Goal: Transaction & Acquisition: Purchase product/service

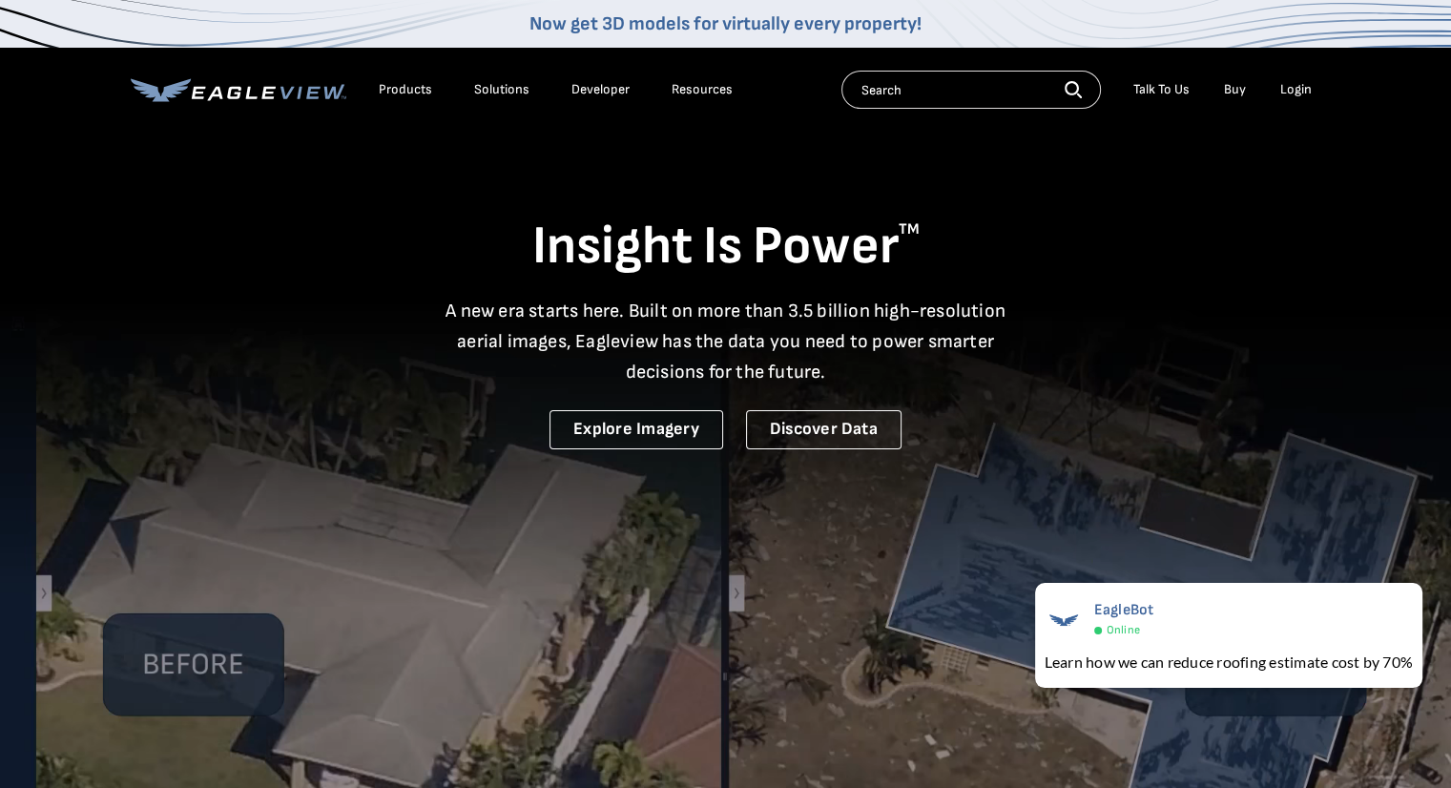
click at [1301, 89] on div "Login" at bounding box center [1295, 89] width 31 height 17
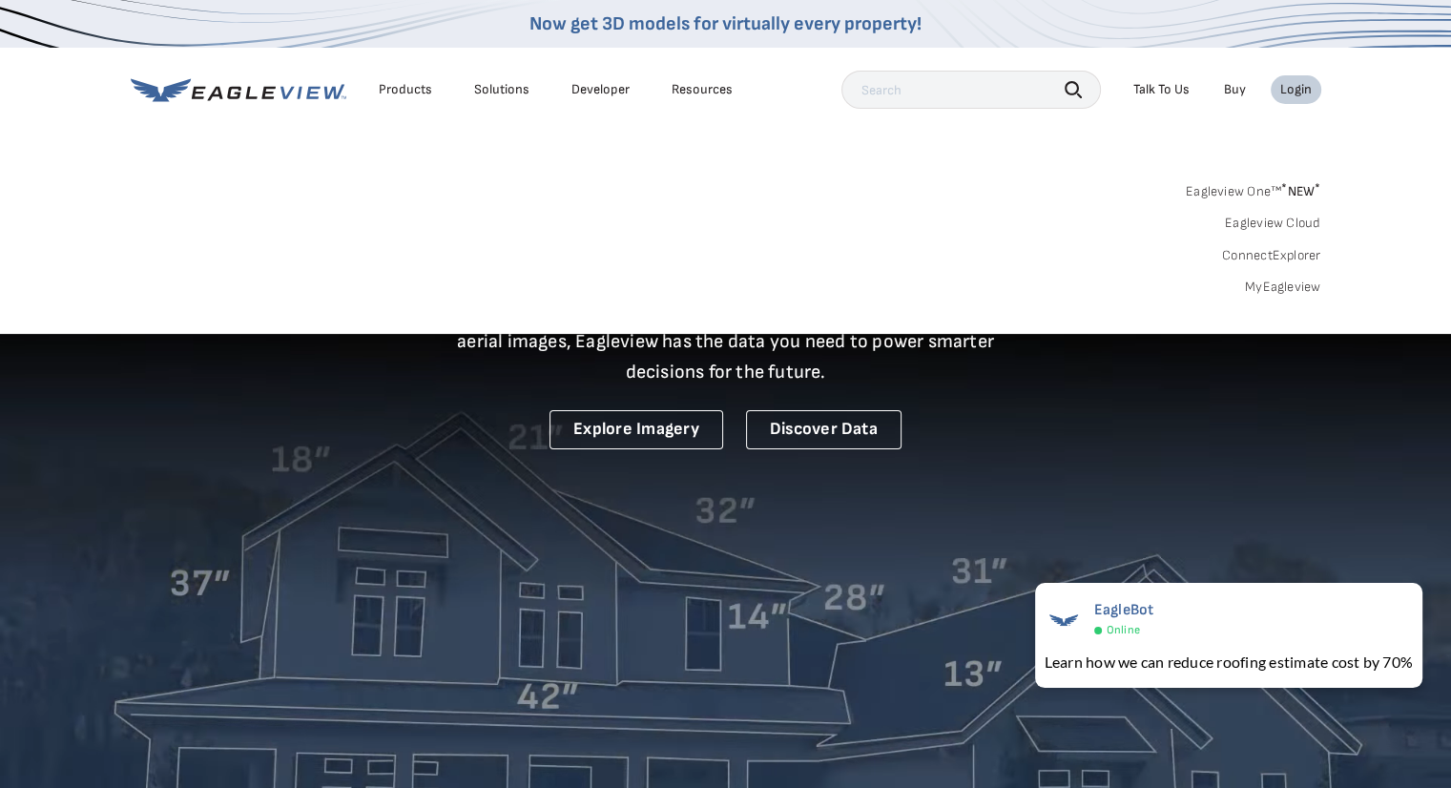
click at [1236, 93] on link "Buy" at bounding box center [1235, 89] width 22 height 17
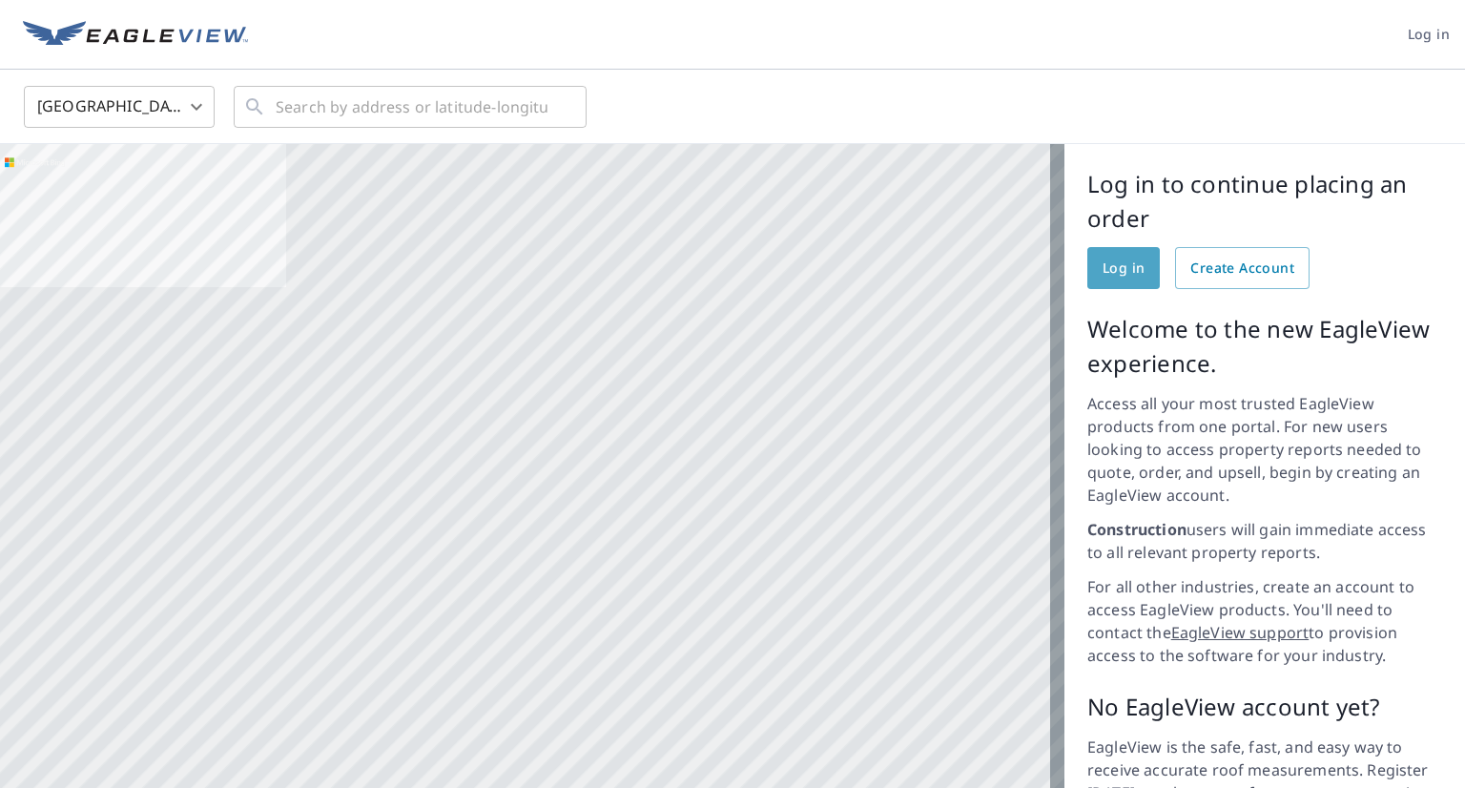
click at [1112, 263] on span "Log in" at bounding box center [1124, 269] width 42 height 24
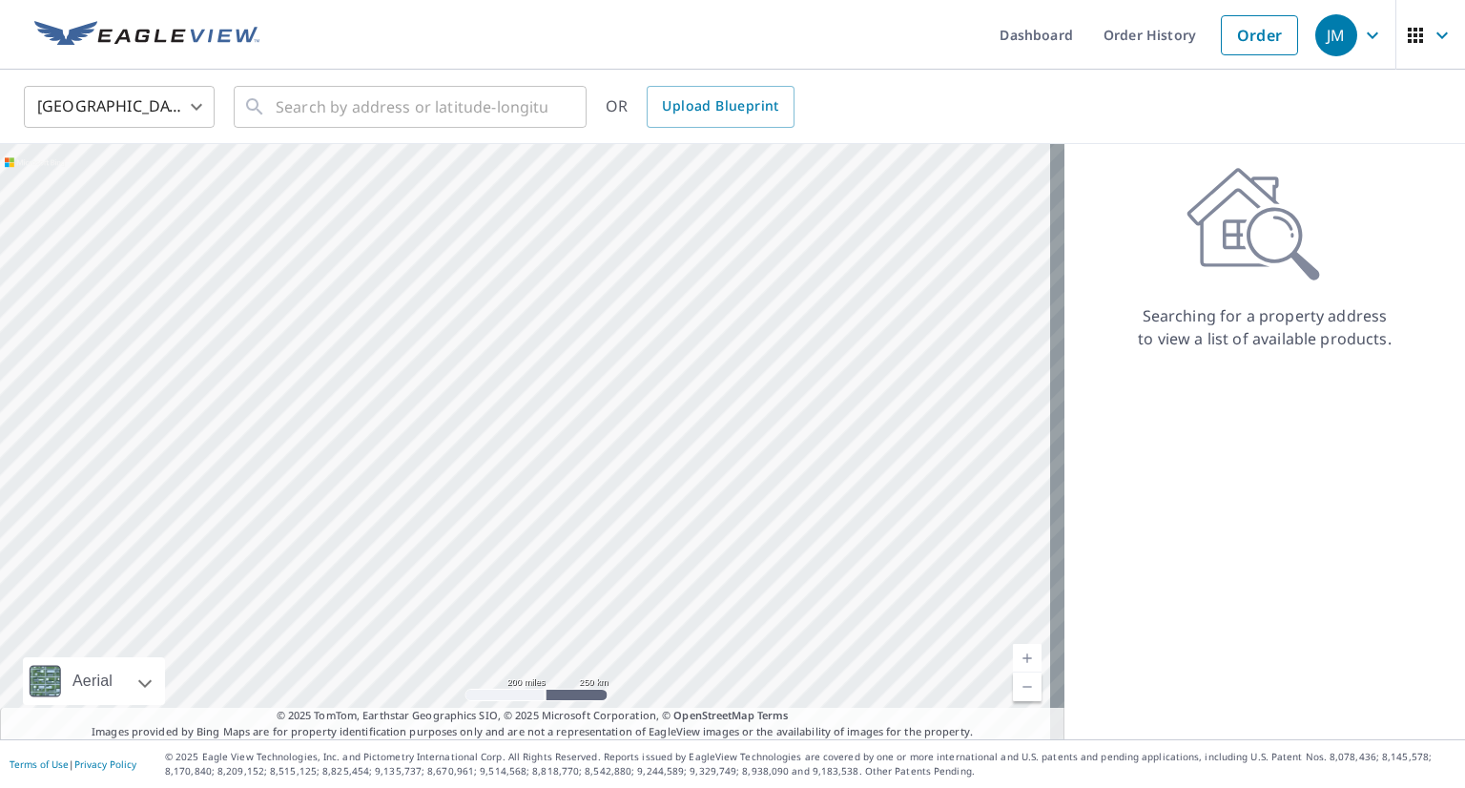
click at [1408, 33] on icon "button" at bounding box center [1415, 35] width 15 height 15
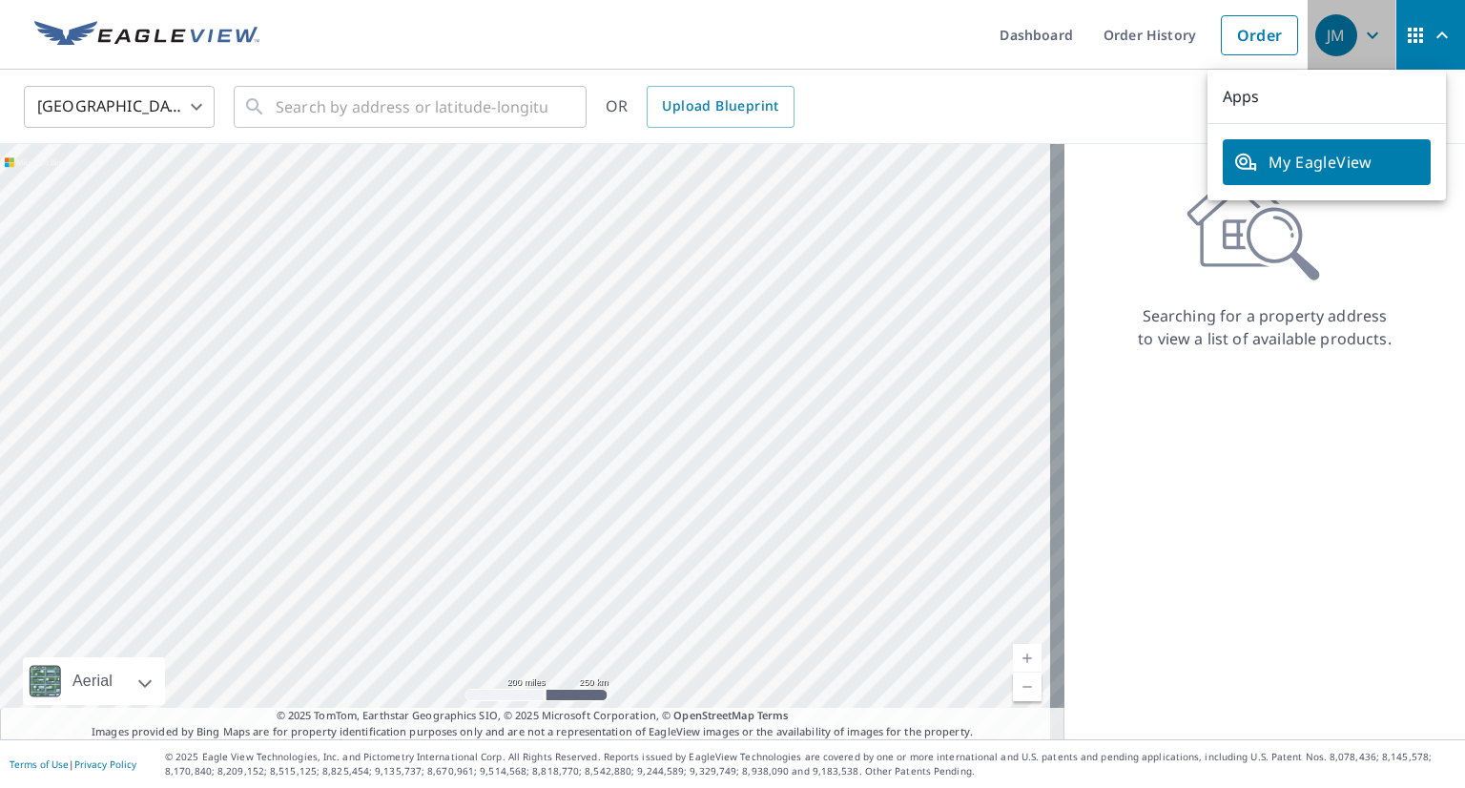
click at [1365, 16] on span "JM" at bounding box center [1351, 35] width 72 height 46
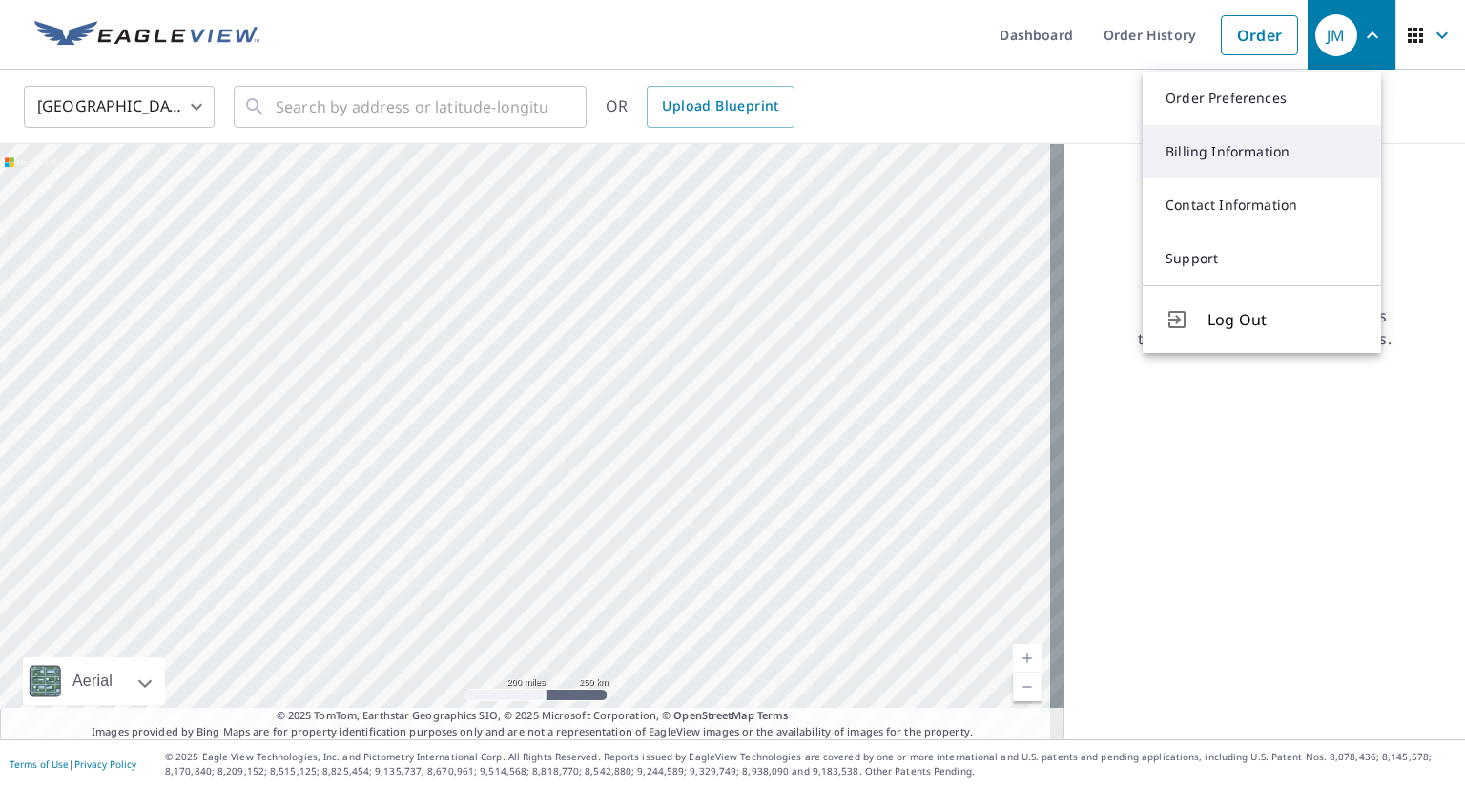
click at [1242, 148] on link "Billing Information" at bounding box center [1262, 151] width 238 height 53
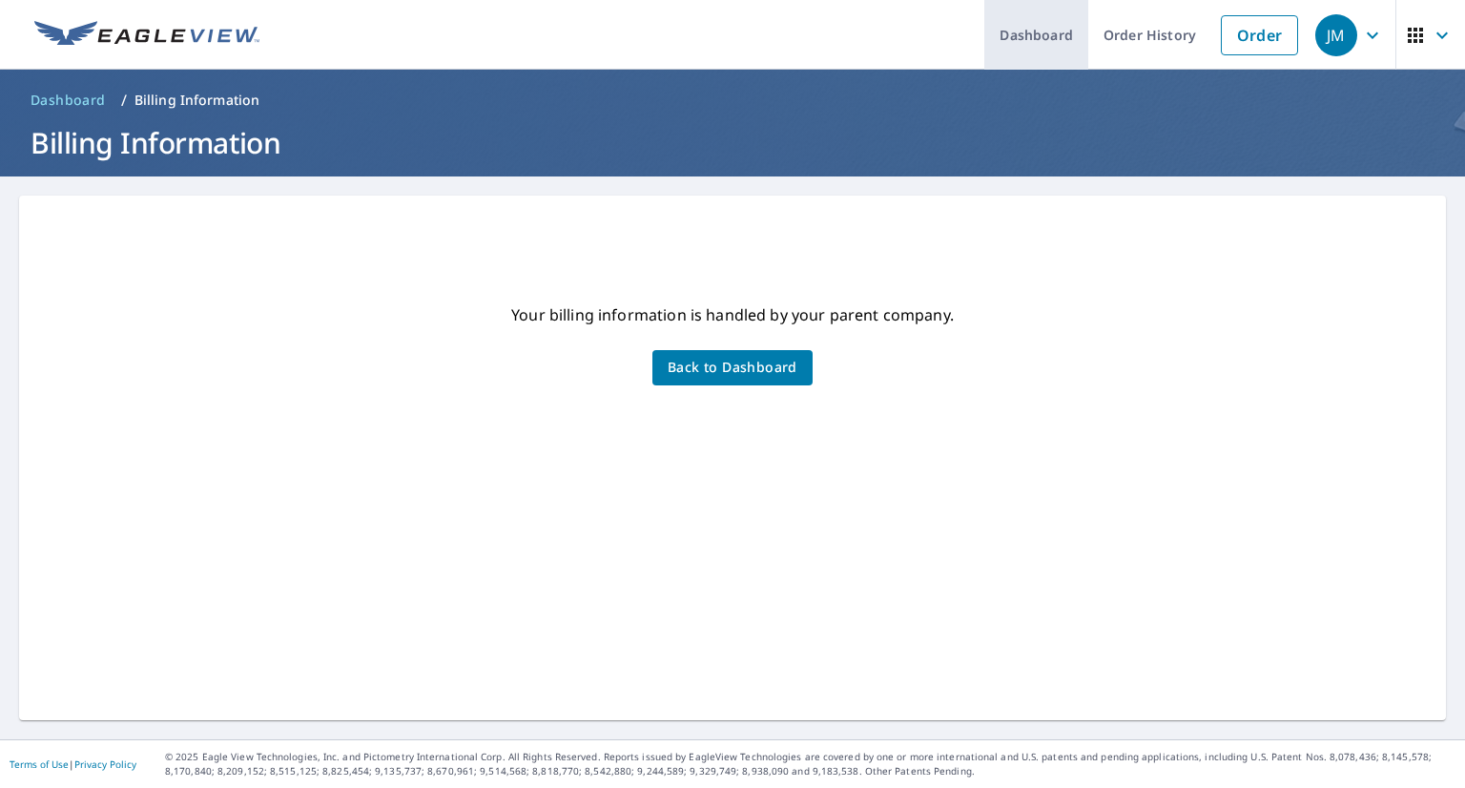
click at [1022, 32] on link "Dashboard" at bounding box center [1036, 35] width 104 height 70
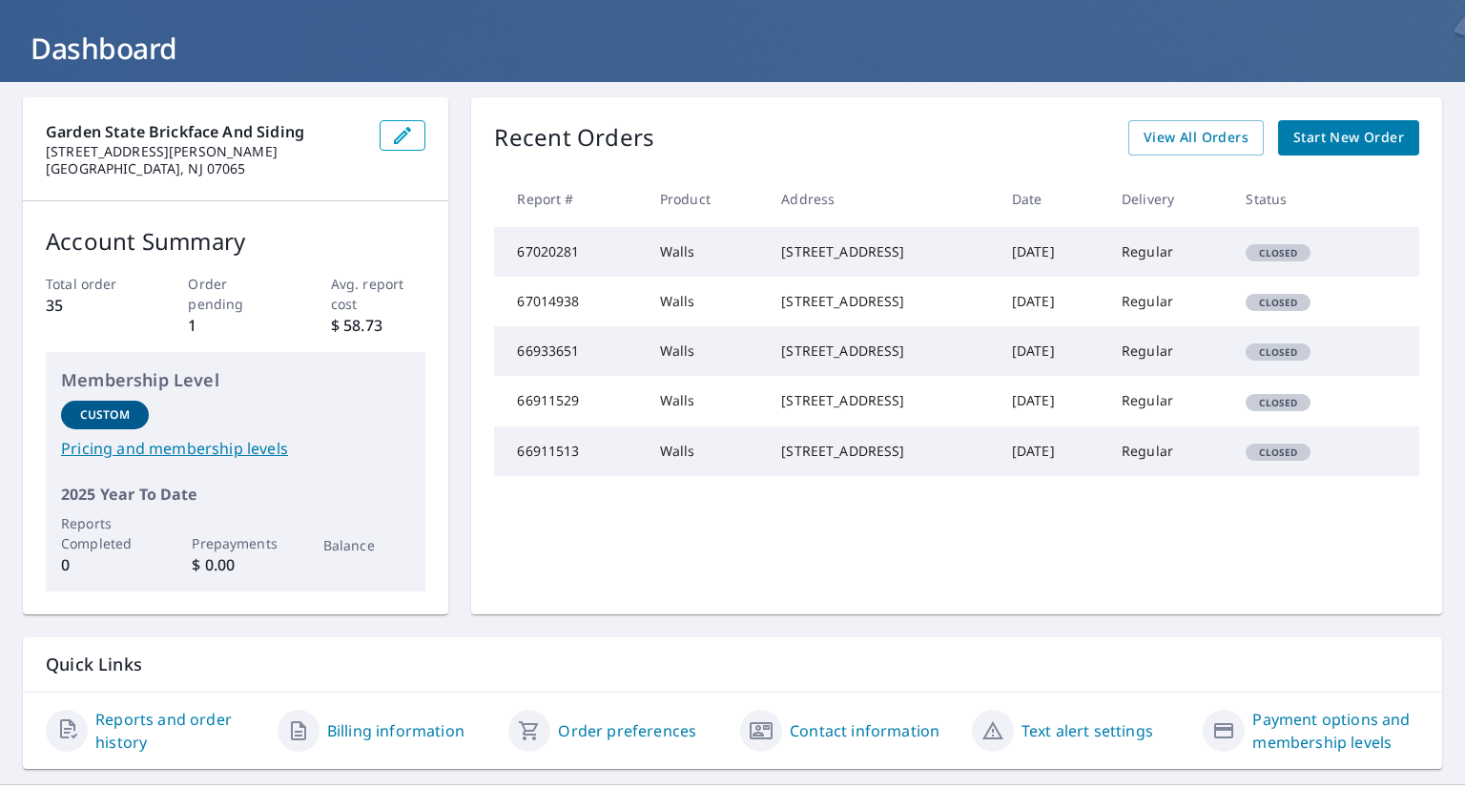
scroll to position [138, 0]
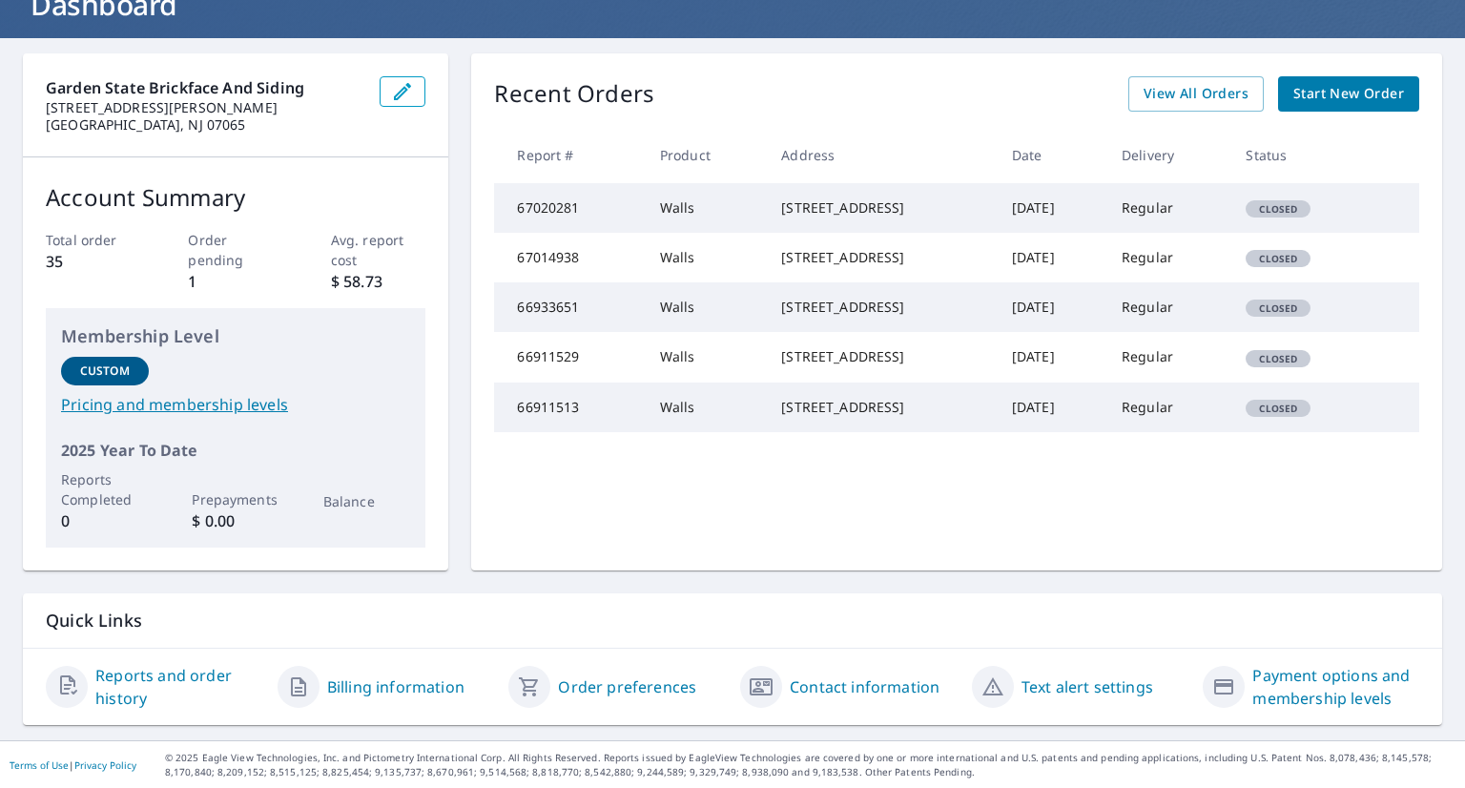
click at [383, 682] on link "Billing information" at bounding box center [395, 686] width 137 height 23
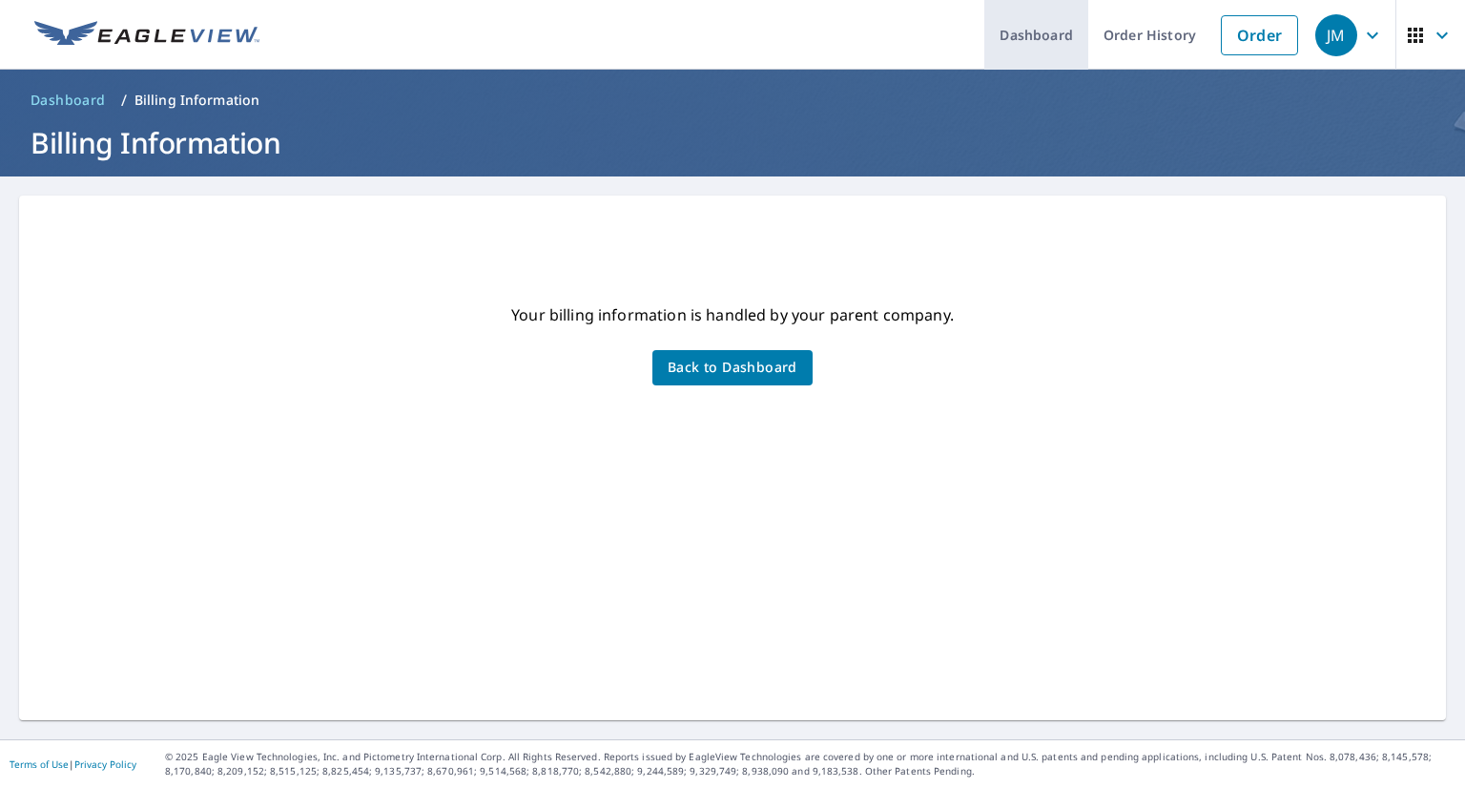
click at [1038, 36] on link "Dashboard" at bounding box center [1036, 35] width 104 height 70
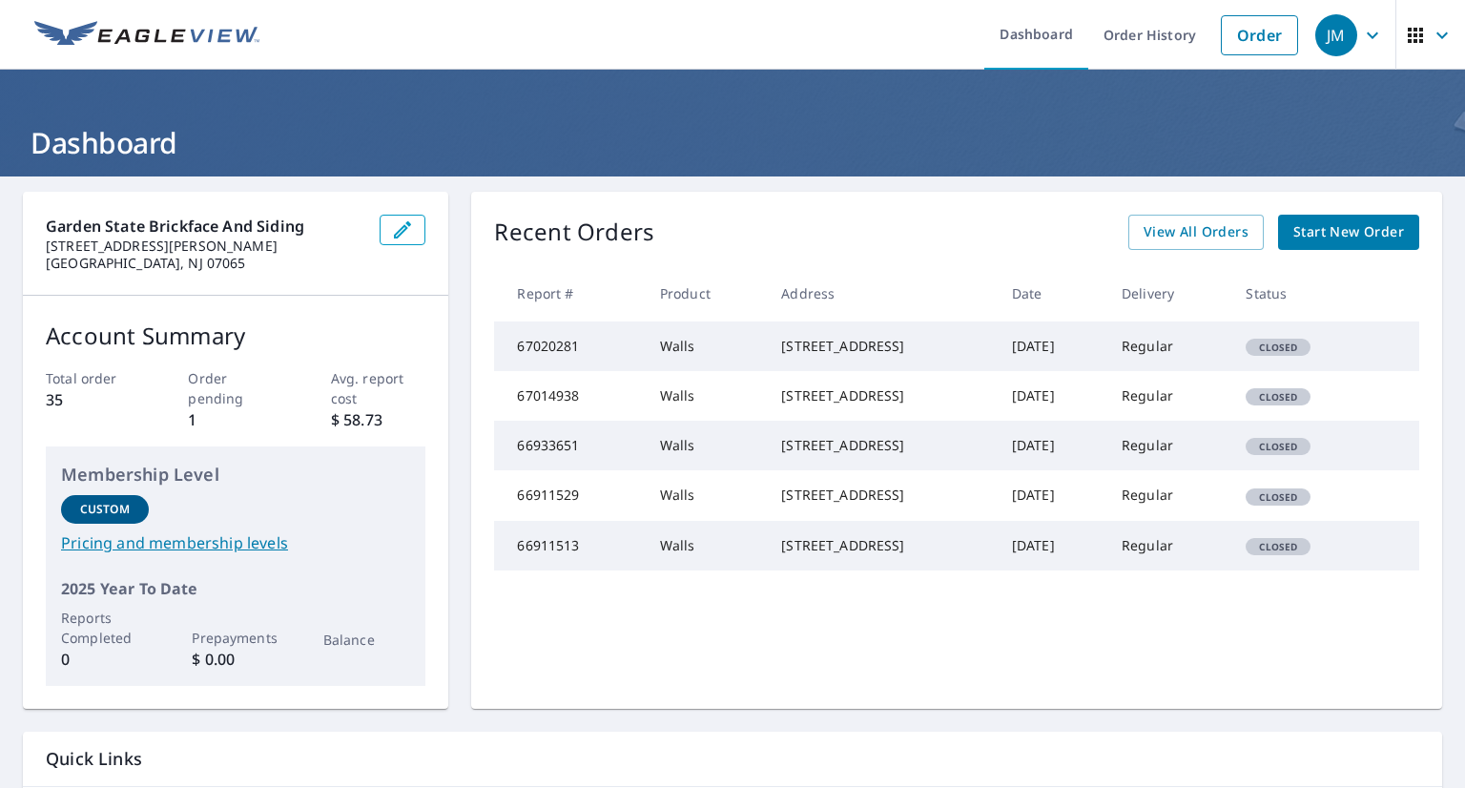
scroll to position [138, 0]
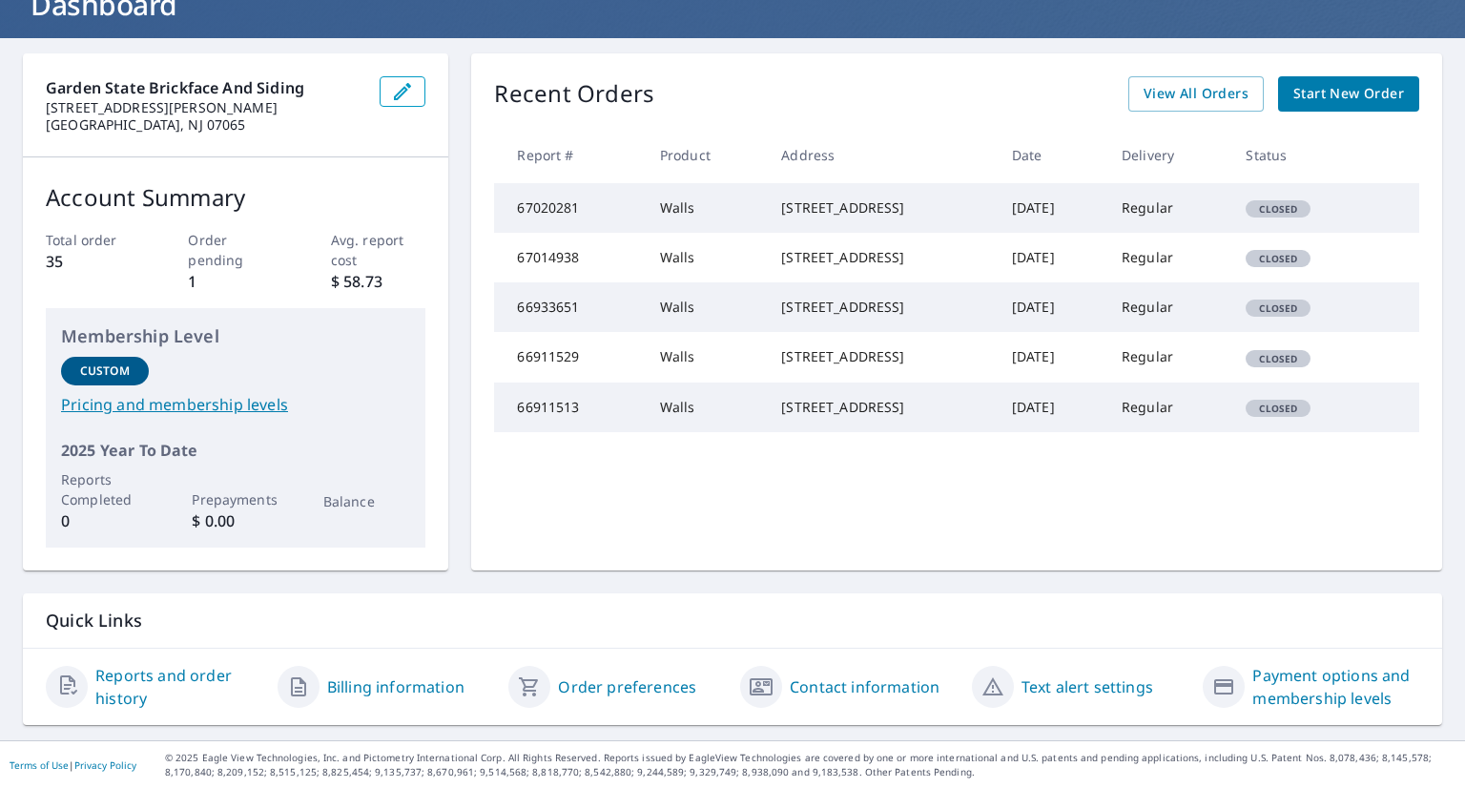
click at [1320, 691] on link "Payment options and membership levels" at bounding box center [1335, 687] width 167 height 46
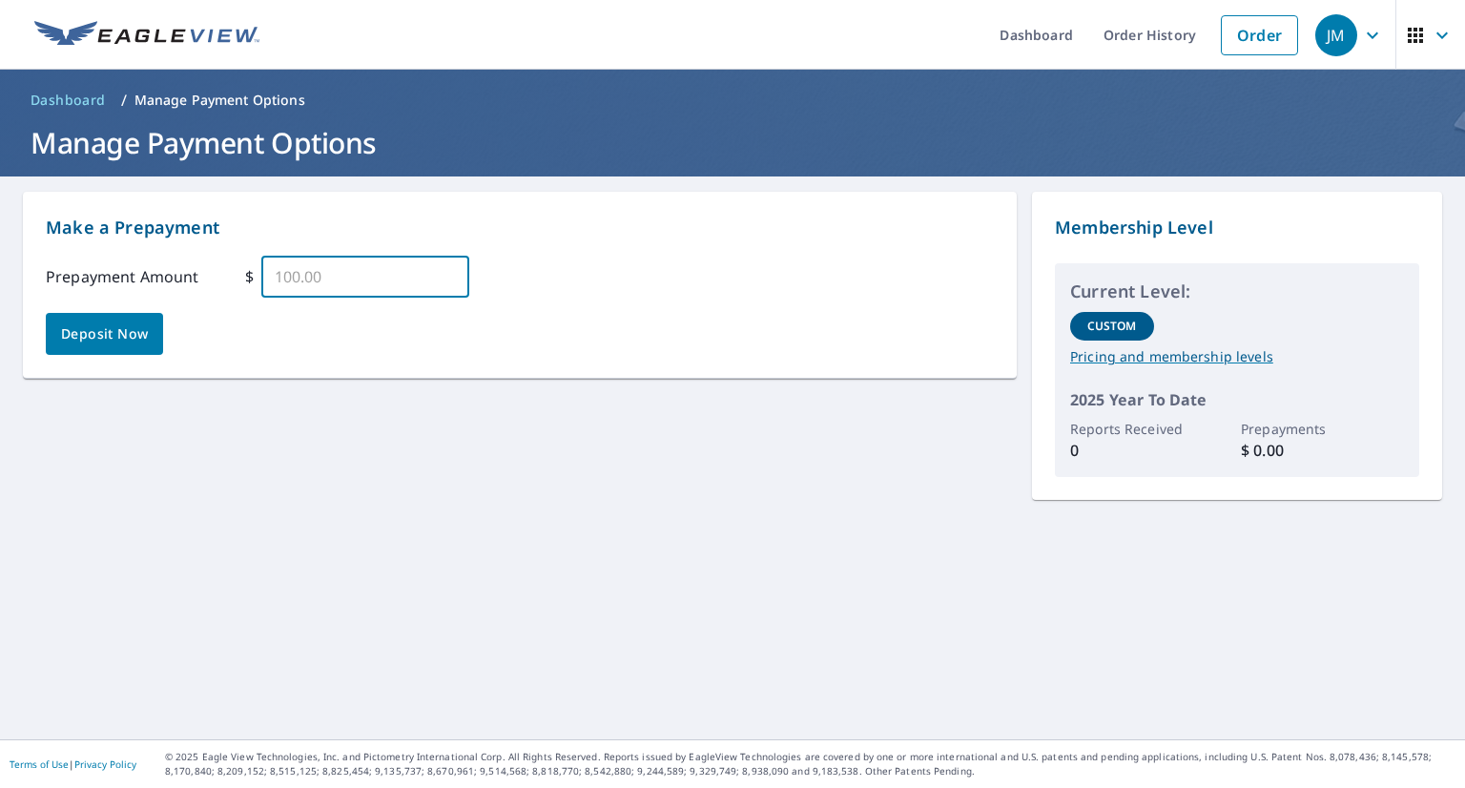
click at [300, 279] on input "text" at bounding box center [365, 276] width 208 height 53
type input "100.00"
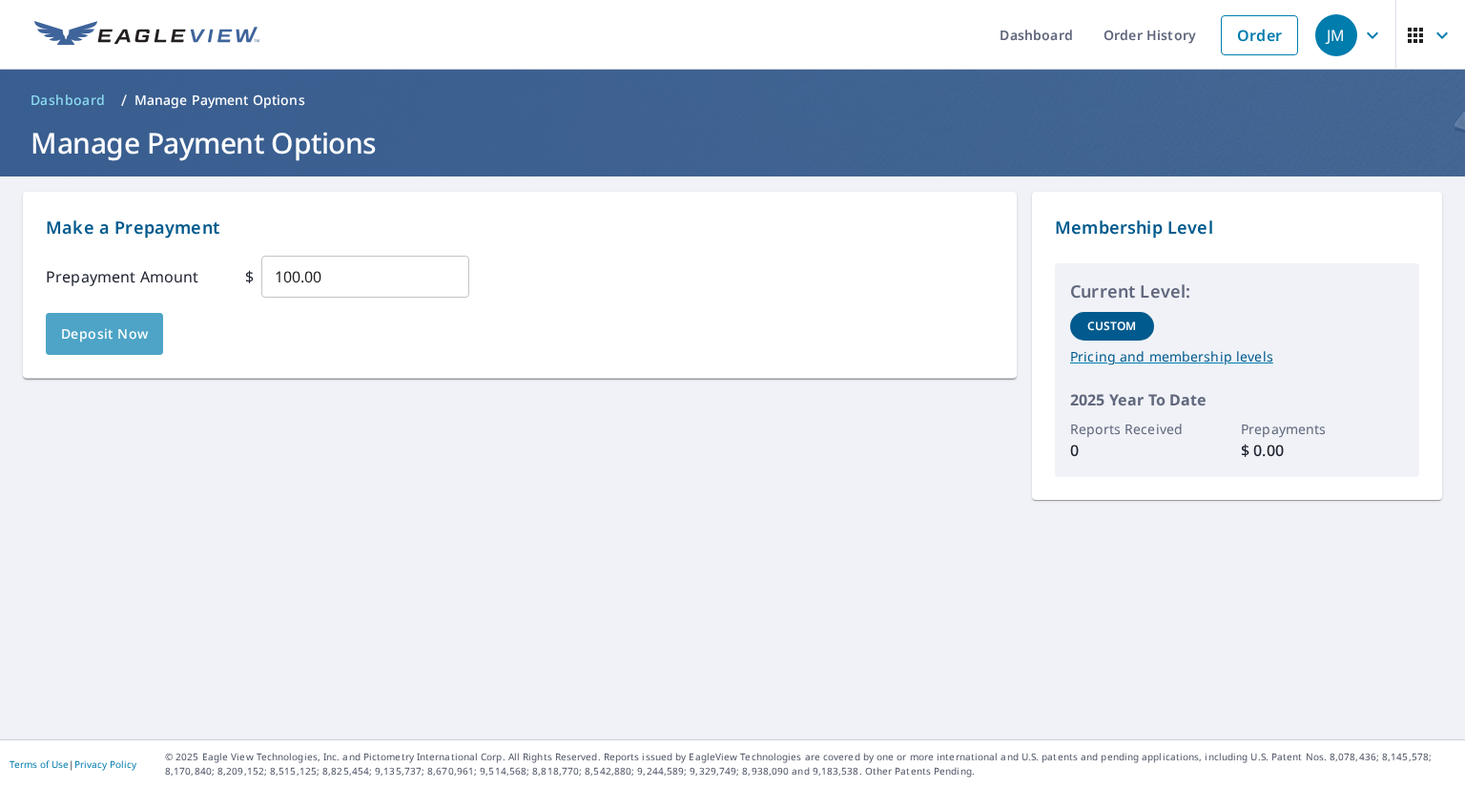
click at [101, 325] on span "Deposit Now" at bounding box center [104, 334] width 87 height 24
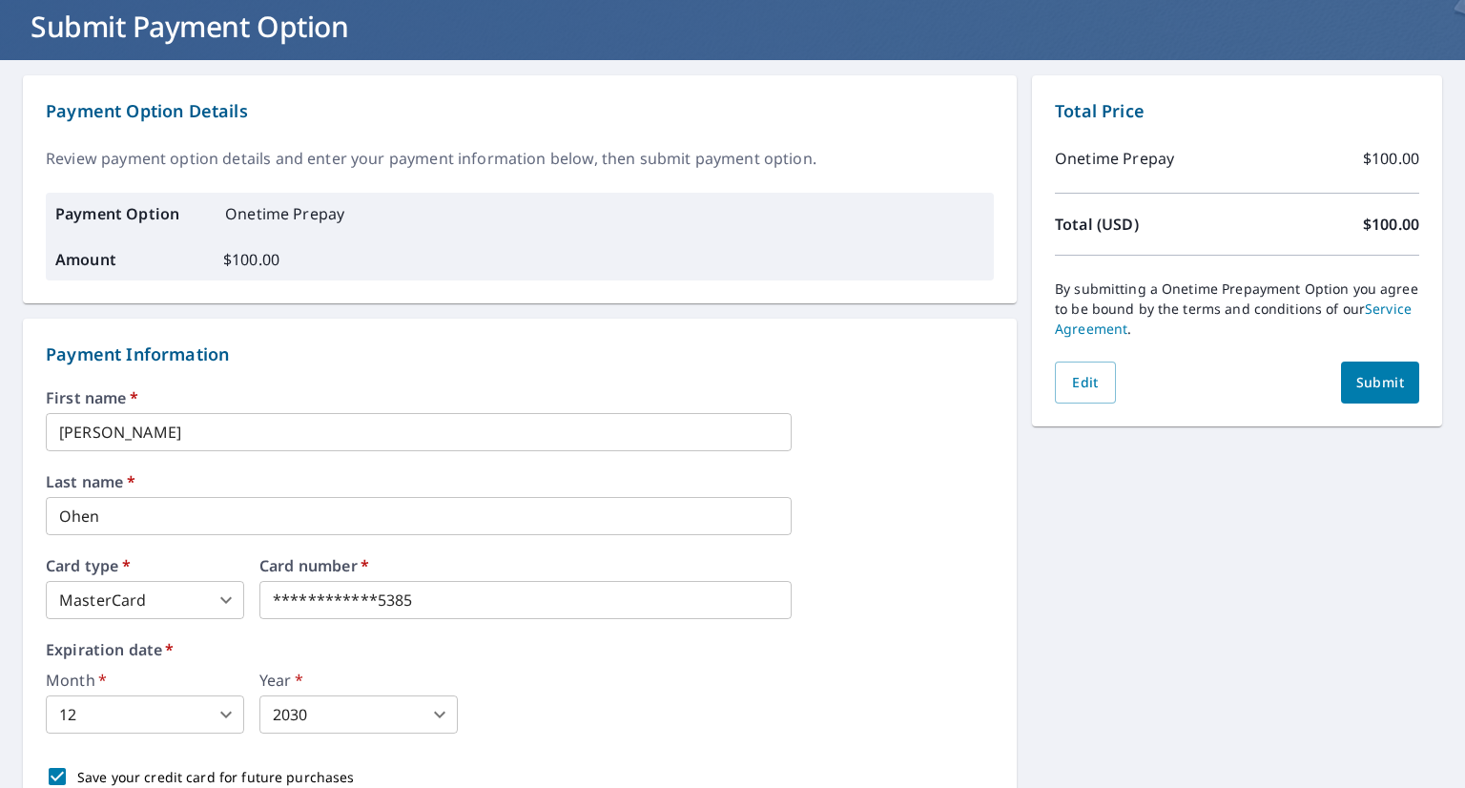
scroll to position [117, 0]
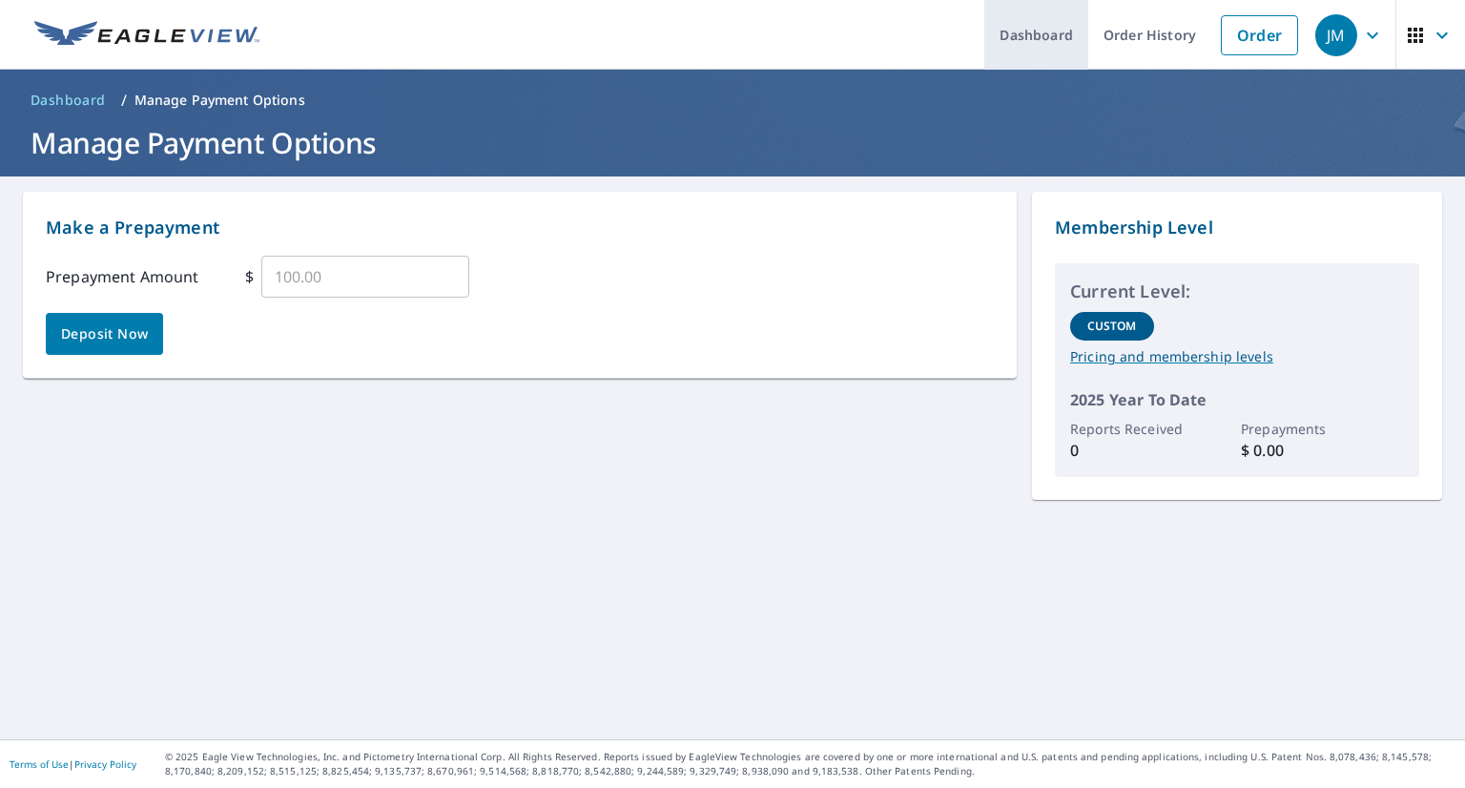
click at [1049, 36] on link "Dashboard" at bounding box center [1036, 35] width 104 height 70
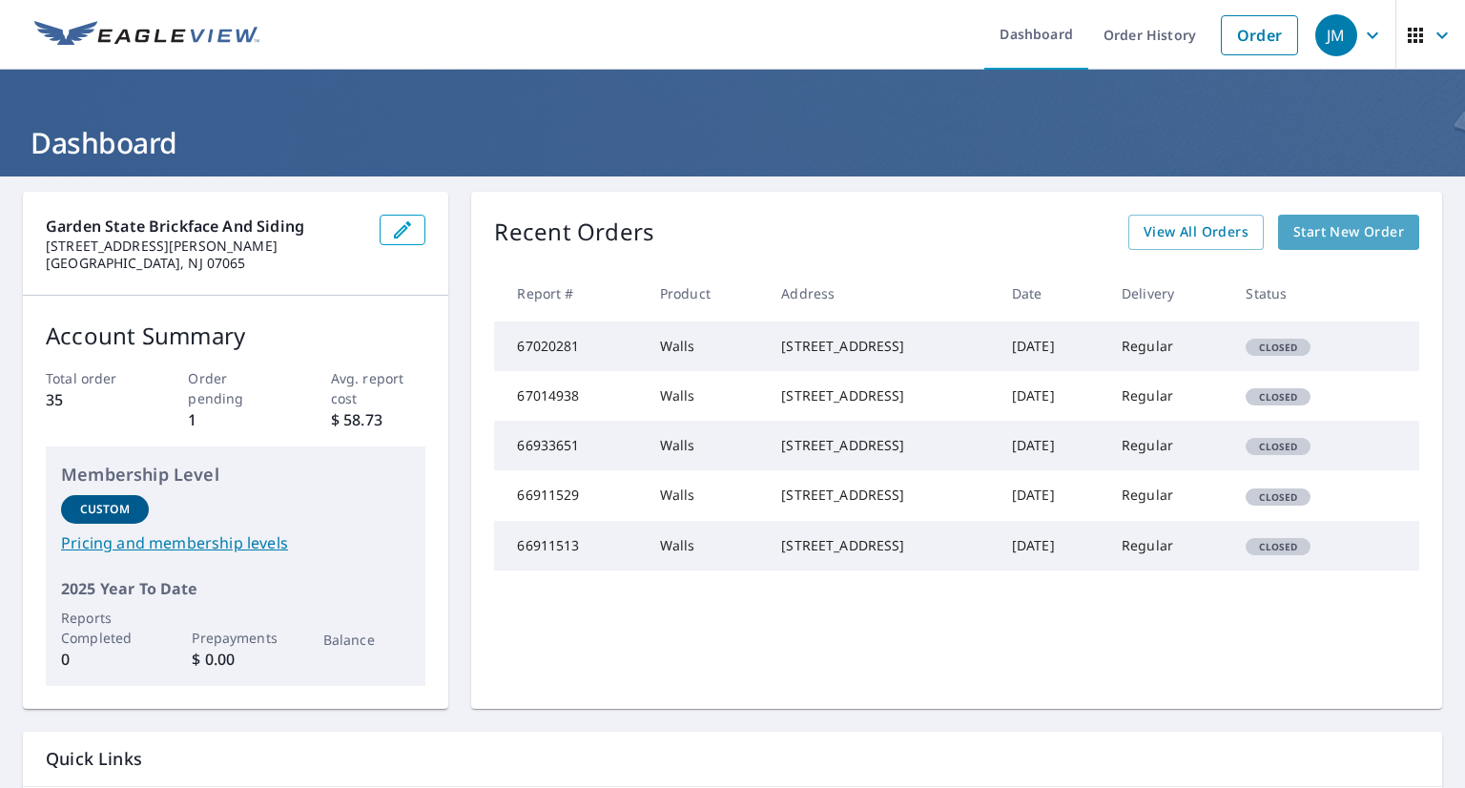
click at [1308, 232] on span "Start New Order" at bounding box center [1348, 232] width 111 height 24
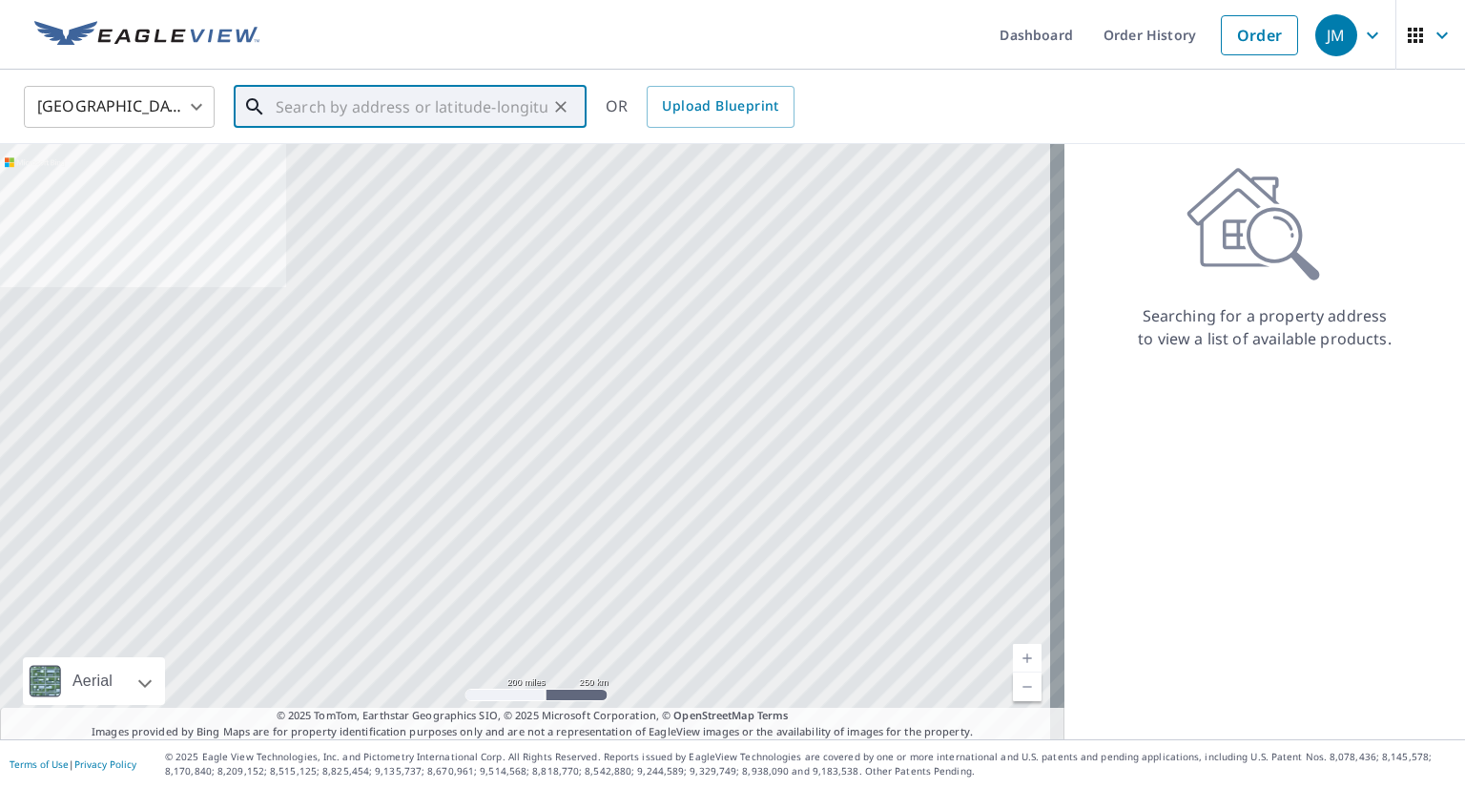
click at [377, 108] on input "text" at bounding box center [412, 106] width 272 height 53
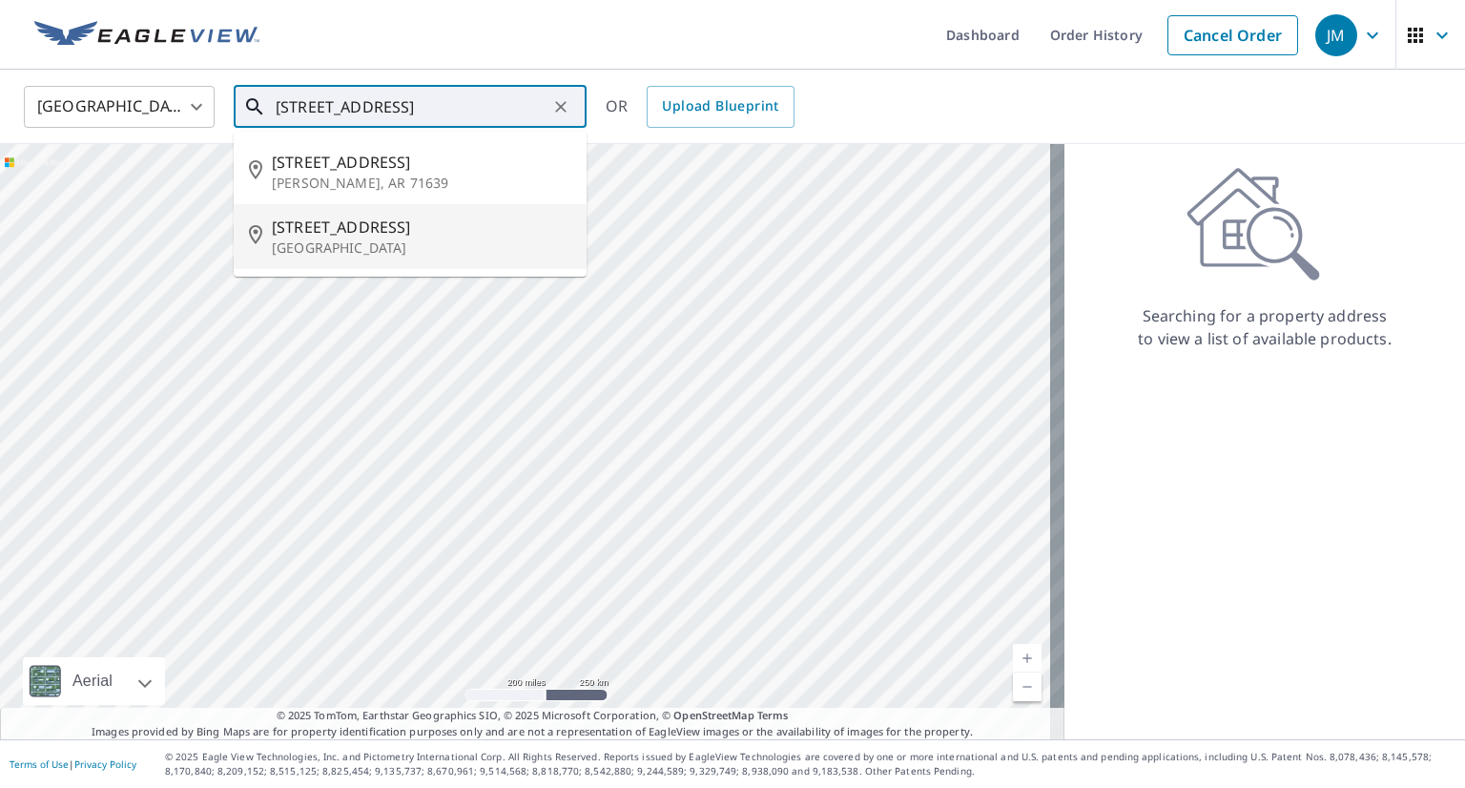
click at [286, 234] on span "[STREET_ADDRESS]" at bounding box center [421, 227] width 299 height 23
type input "[STREET_ADDRESS]"
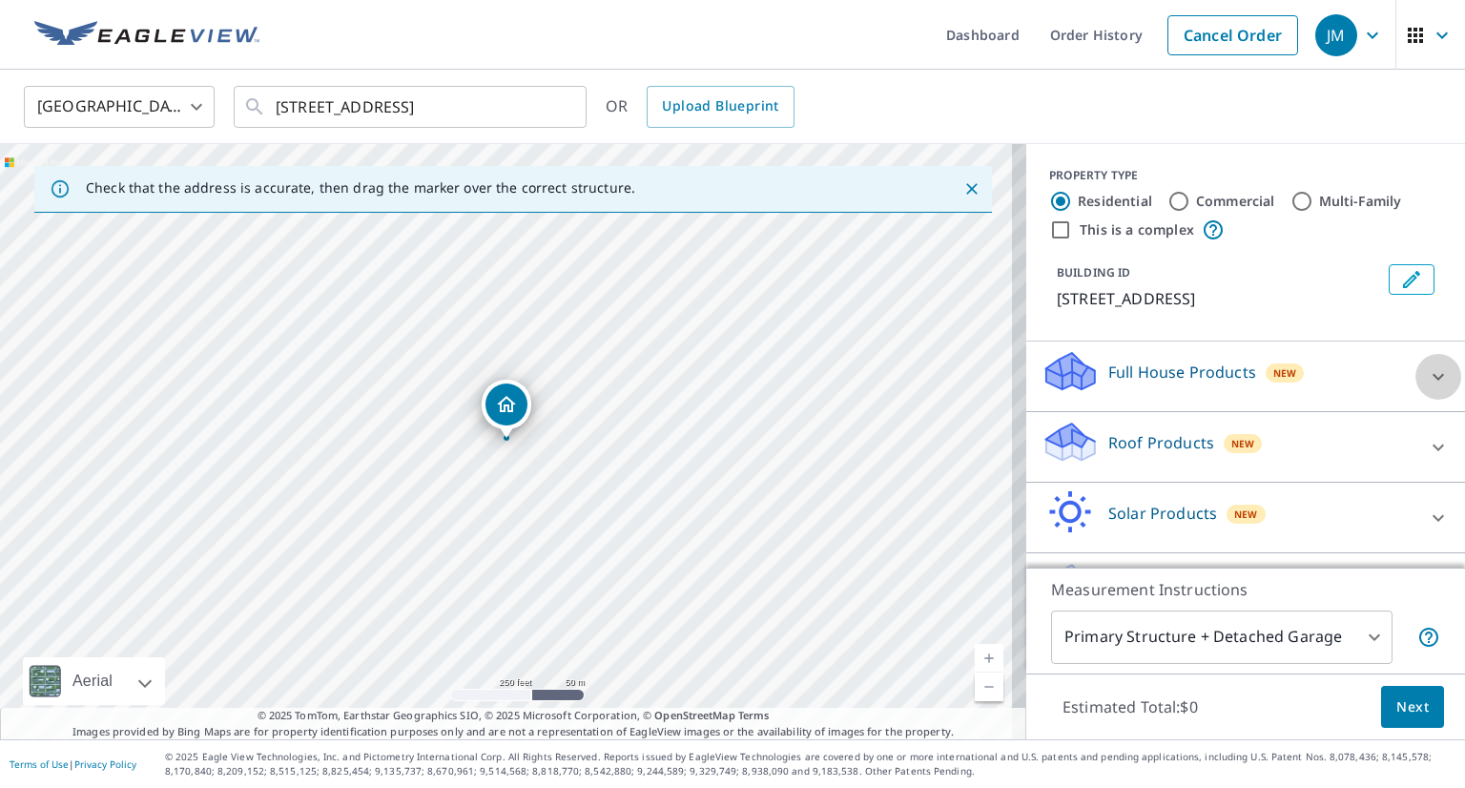
click at [1427, 370] on icon at bounding box center [1438, 376] width 23 height 23
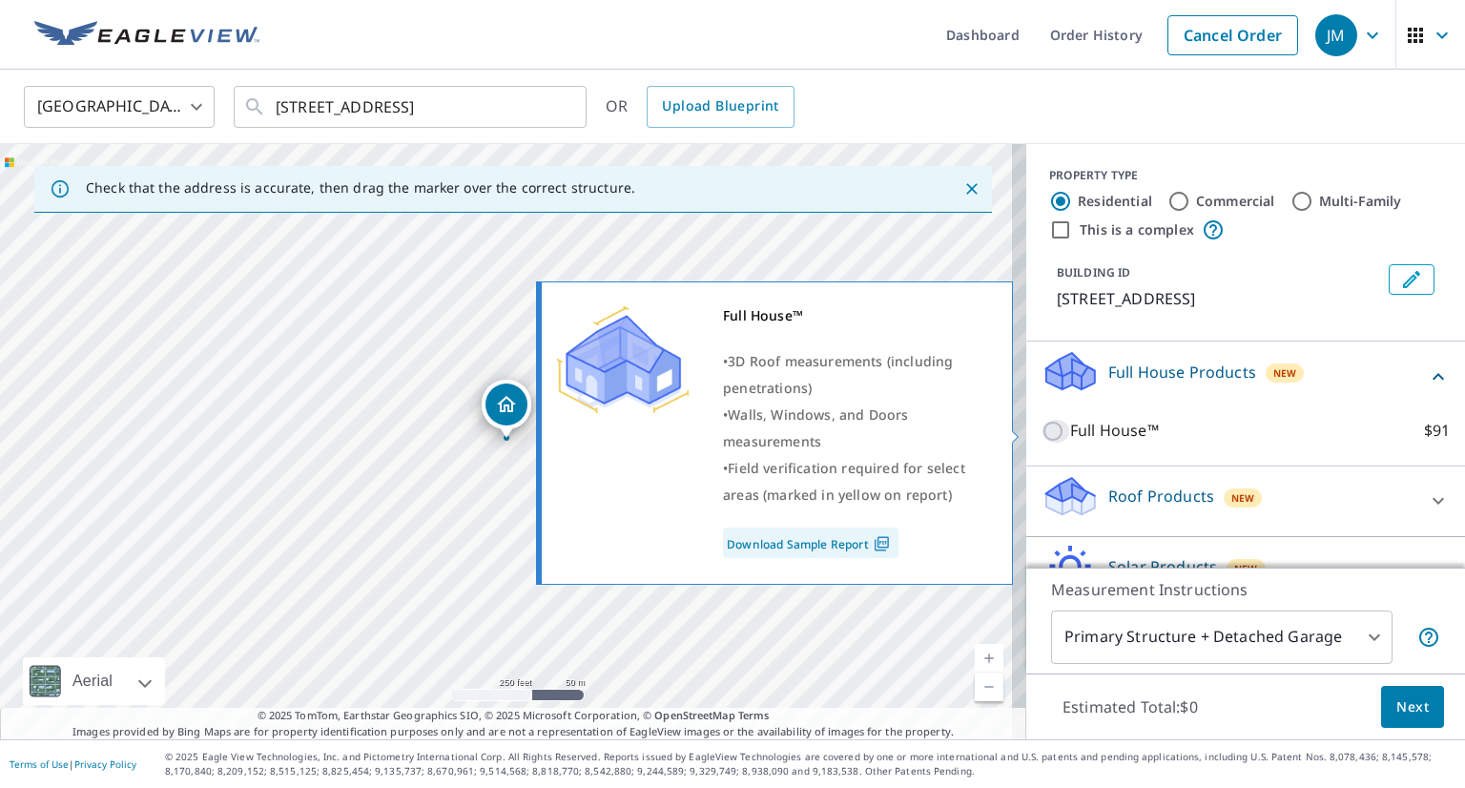
click at [1042, 428] on input "Full House™ $91" at bounding box center [1056, 431] width 29 height 23
checkbox input "true"
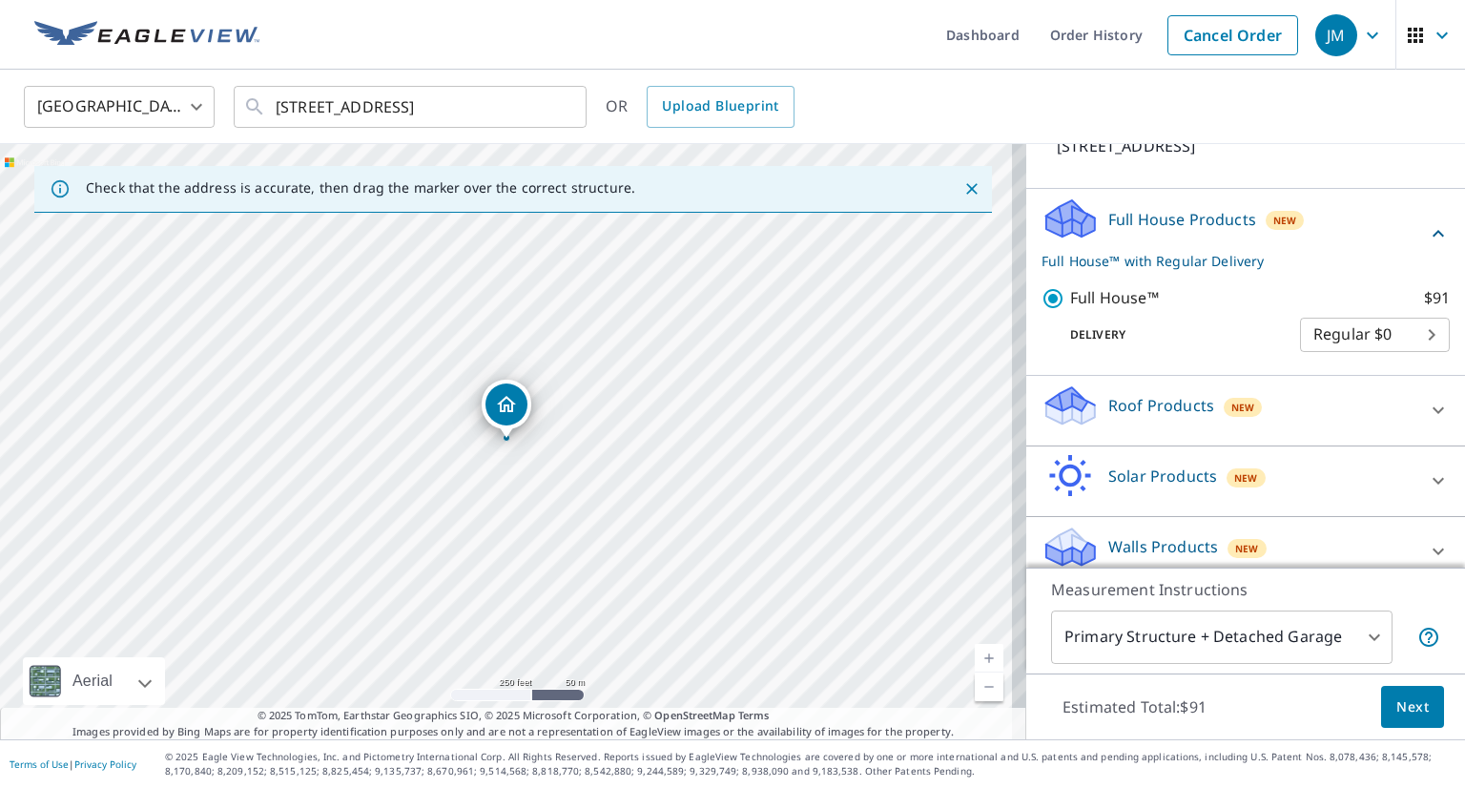
scroll to position [171, 0]
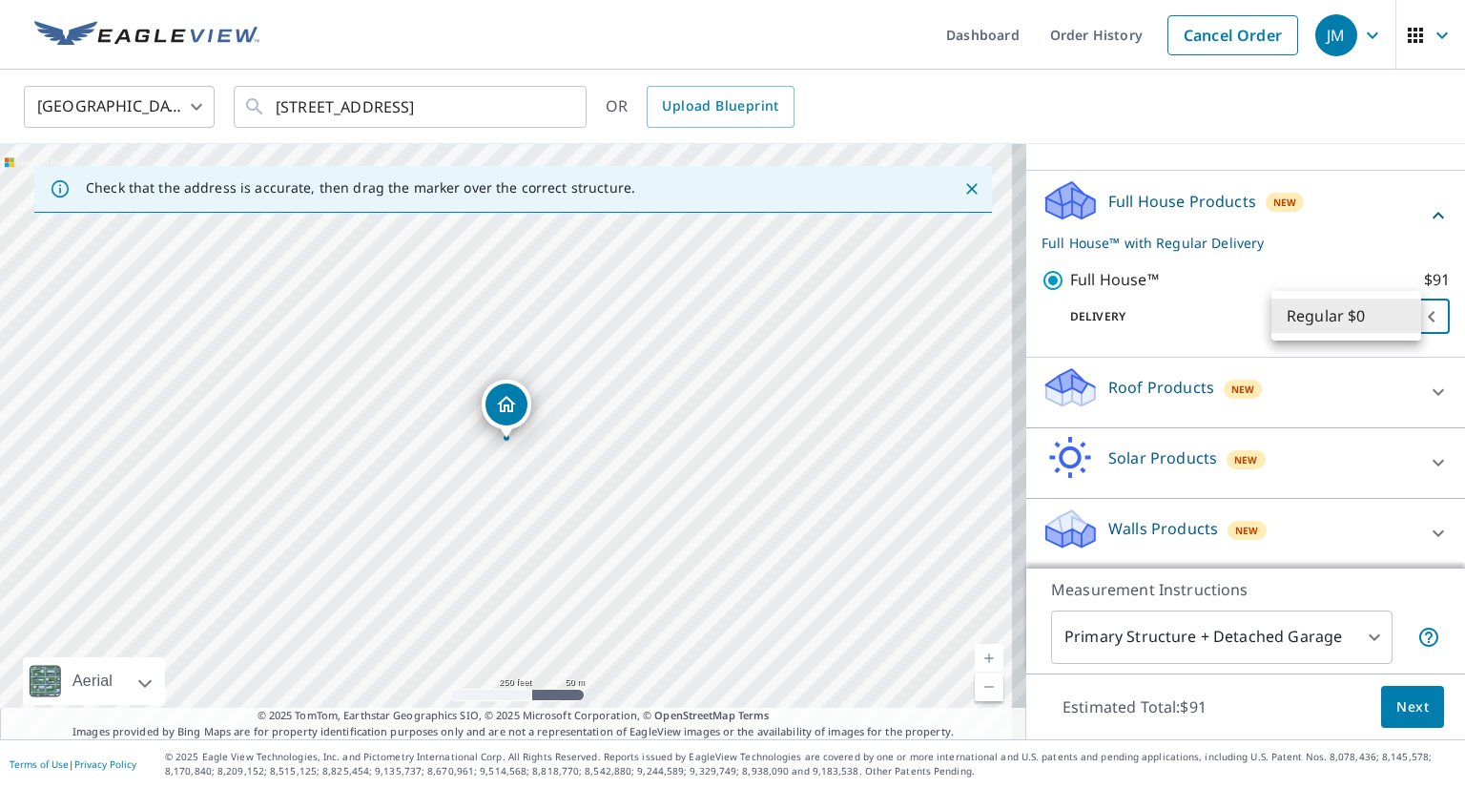
click at [1335, 312] on body "JM JM Dashboard Order History Cancel Order JM United States US ​ 305 Nantucket …" at bounding box center [732, 394] width 1465 height 788
click at [1335, 312] on li "Regular $0" at bounding box center [1346, 316] width 150 height 34
click at [1394, 693] on button "Next" at bounding box center [1412, 707] width 63 height 43
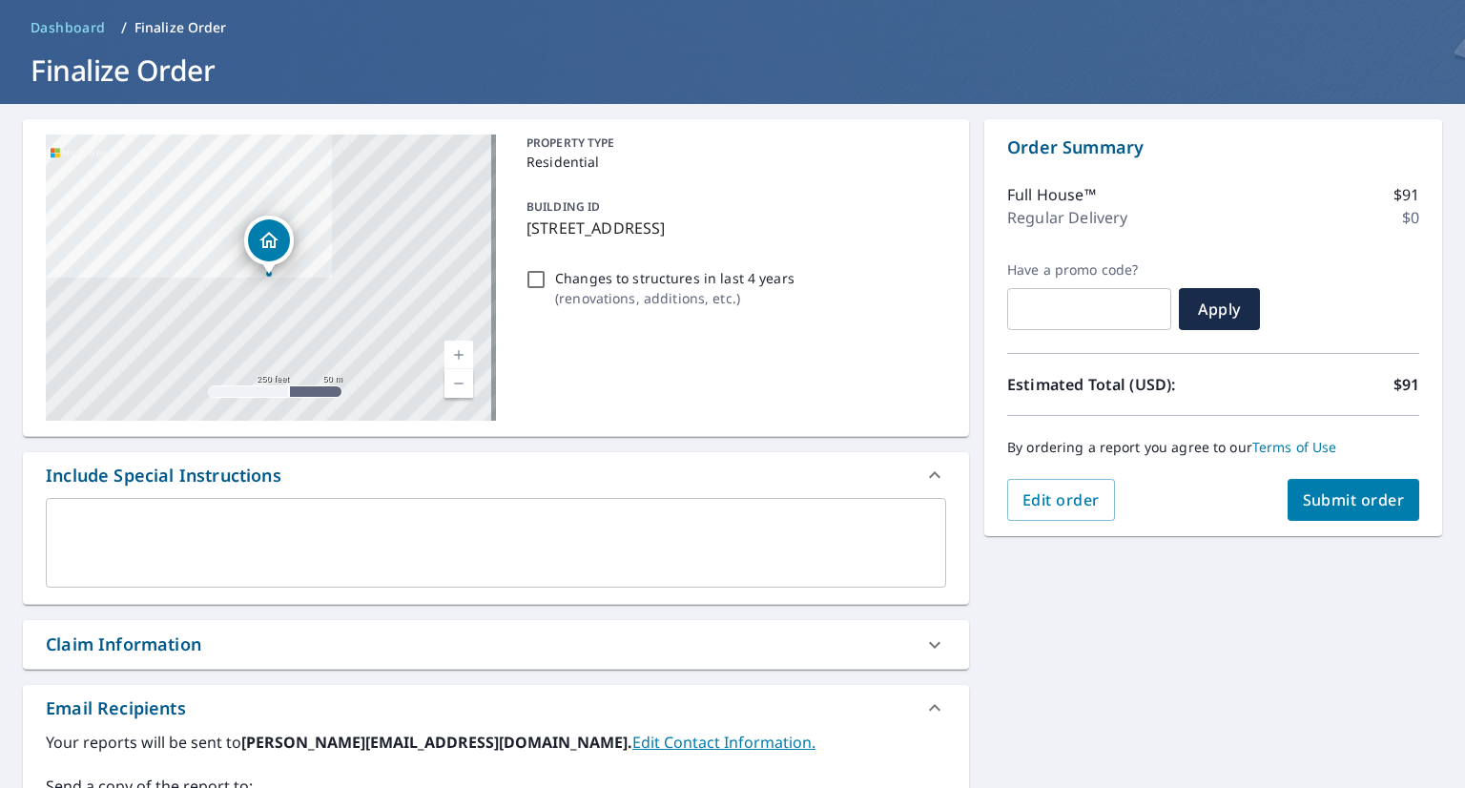
scroll to position [50, 0]
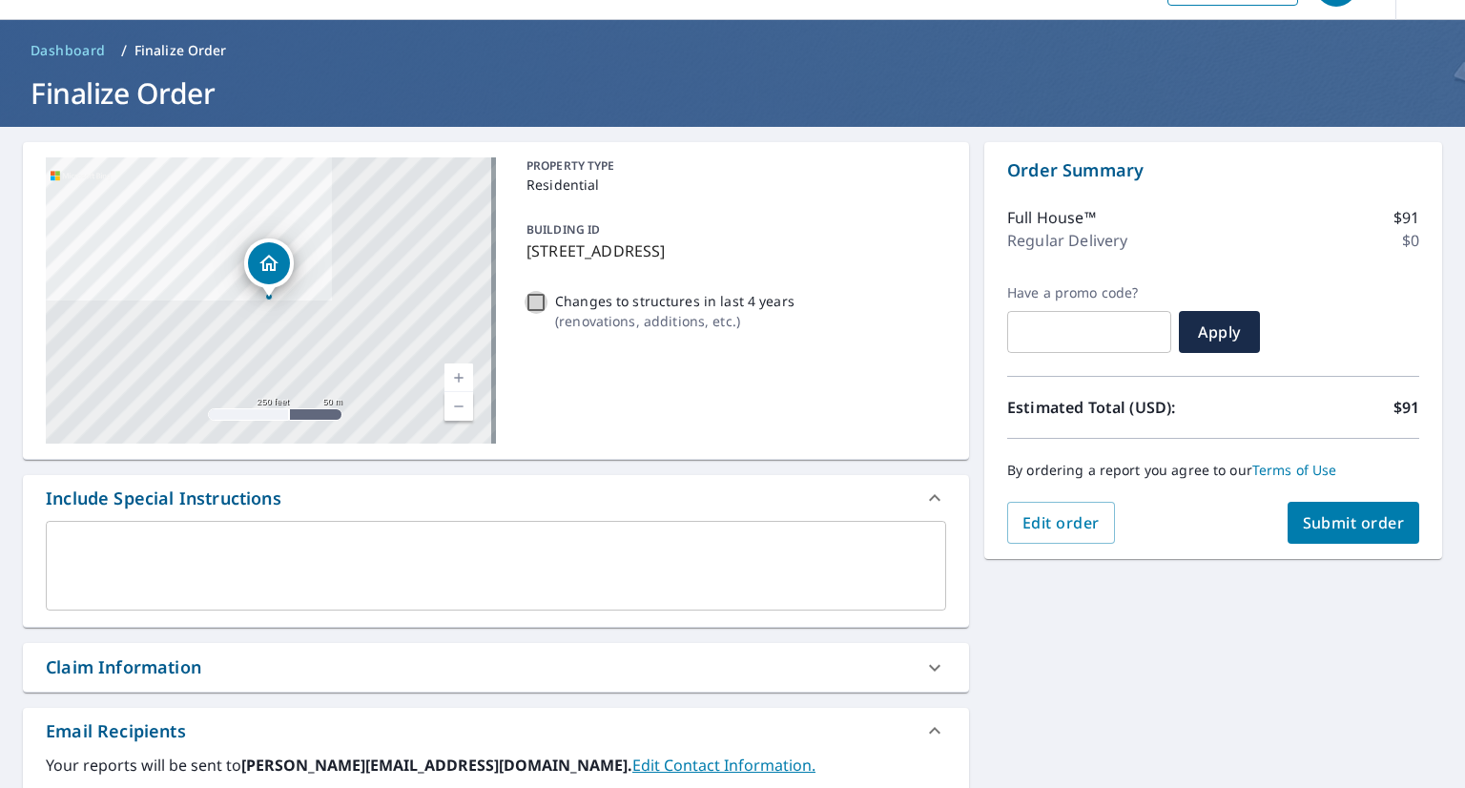
click at [527, 296] on input "Changes to structures in last 4 years ( renovations, additions, etc. )" at bounding box center [536, 302] width 23 height 23
checkbox input "true"
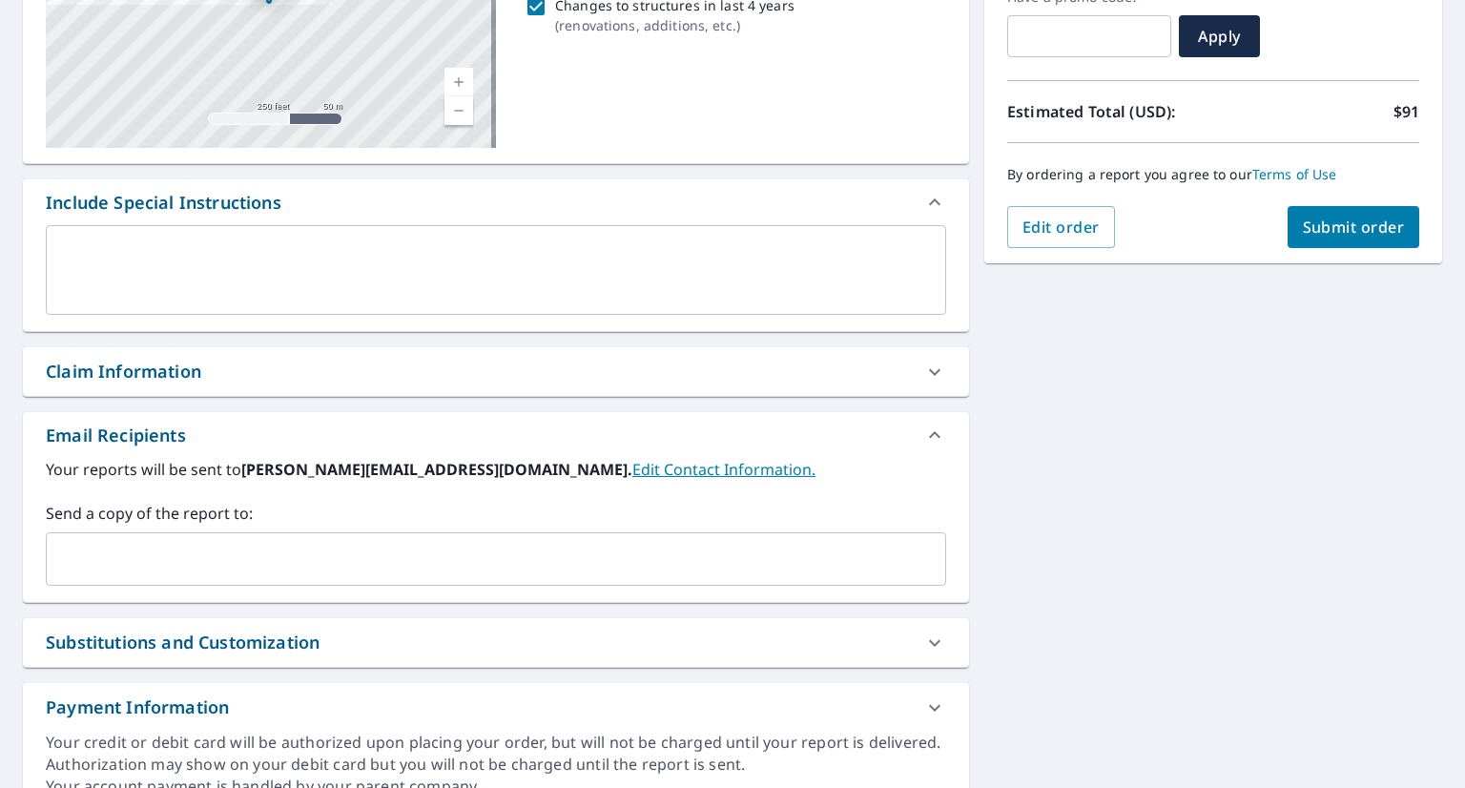
scroll to position [433, 0]
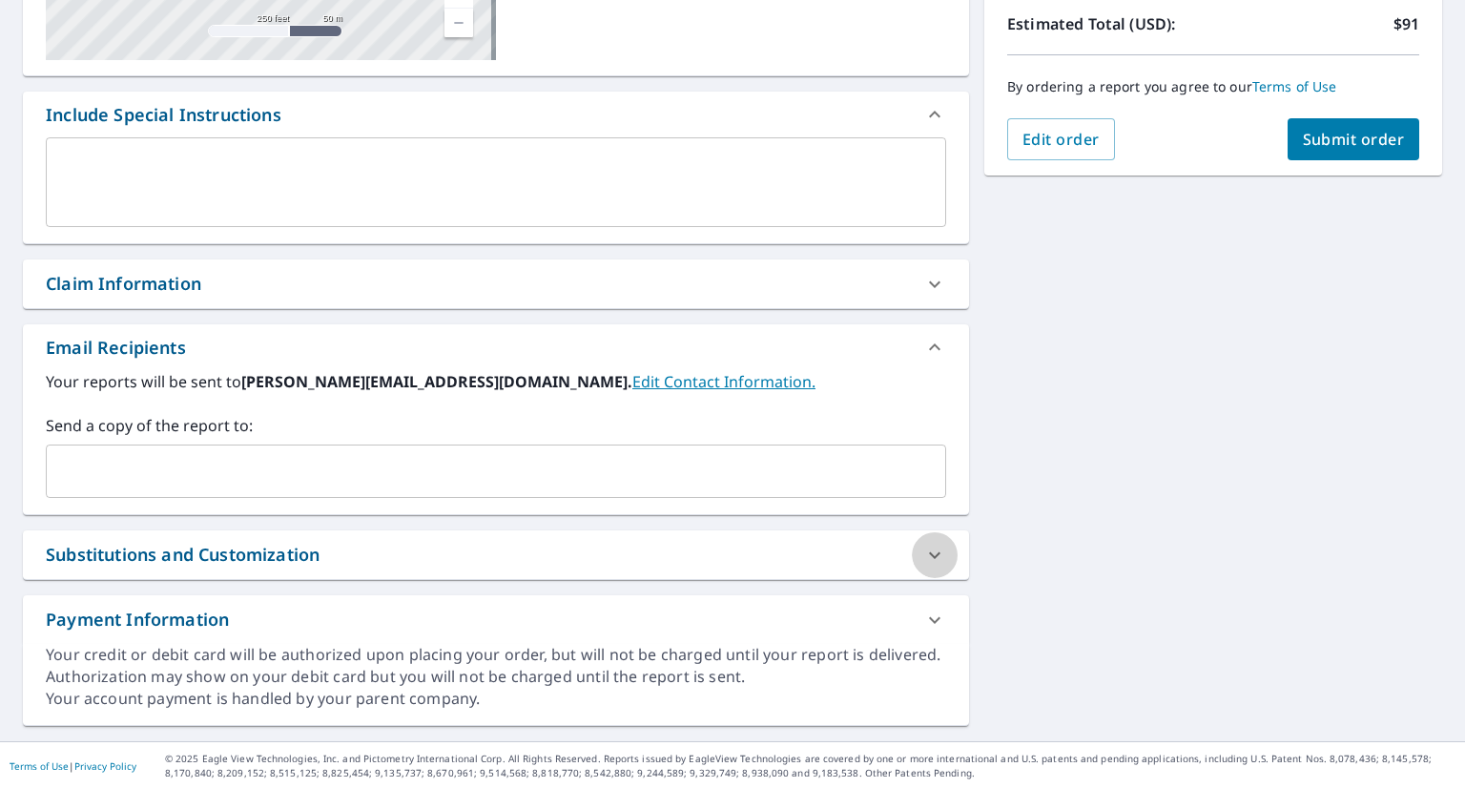
click at [927, 550] on icon at bounding box center [934, 555] width 23 height 23
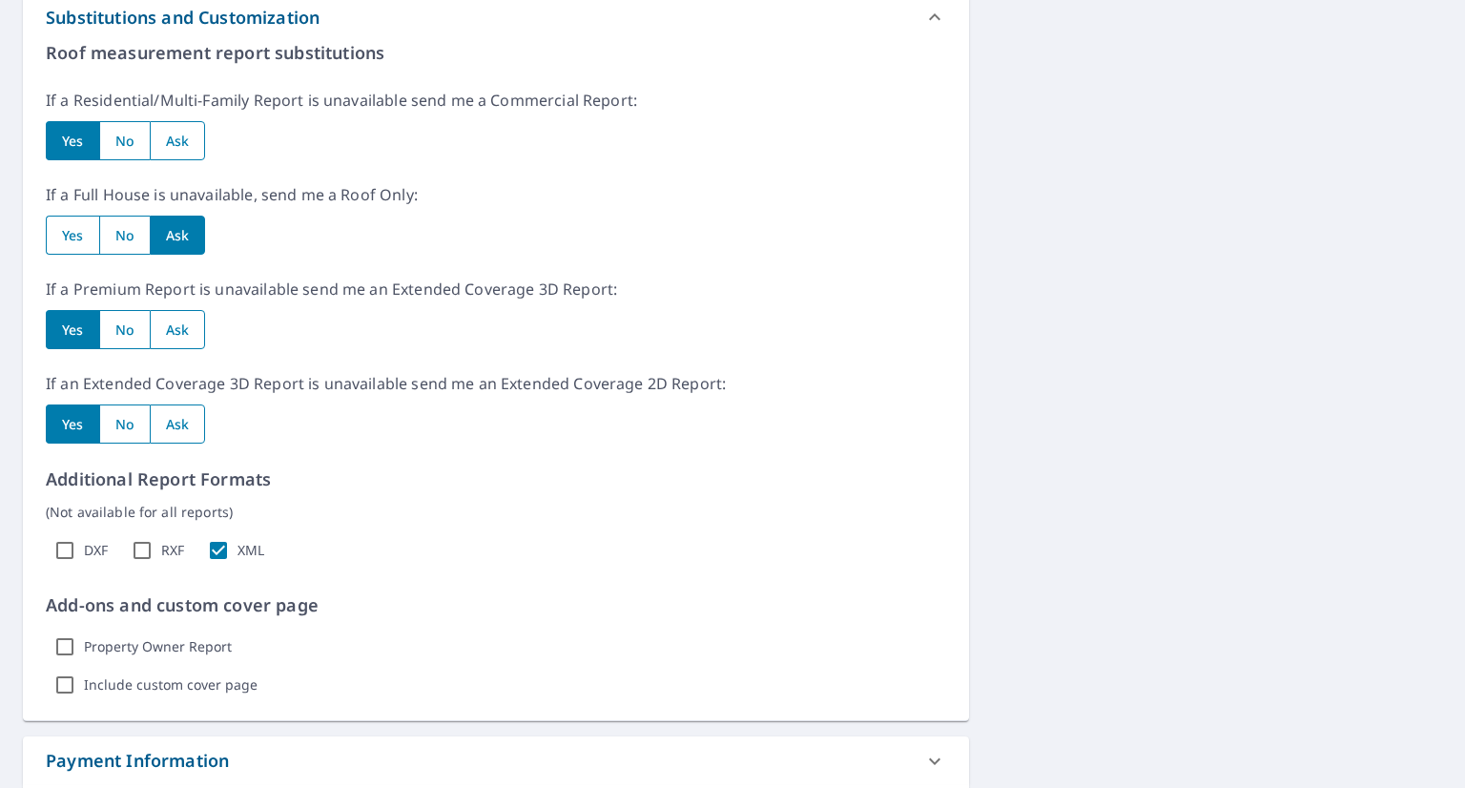
scroll to position [1092, 0]
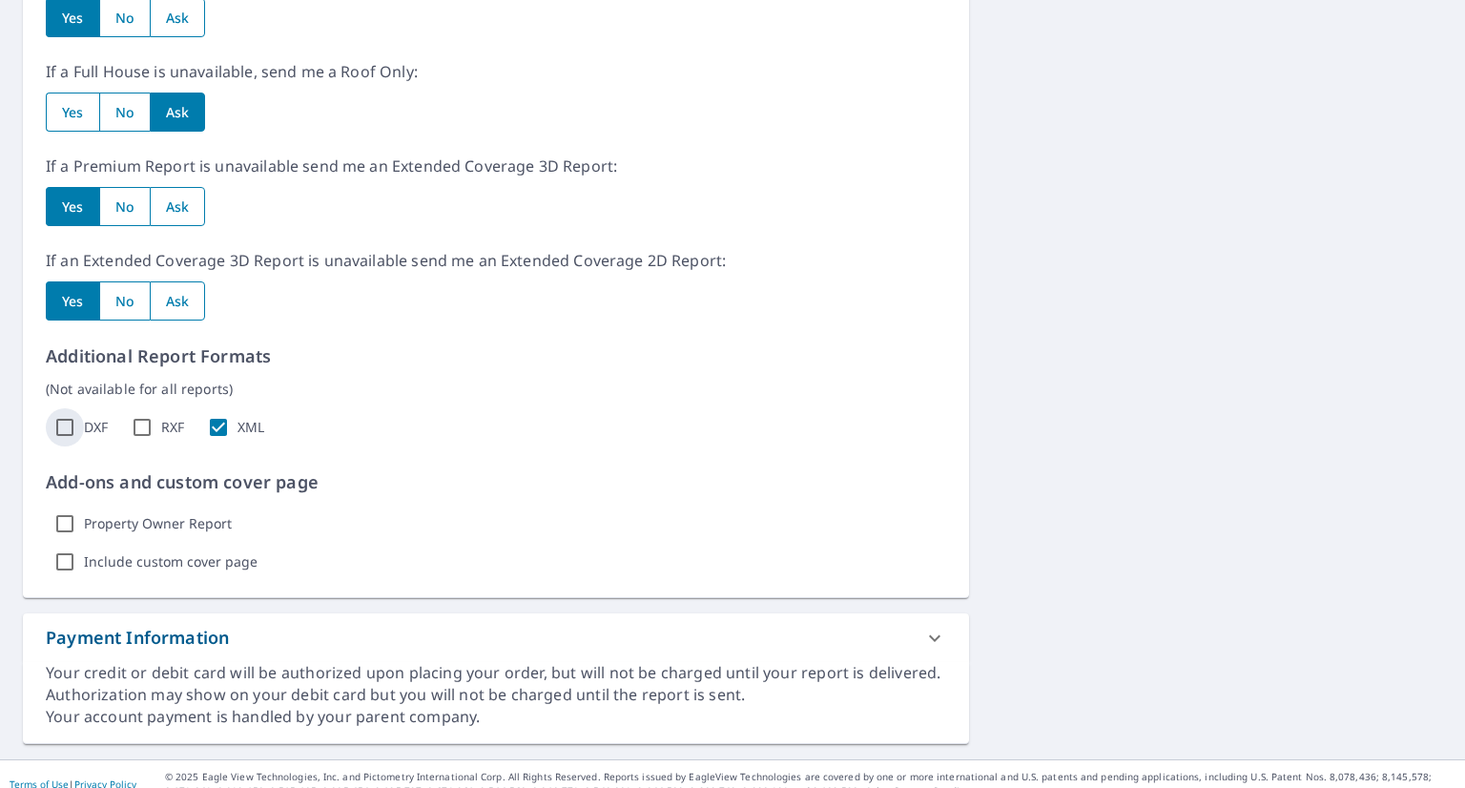
click at [63, 433] on input "DXF" at bounding box center [65, 427] width 38 height 38
checkbox input "true"
click at [157, 432] on input "RXF" at bounding box center [142, 427] width 38 height 38
checkbox input "true"
drag, startPoint x: 1446, startPoint y: 635, endPoint x: 1450, endPoint y: 507, distance: 127.9
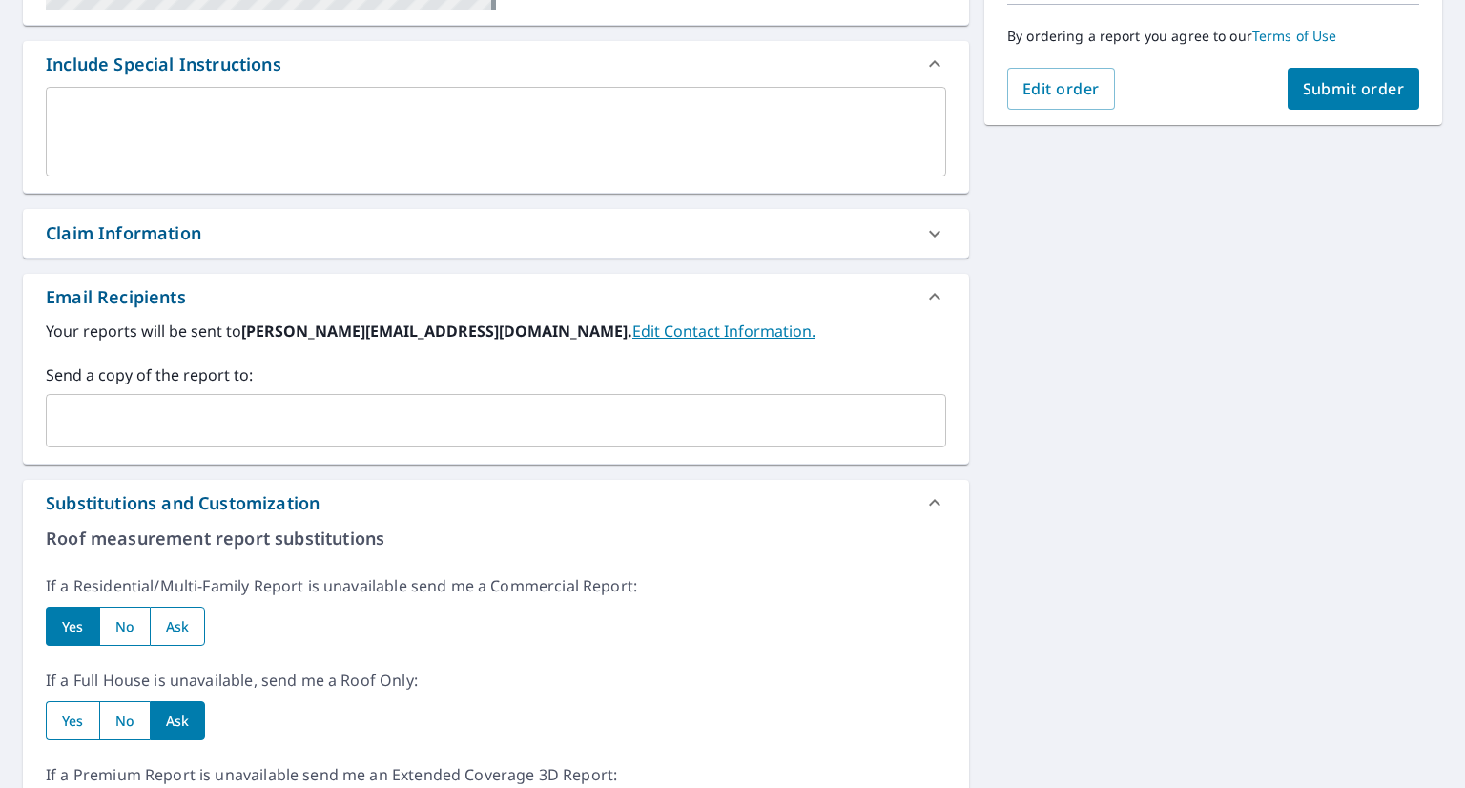
scroll to position [479, 0]
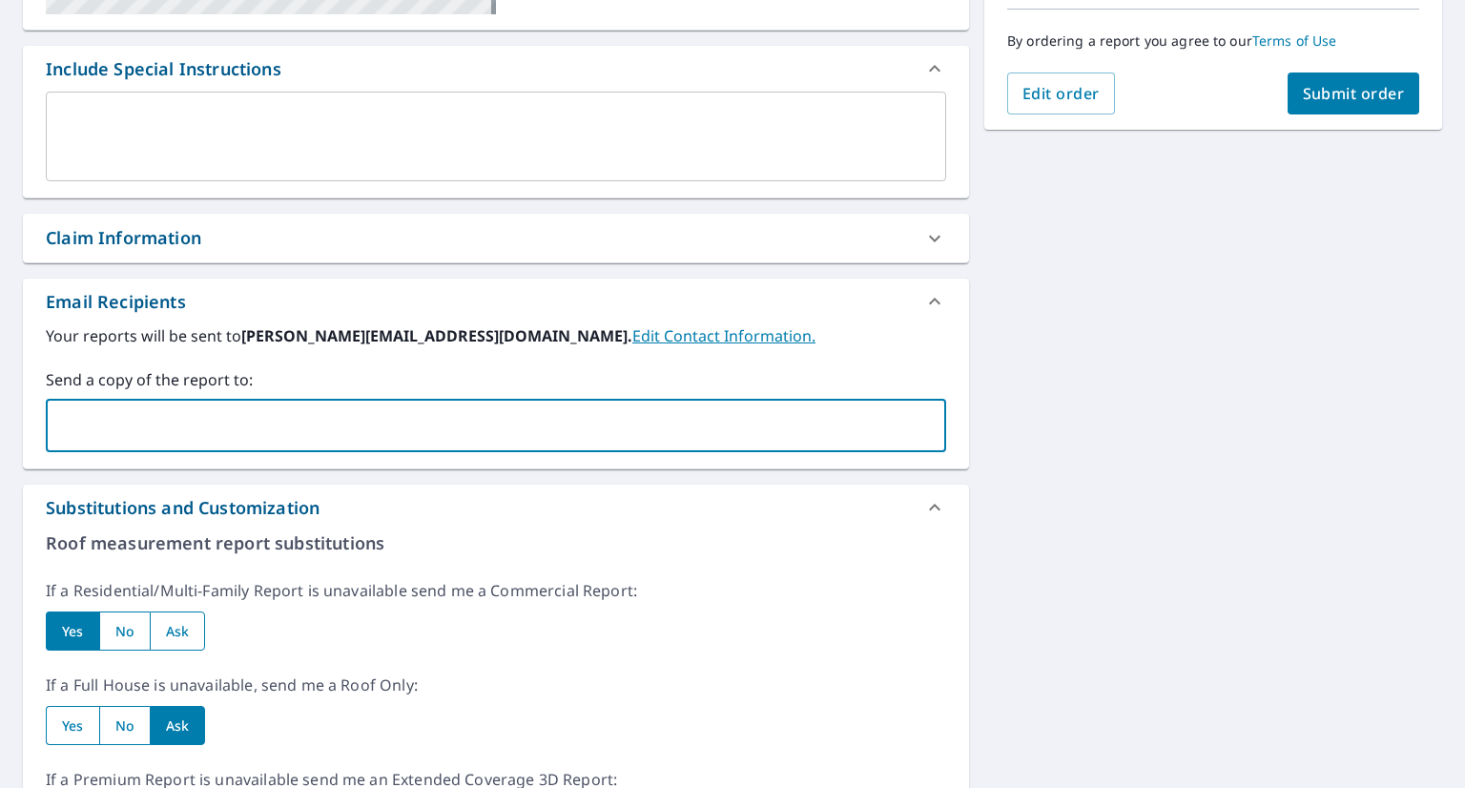
click at [571, 429] on input "text" at bounding box center [481, 425] width 855 height 36
type input "[PERSON_NAME][EMAIL_ADDRESS][DOMAIN_NAME]"
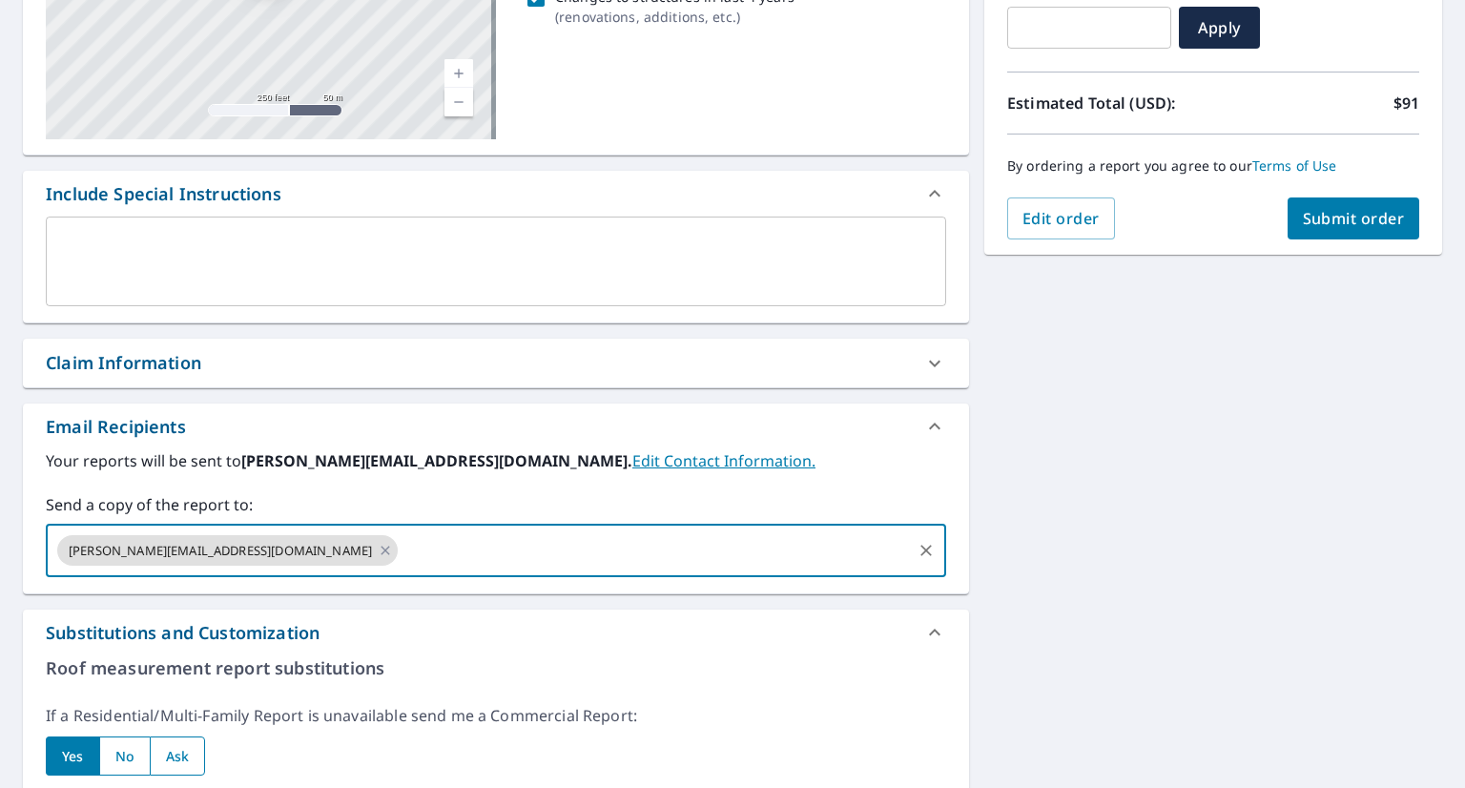
scroll to position [0, 0]
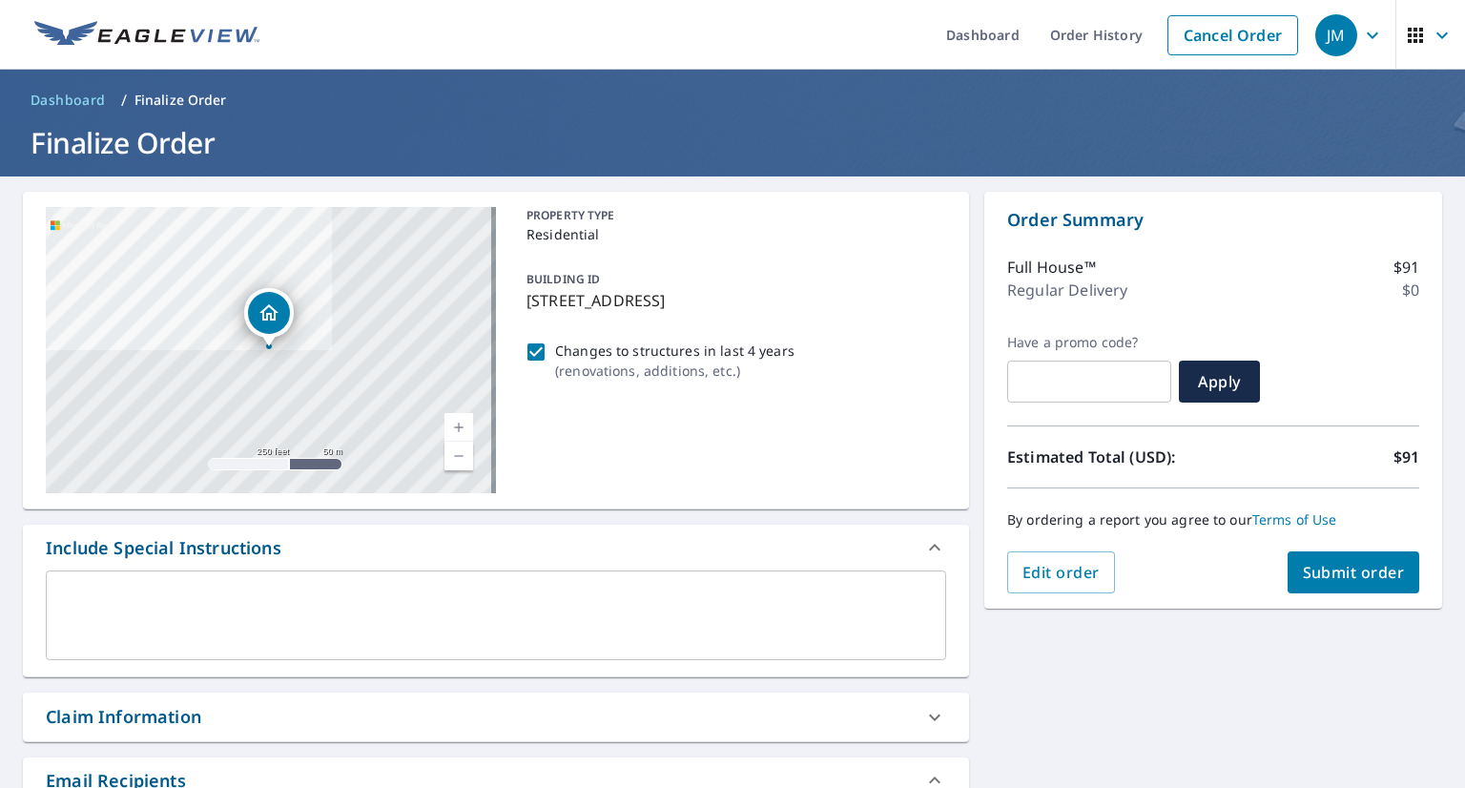
click at [1313, 580] on span "Submit order" at bounding box center [1354, 572] width 102 height 21
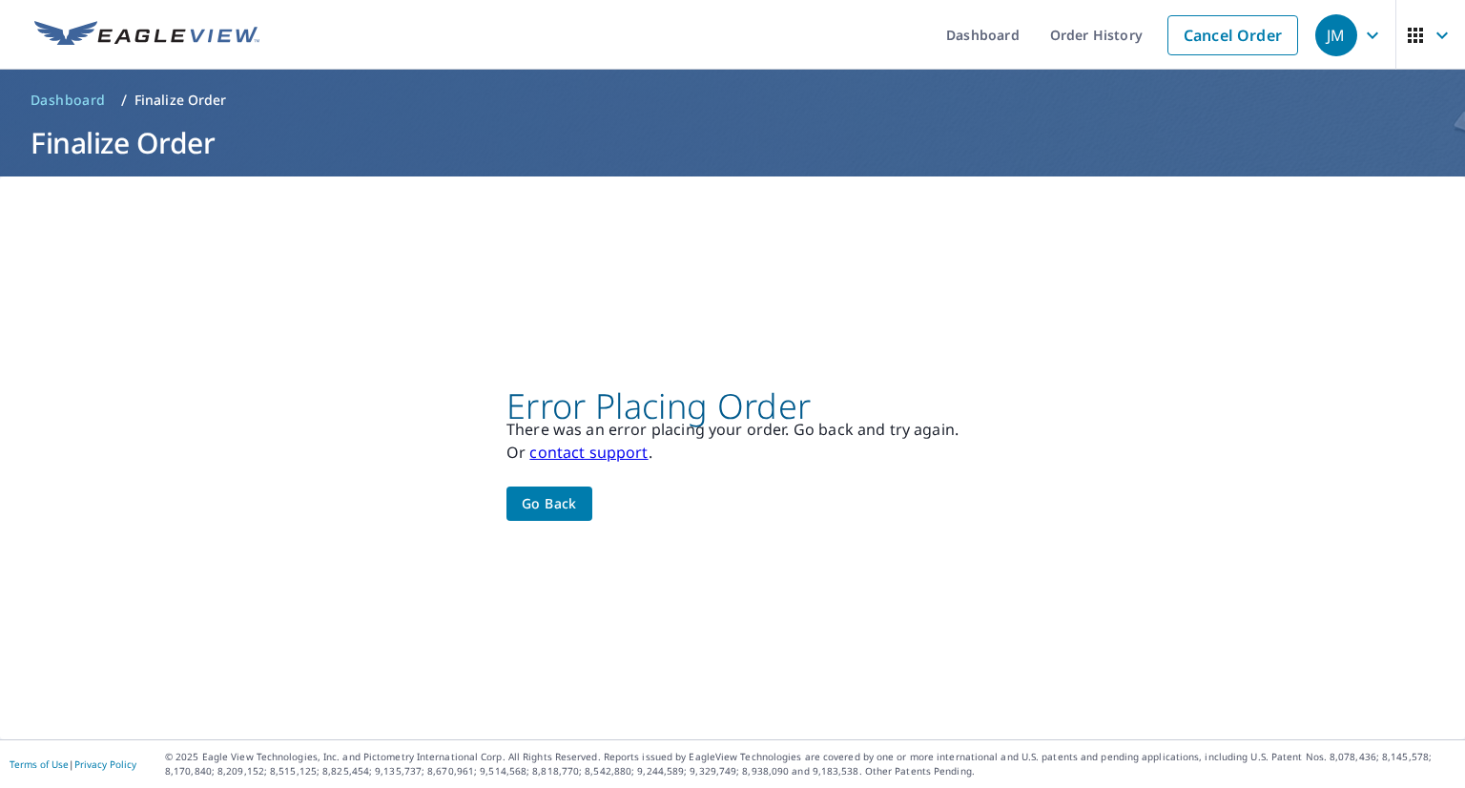
click at [574, 455] on link "contact support" at bounding box center [588, 452] width 118 height 21
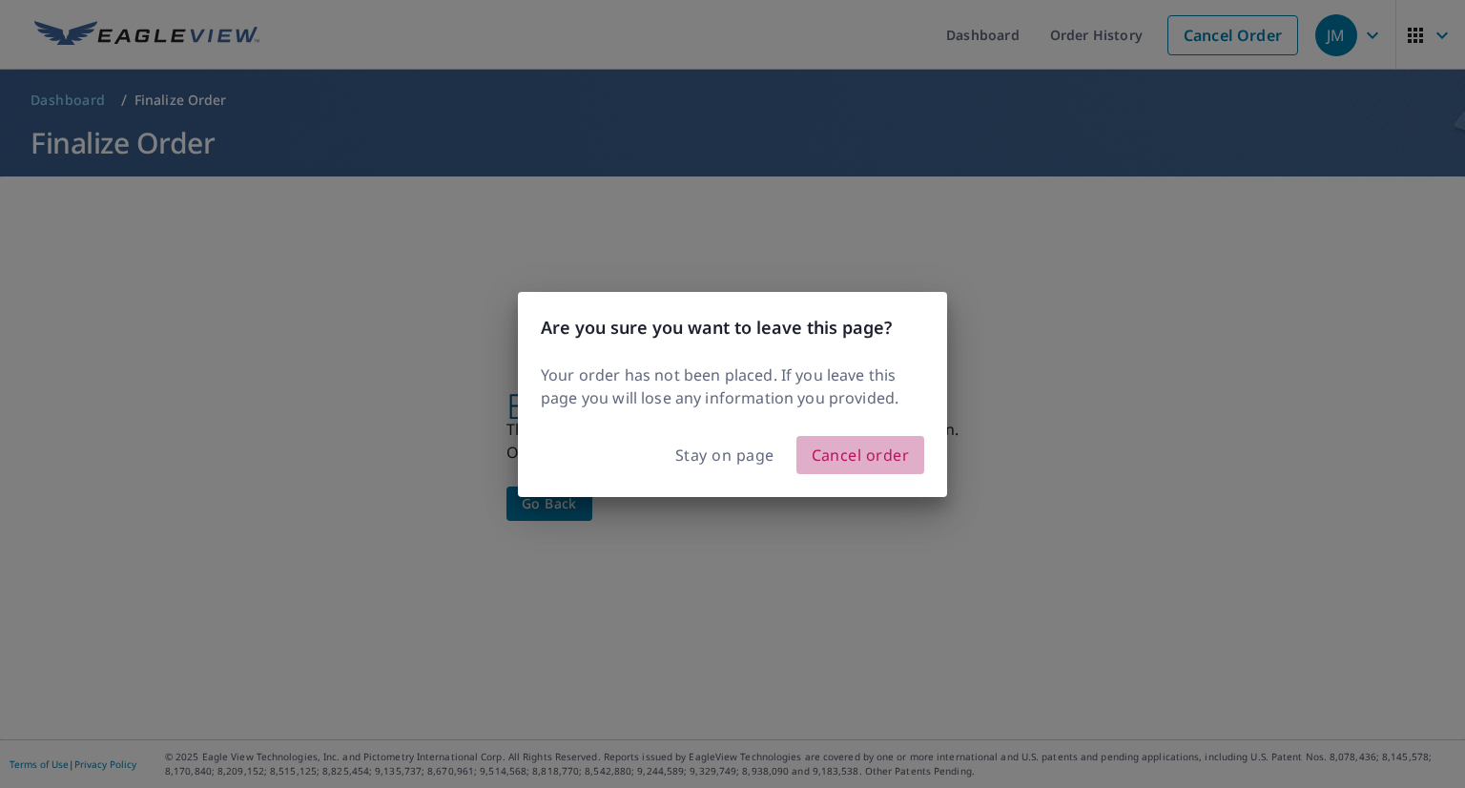
click at [869, 459] on span "Cancel order" at bounding box center [861, 455] width 98 height 27
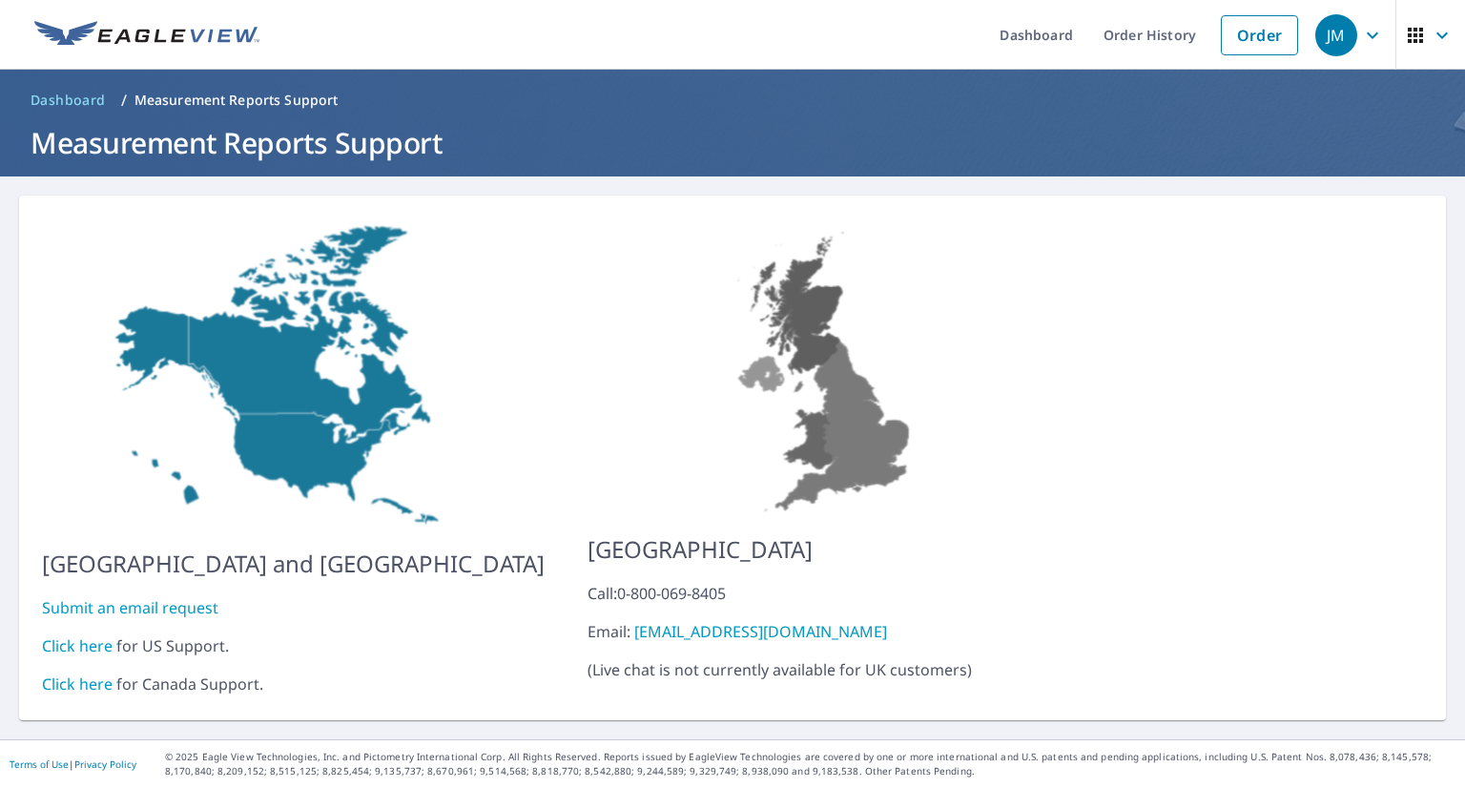
click at [194, 597] on link "Submit an email request" at bounding box center [130, 607] width 176 height 21
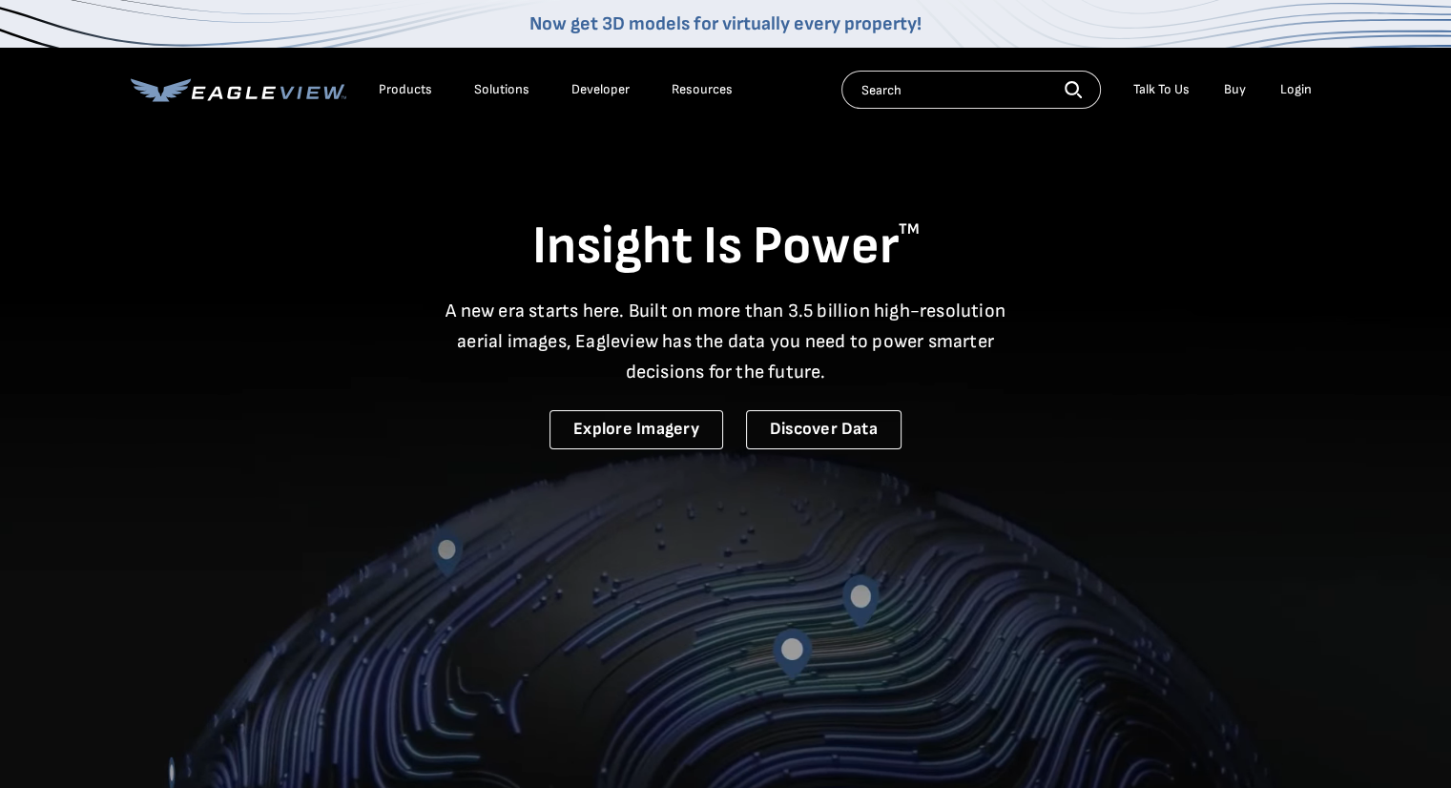
click at [1225, 89] on link "Buy" at bounding box center [1235, 89] width 22 height 17
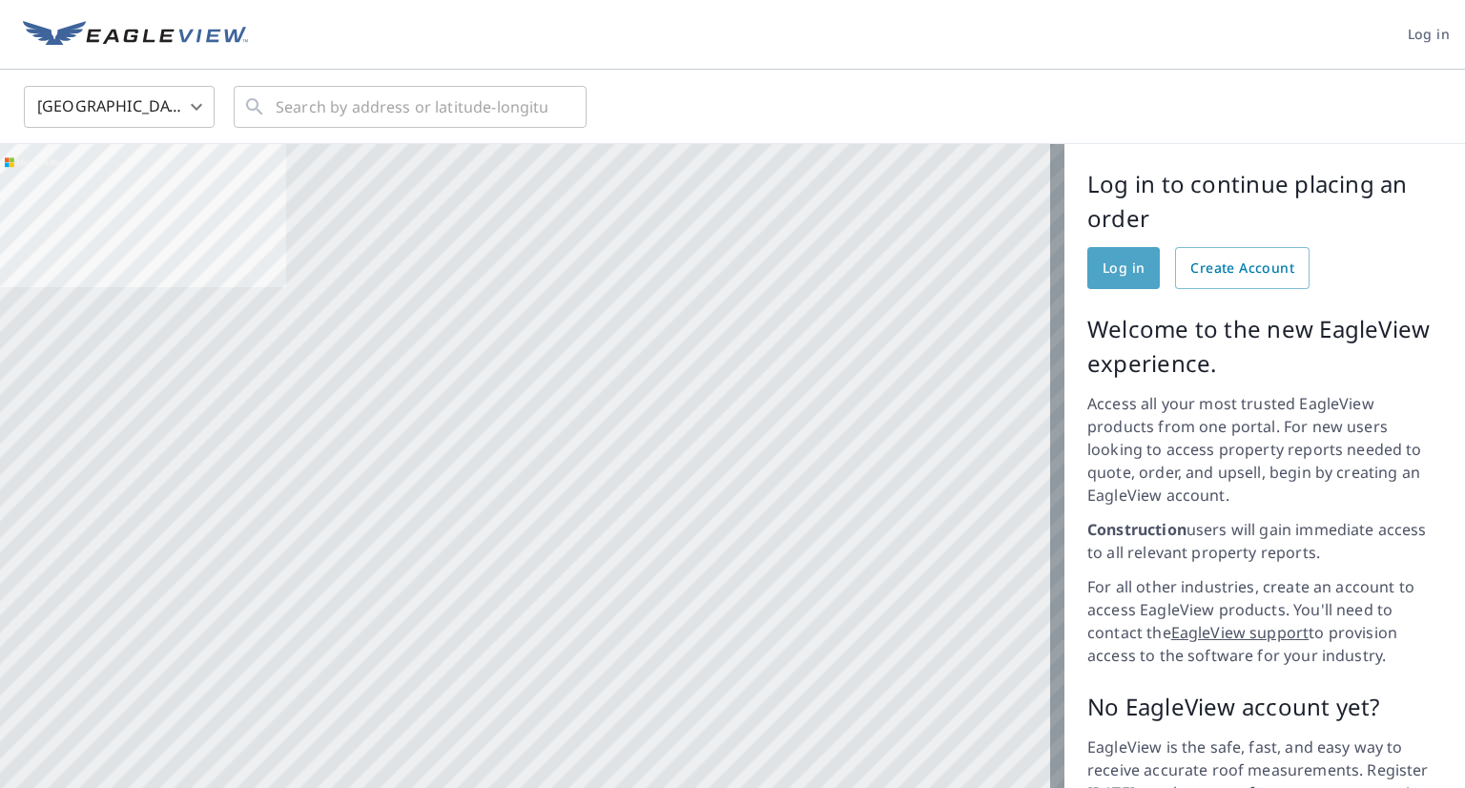
click at [1105, 270] on span "Log in" at bounding box center [1124, 269] width 42 height 24
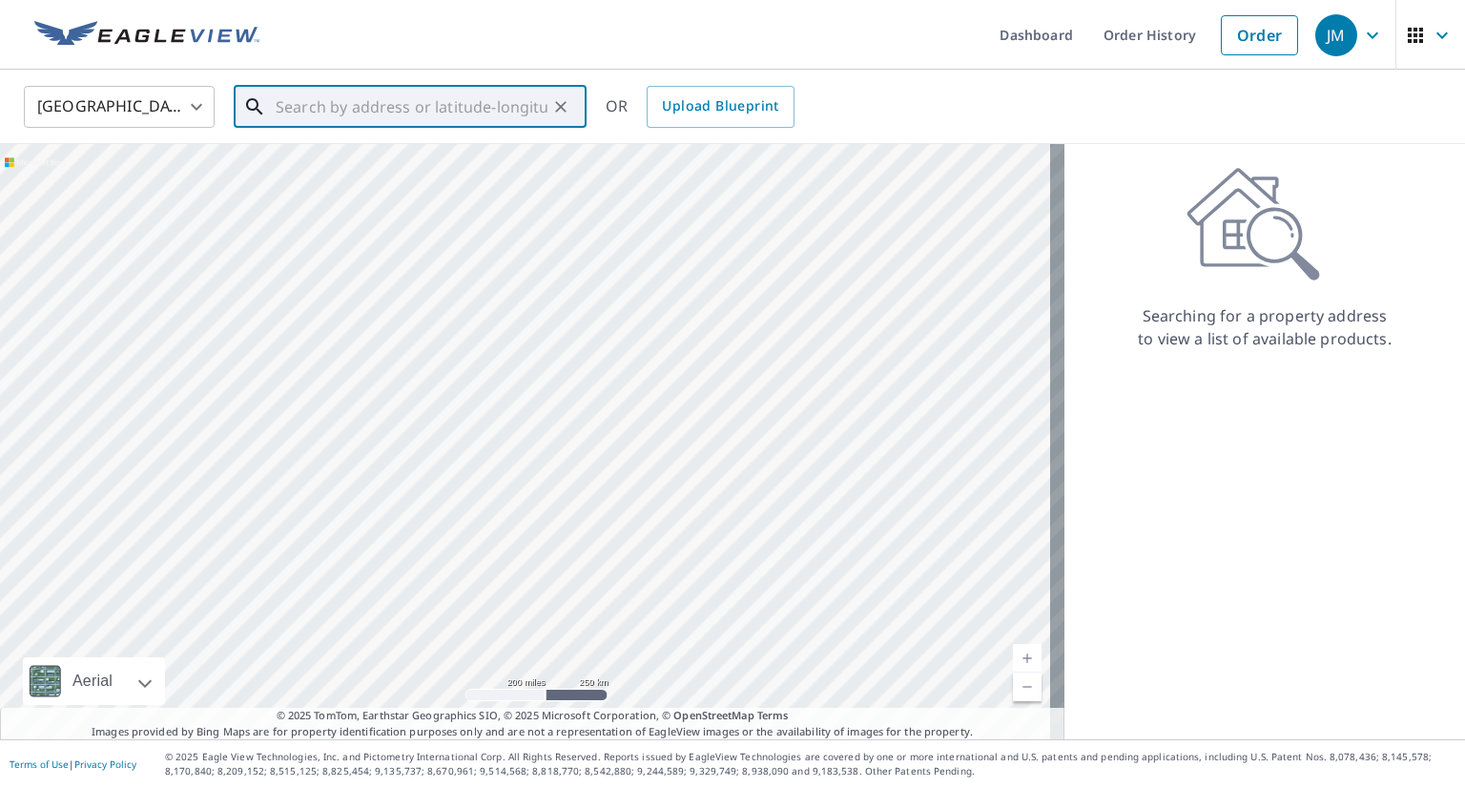
click at [484, 109] on input "text" at bounding box center [412, 106] width 272 height 53
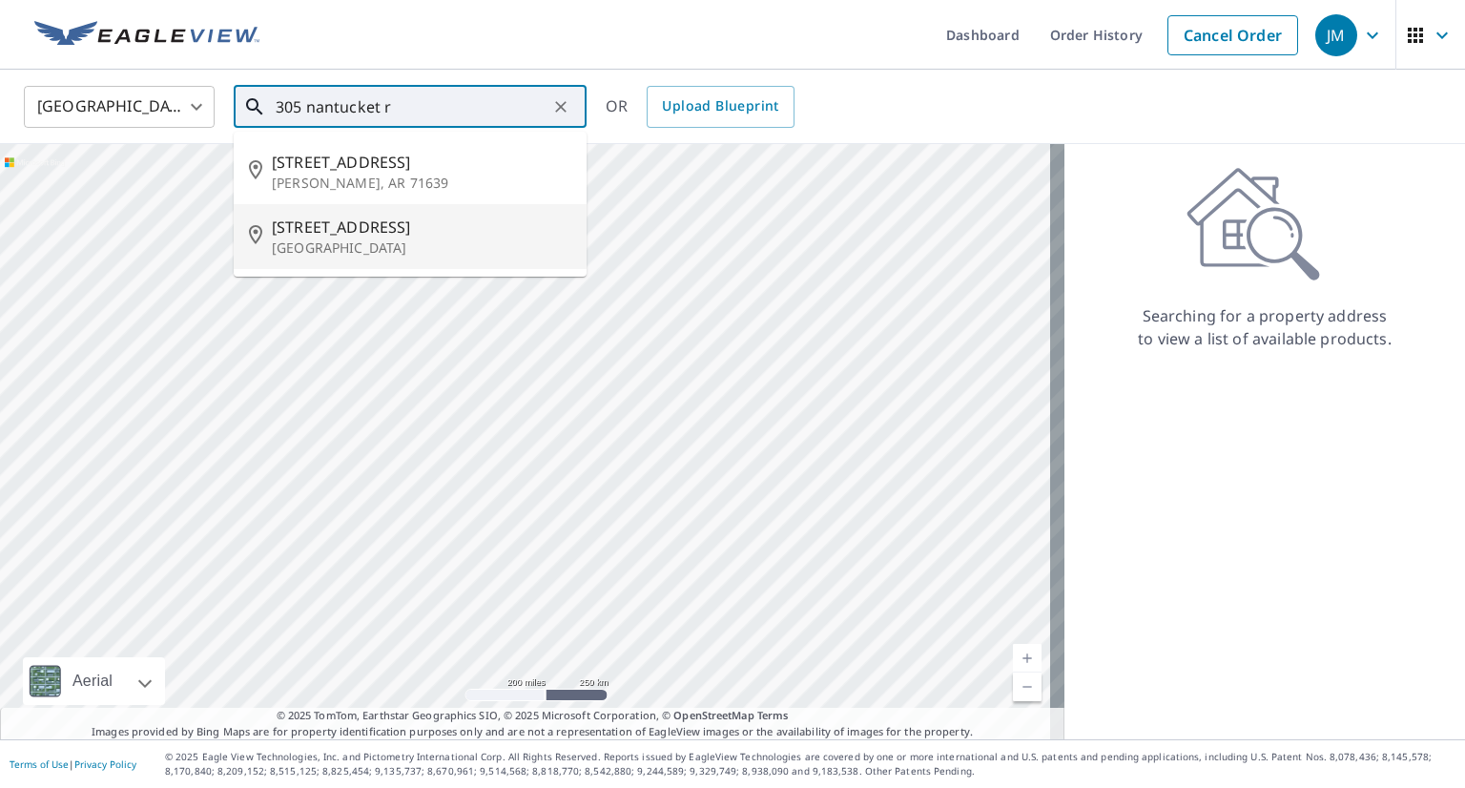
click at [397, 233] on span "[STREET_ADDRESS]" at bounding box center [421, 227] width 299 height 23
type input "[STREET_ADDRESS]"
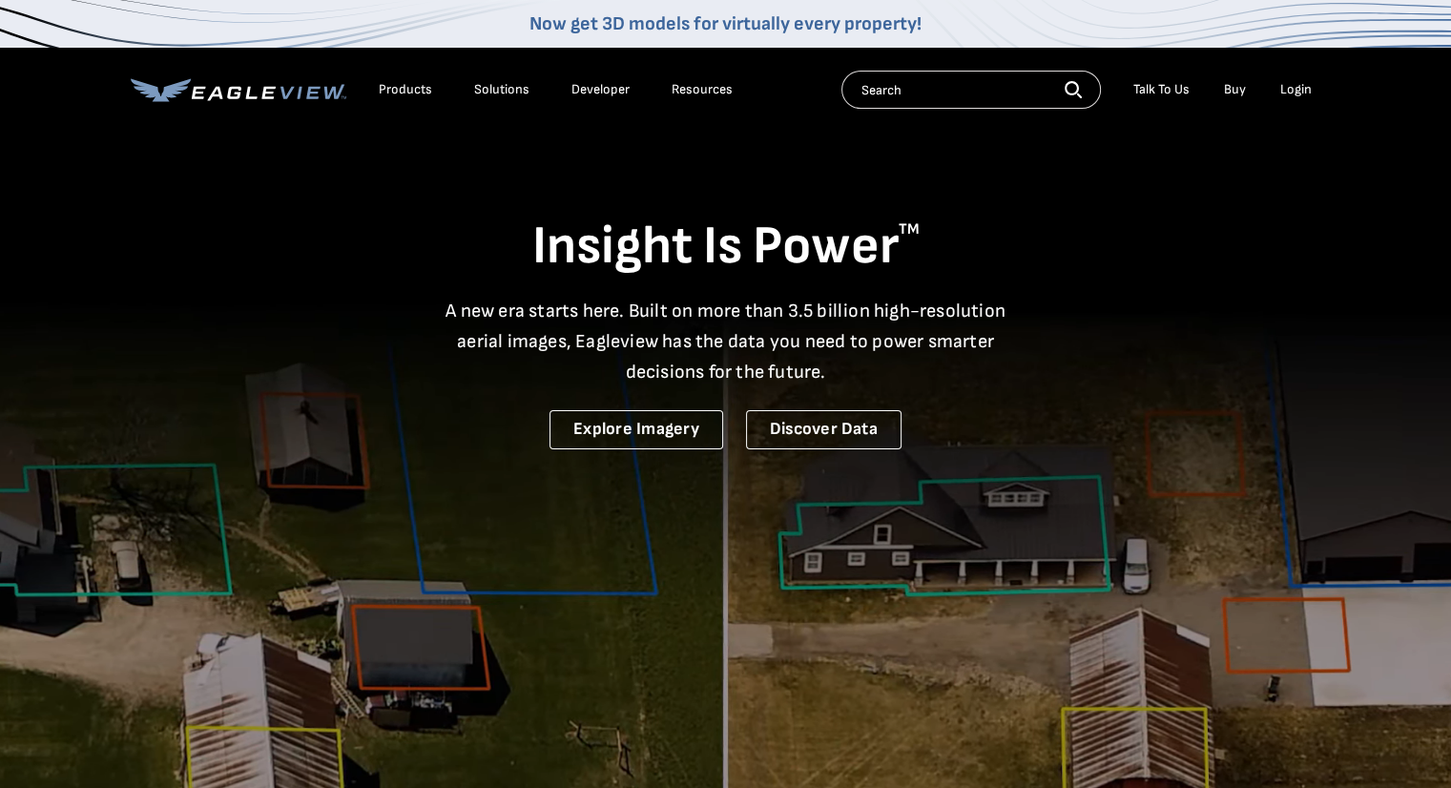
click at [1235, 92] on link "Buy" at bounding box center [1235, 89] width 22 height 17
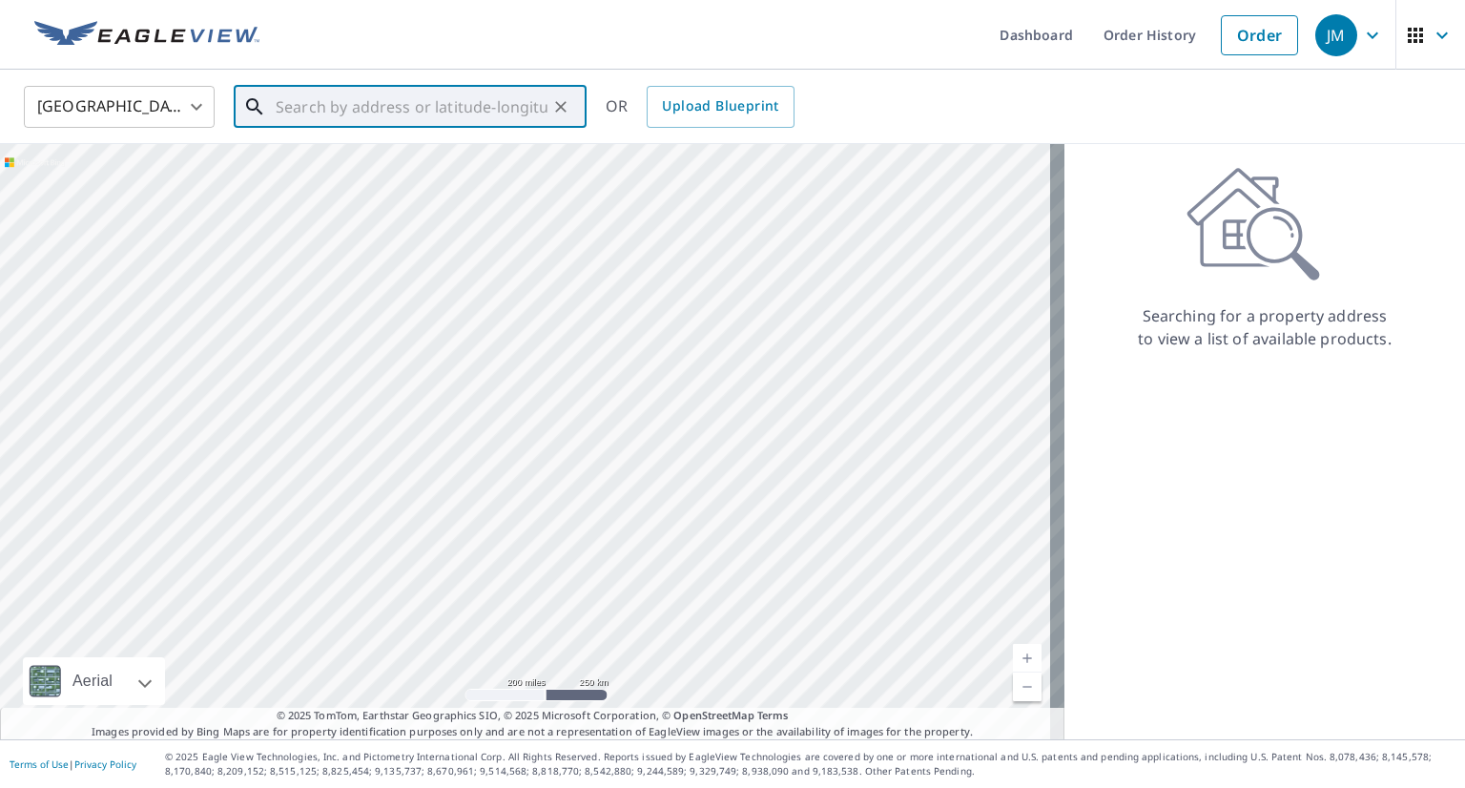
click at [509, 99] on input "text" at bounding box center [412, 106] width 272 height 53
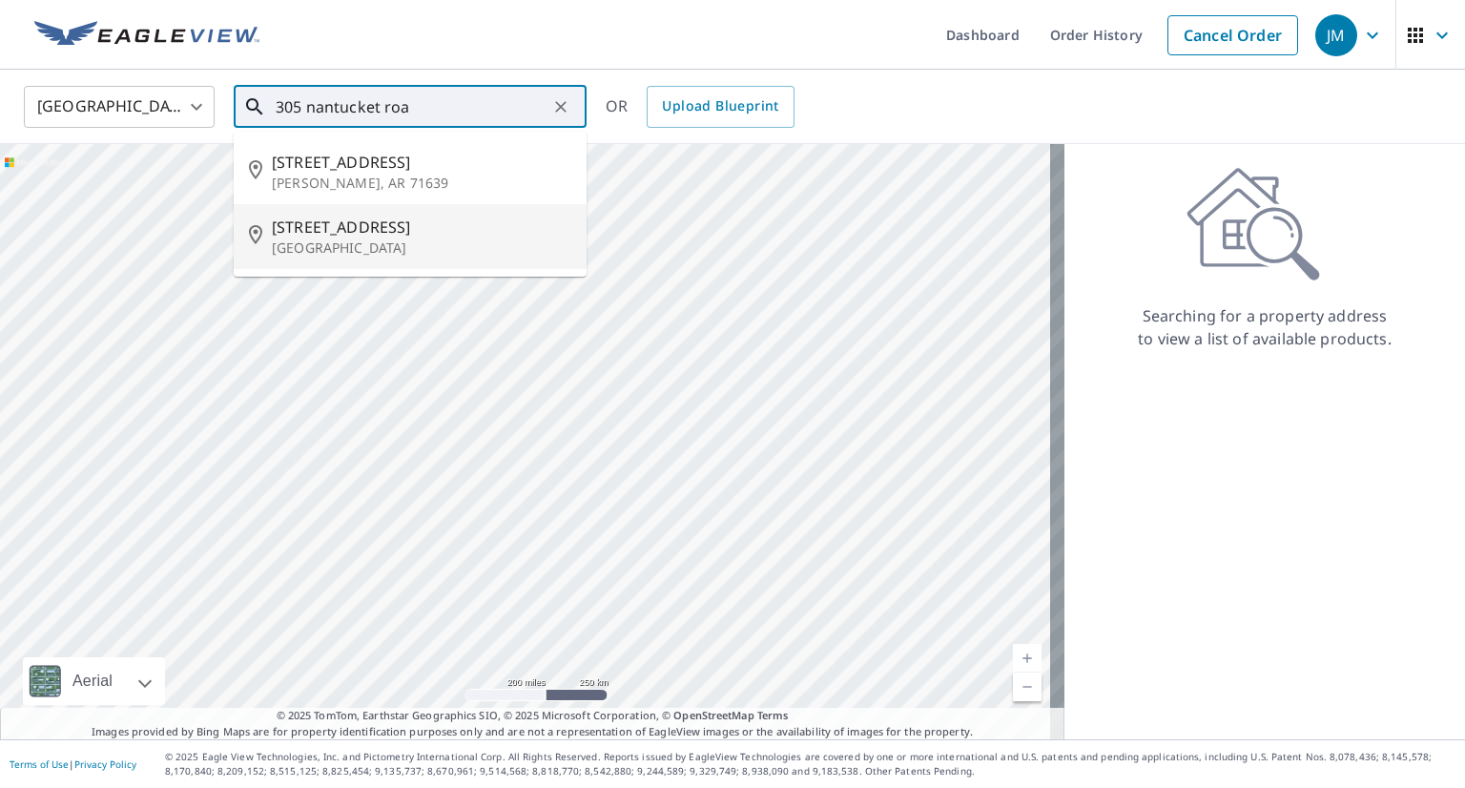
click at [382, 234] on span "[STREET_ADDRESS]" at bounding box center [421, 227] width 299 height 23
type input "[STREET_ADDRESS]"
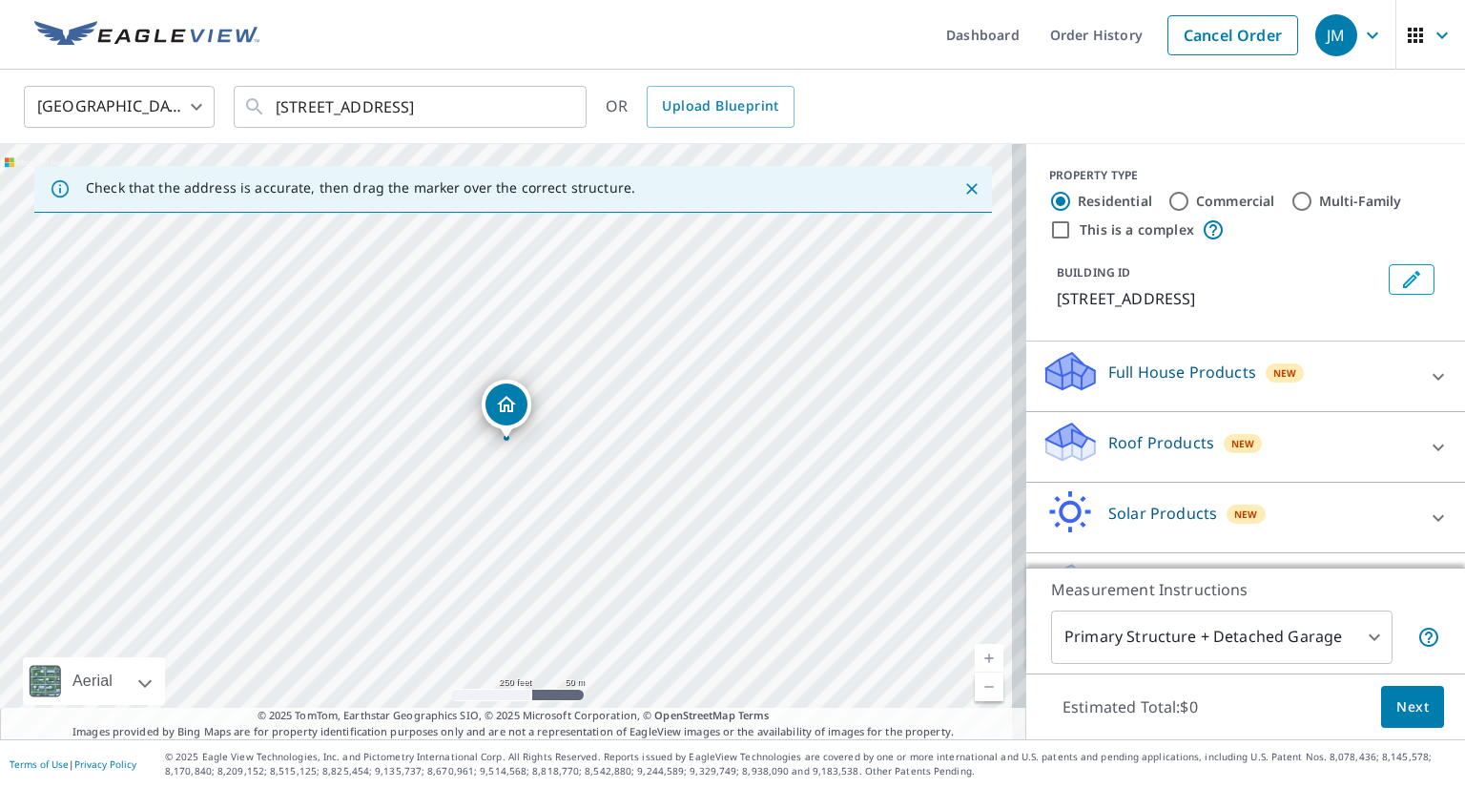
click at [1427, 365] on icon at bounding box center [1438, 376] width 23 height 23
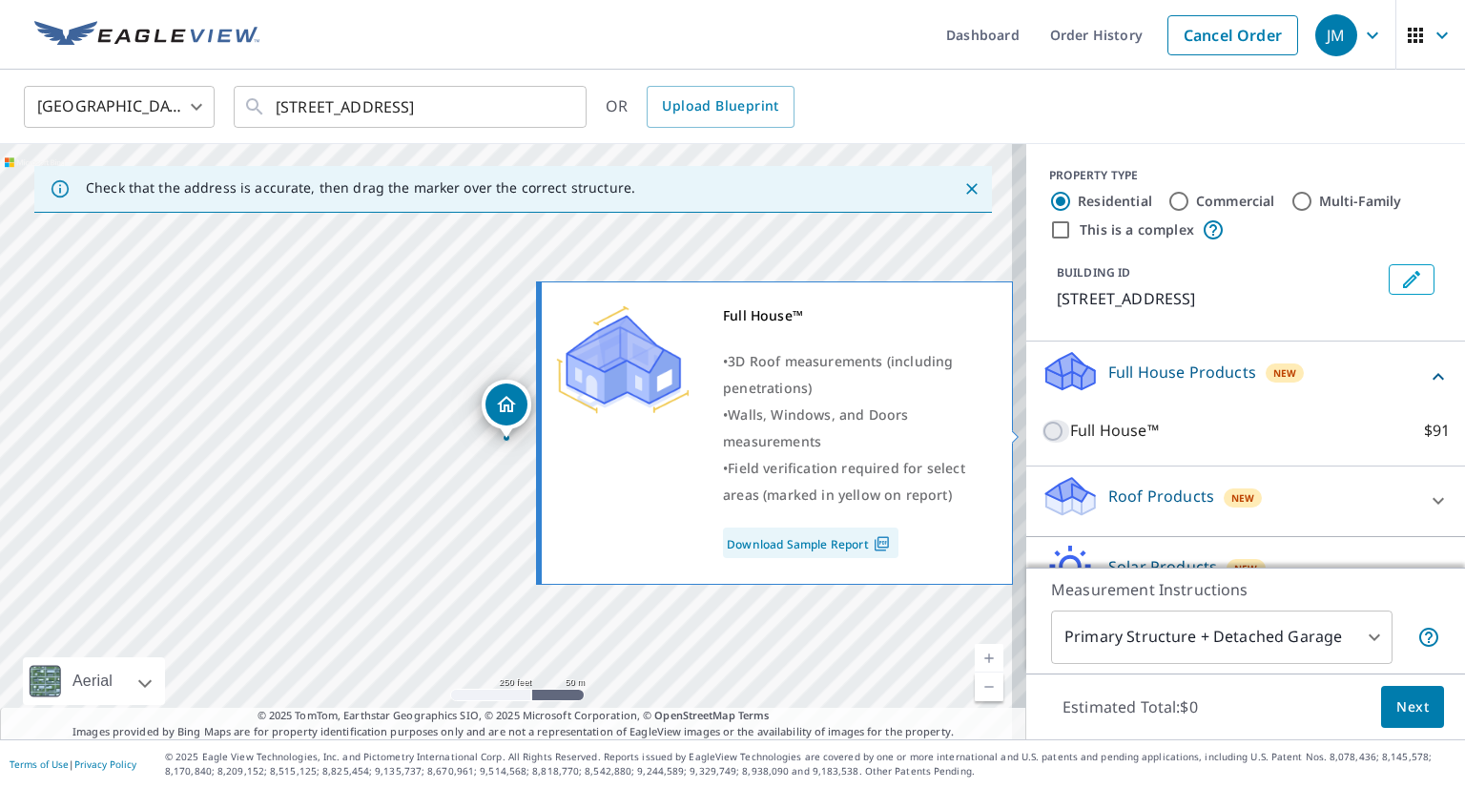
click at [1042, 429] on input "Full House™ $91" at bounding box center [1056, 431] width 29 height 23
checkbox input "true"
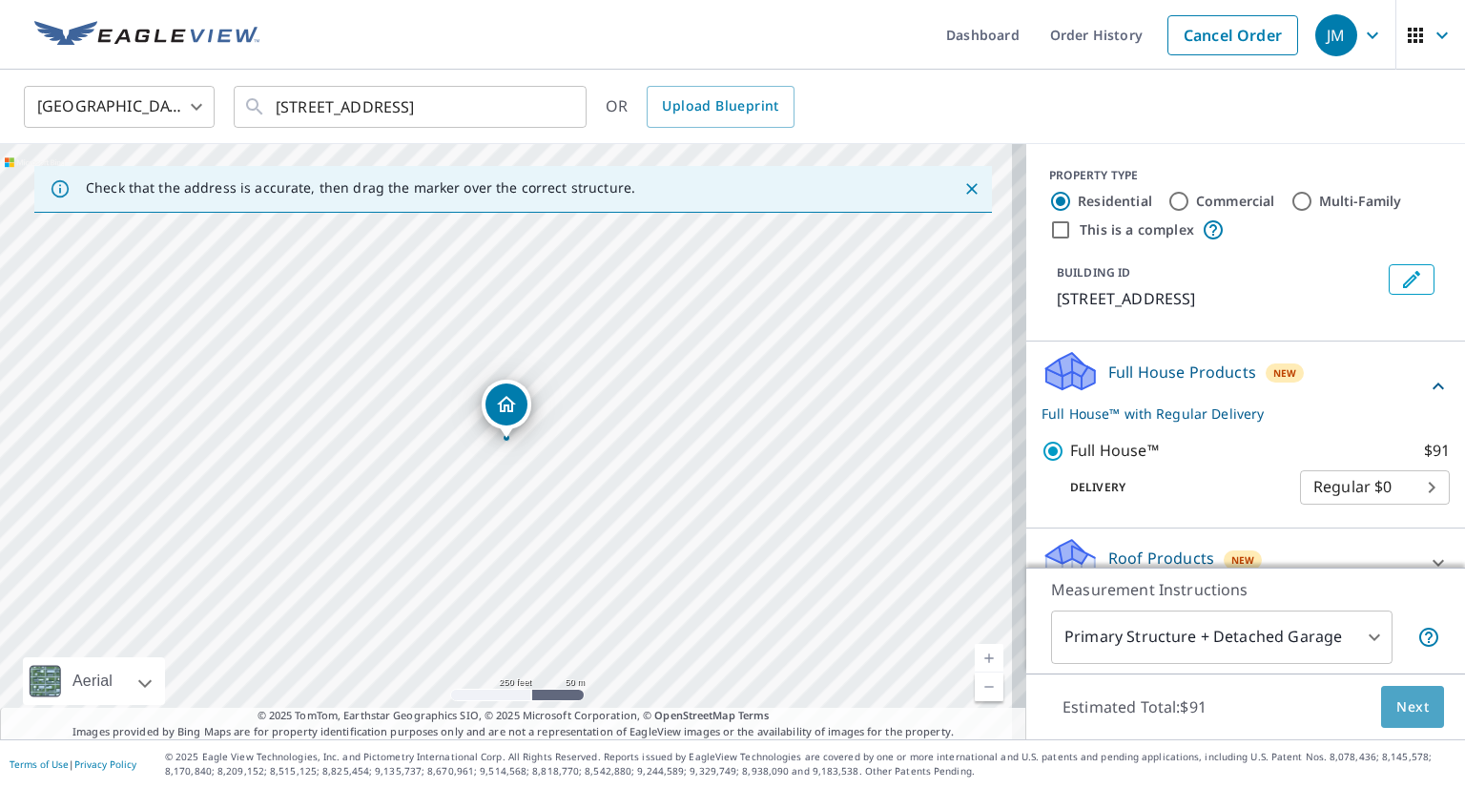
click at [1396, 696] on span "Next" at bounding box center [1412, 707] width 32 height 24
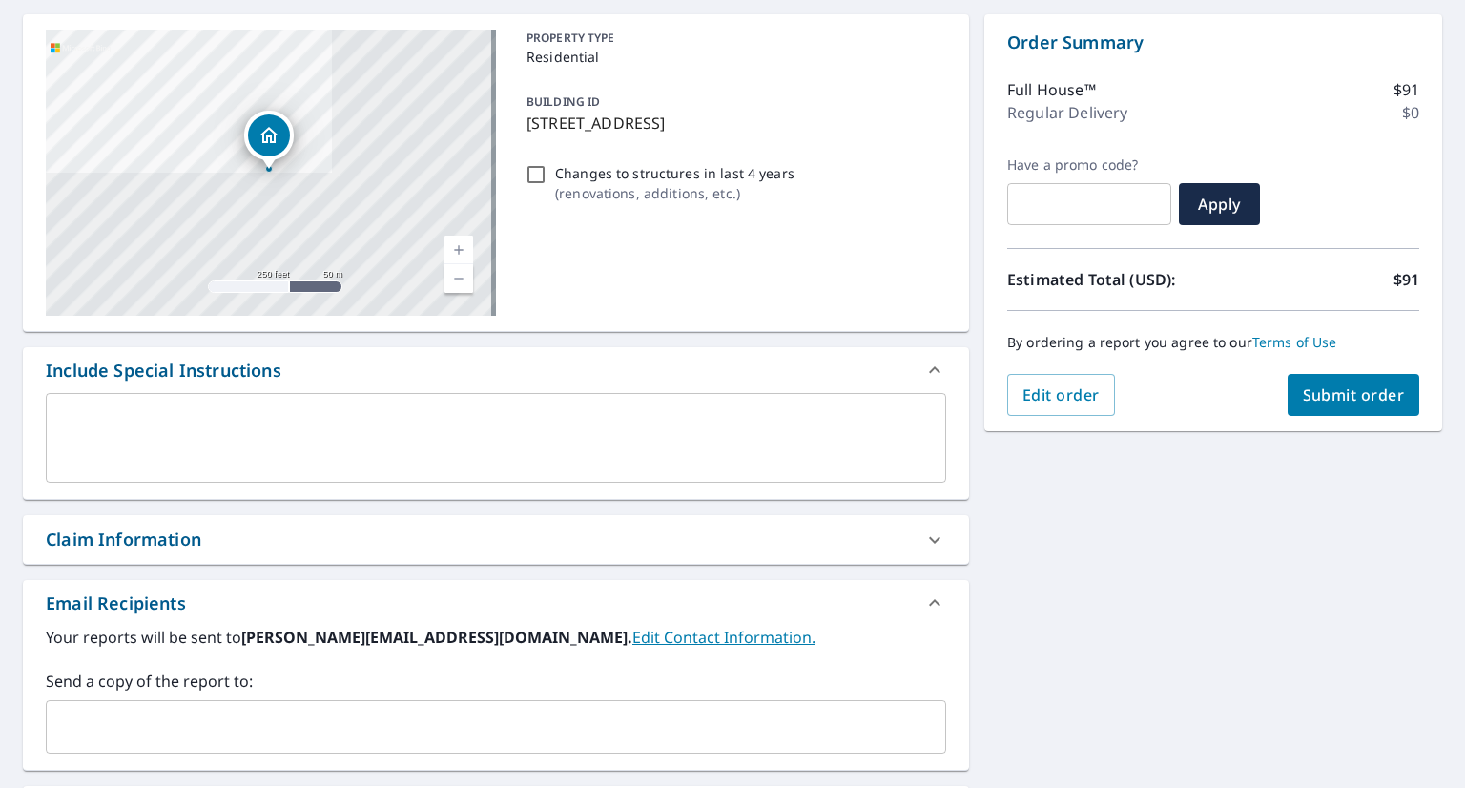
scroll to position [433, 0]
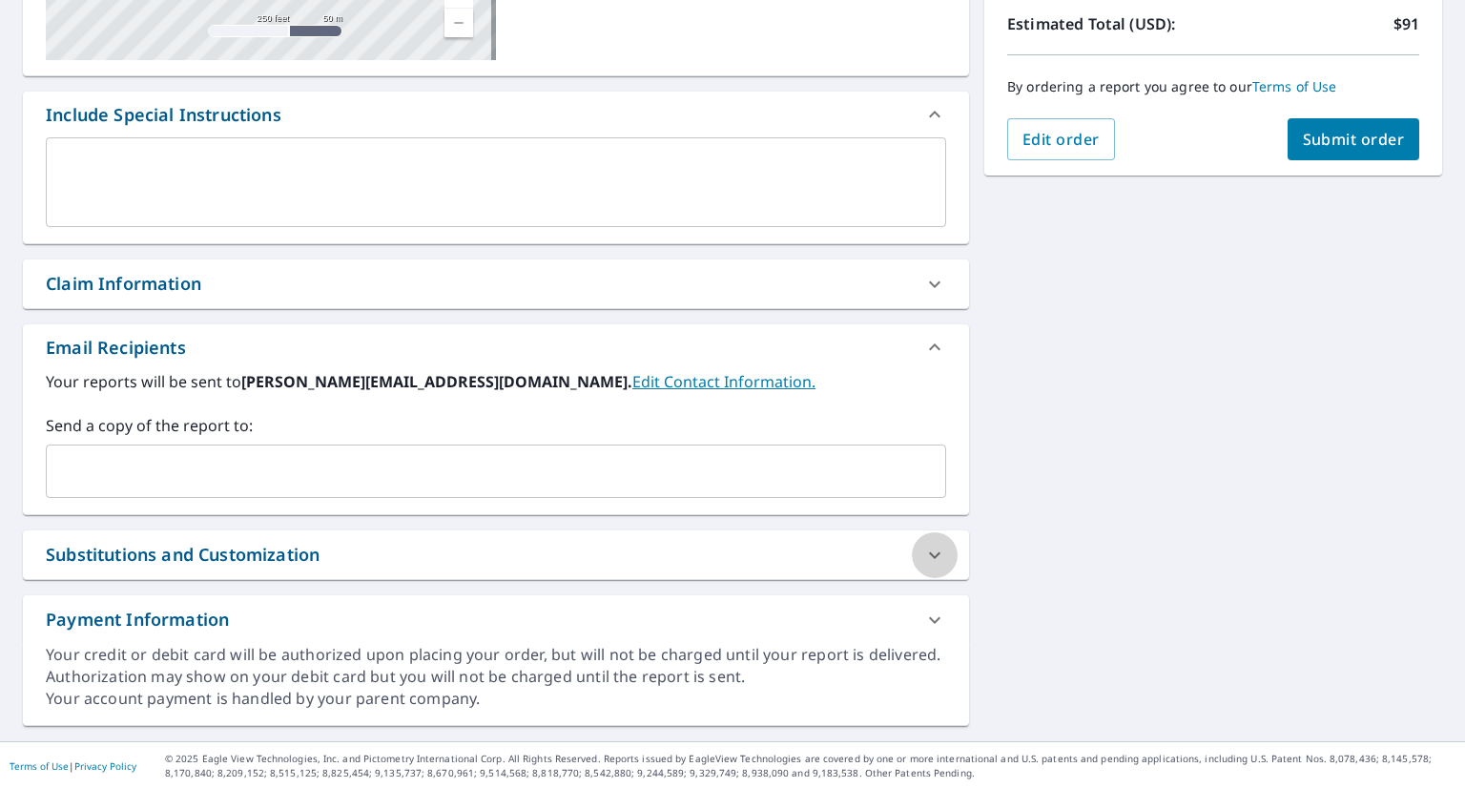
click at [932, 554] on icon at bounding box center [934, 555] width 23 height 23
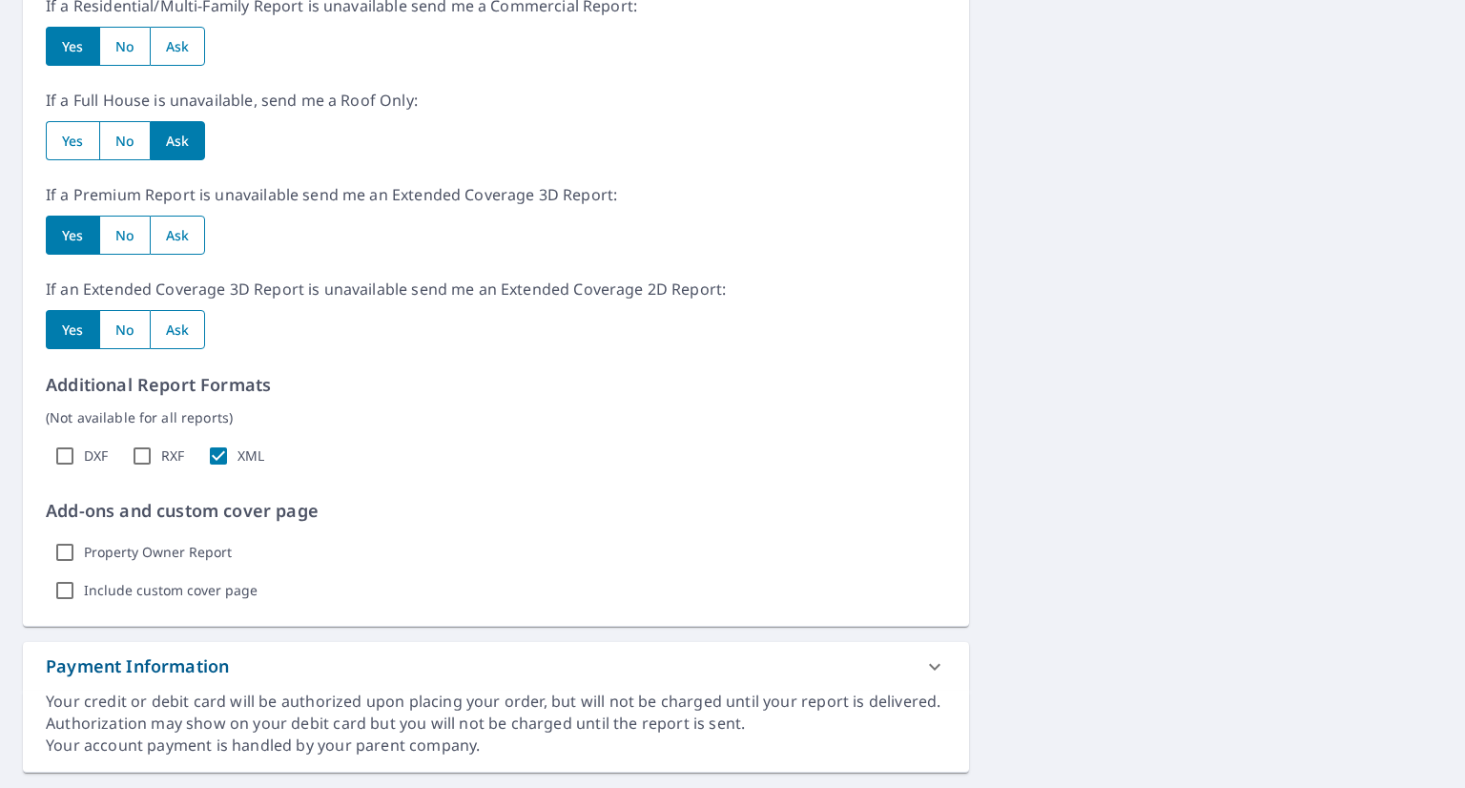
scroll to position [1064, 0]
click at [142, 451] on input "RXF" at bounding box center [142, 455] width 38 height 38
checkbox input "true"
click at [61, 451] on input "DXF" at bounding box center [65, 455] width 38 height 38
checkbox input "true"
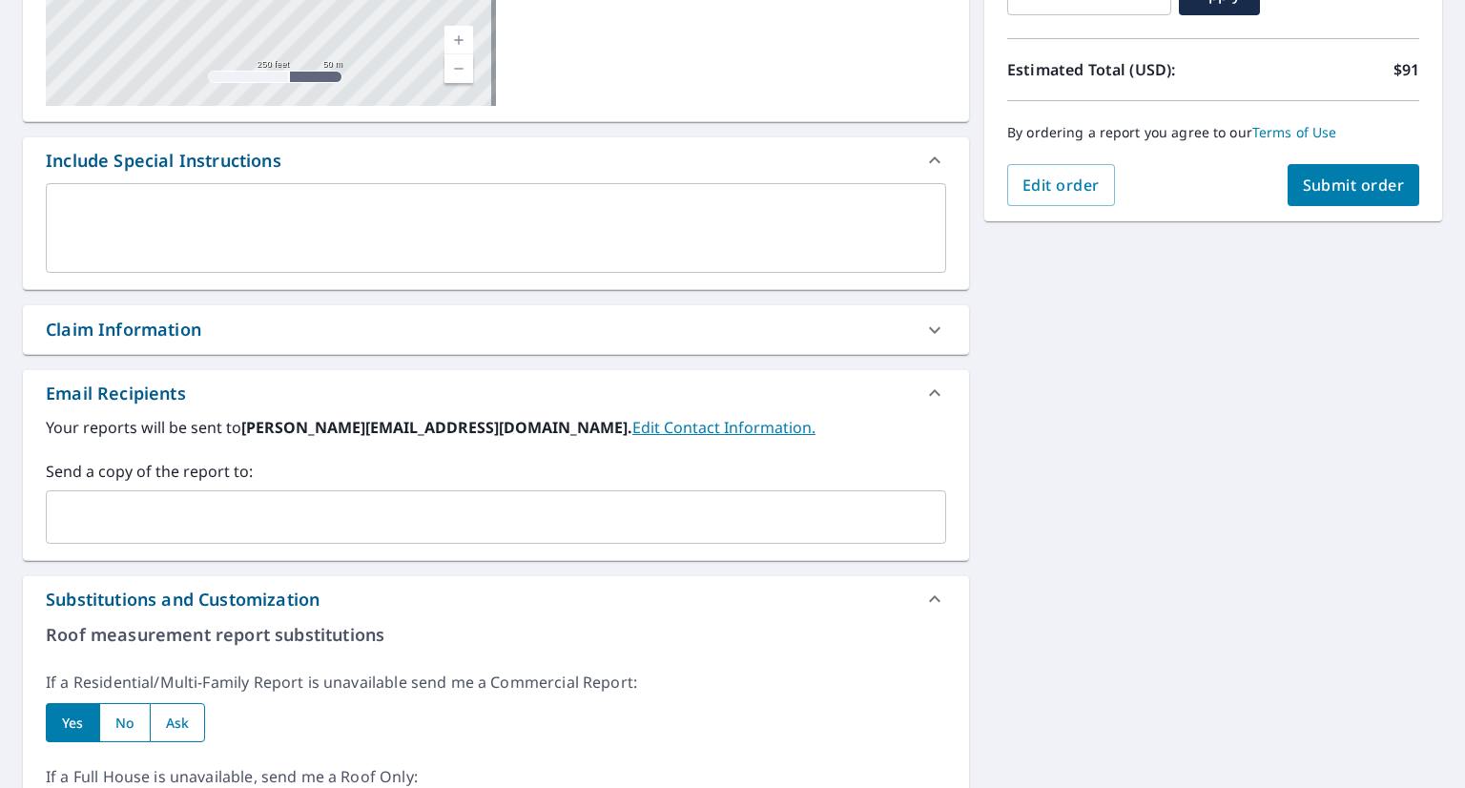
scroll to position [386, 0]
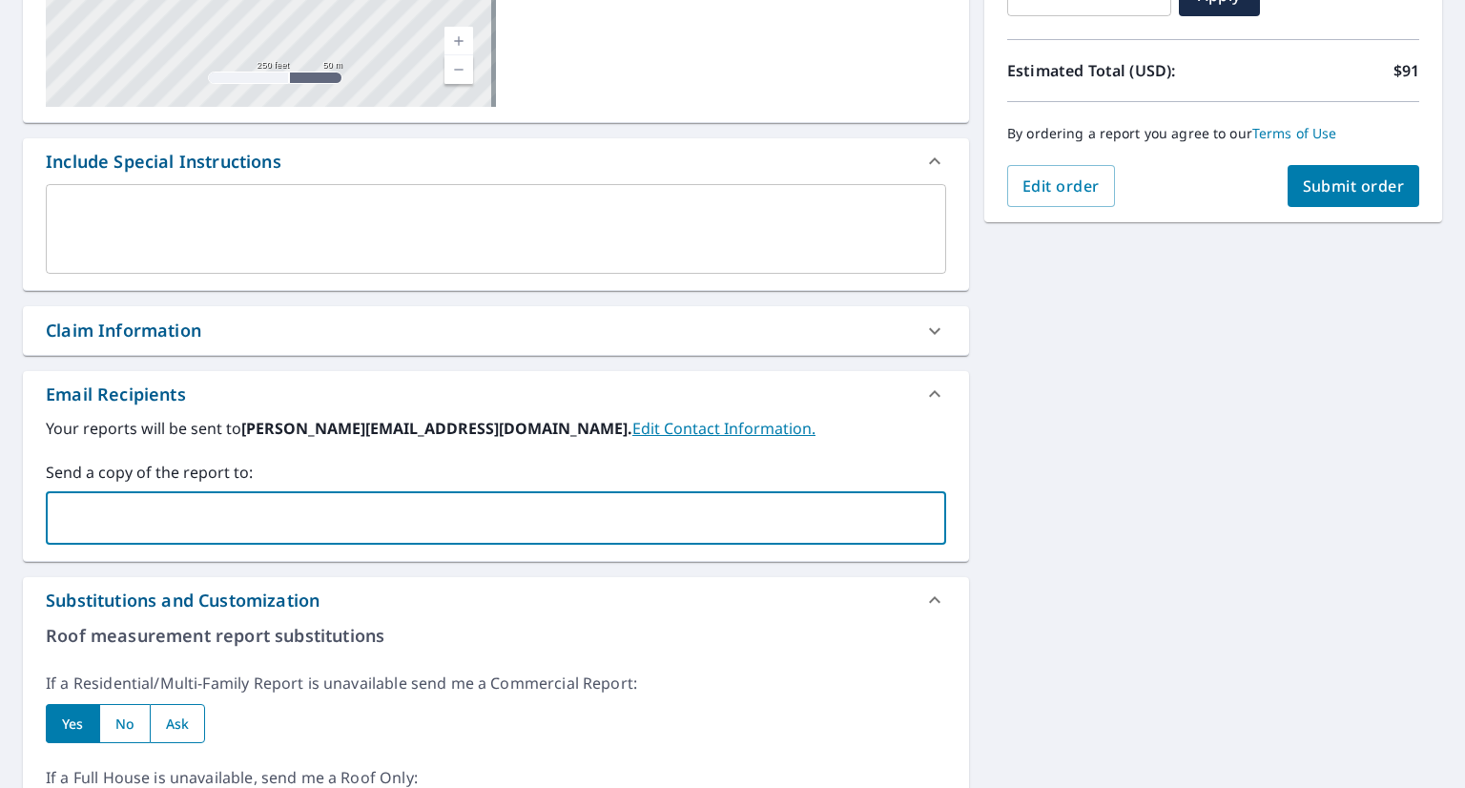
click at [347, 508] on input "text" at bounding box center [481, 518] width 855 height 36
type input "[PERSON_NAME][EMAIL_ADDRESS][DOMAIN_NAME]"
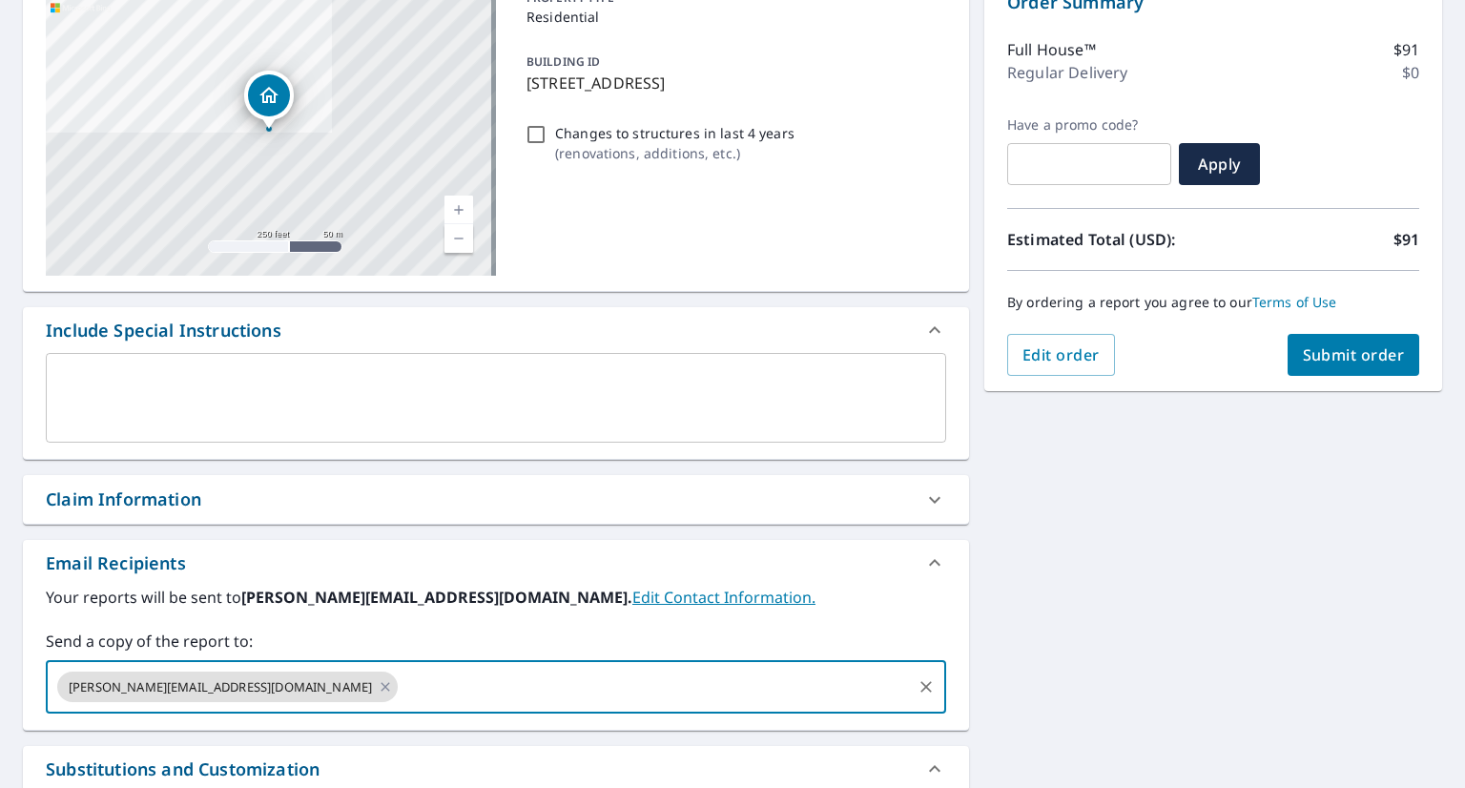
scroll to position [207, 0]
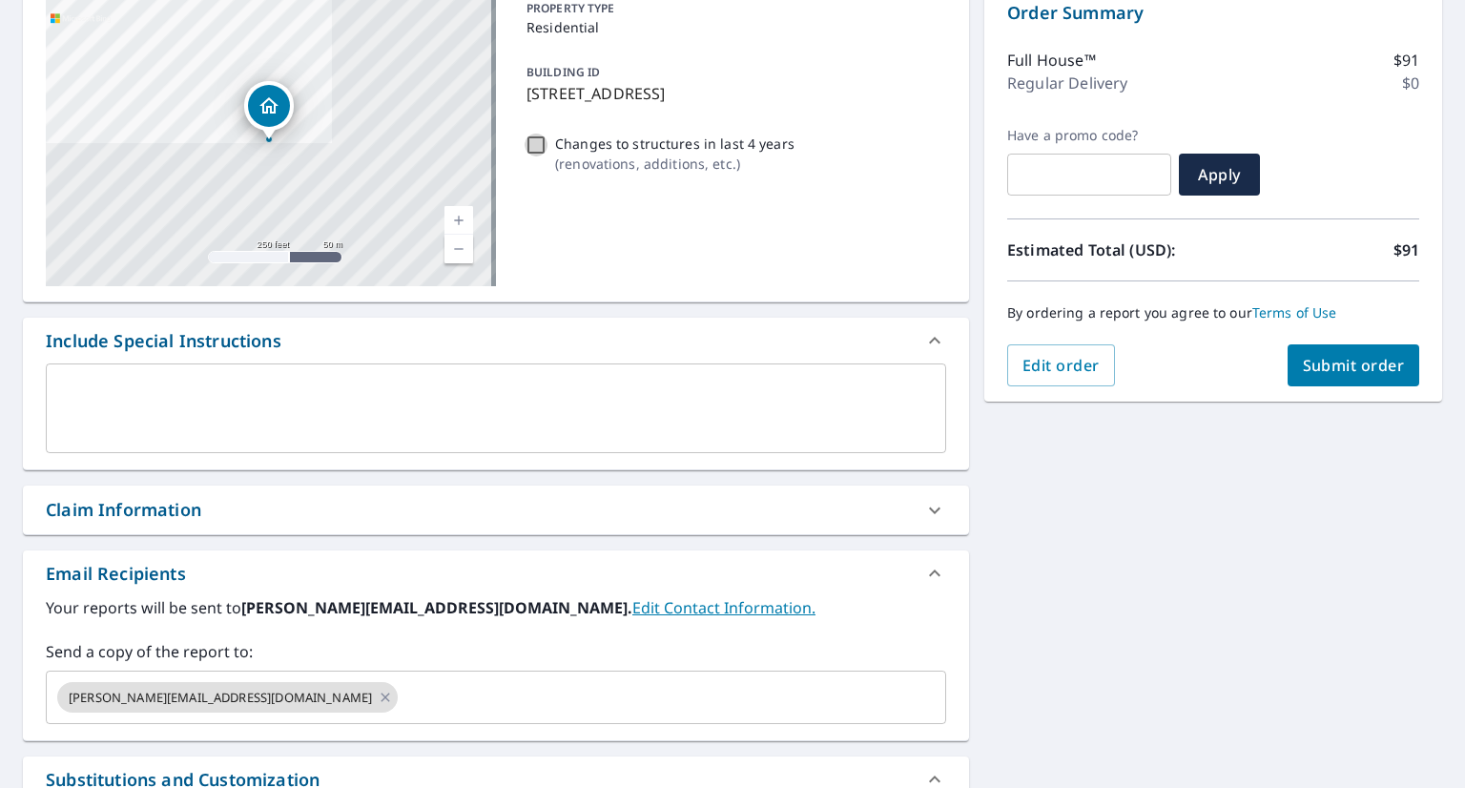
click at [526, 147] on input "Changes to structures in last 4 years ( renovations, additions, etc. )" at bounding box center [536, 145] width 23 height 23
checkbox input "true"
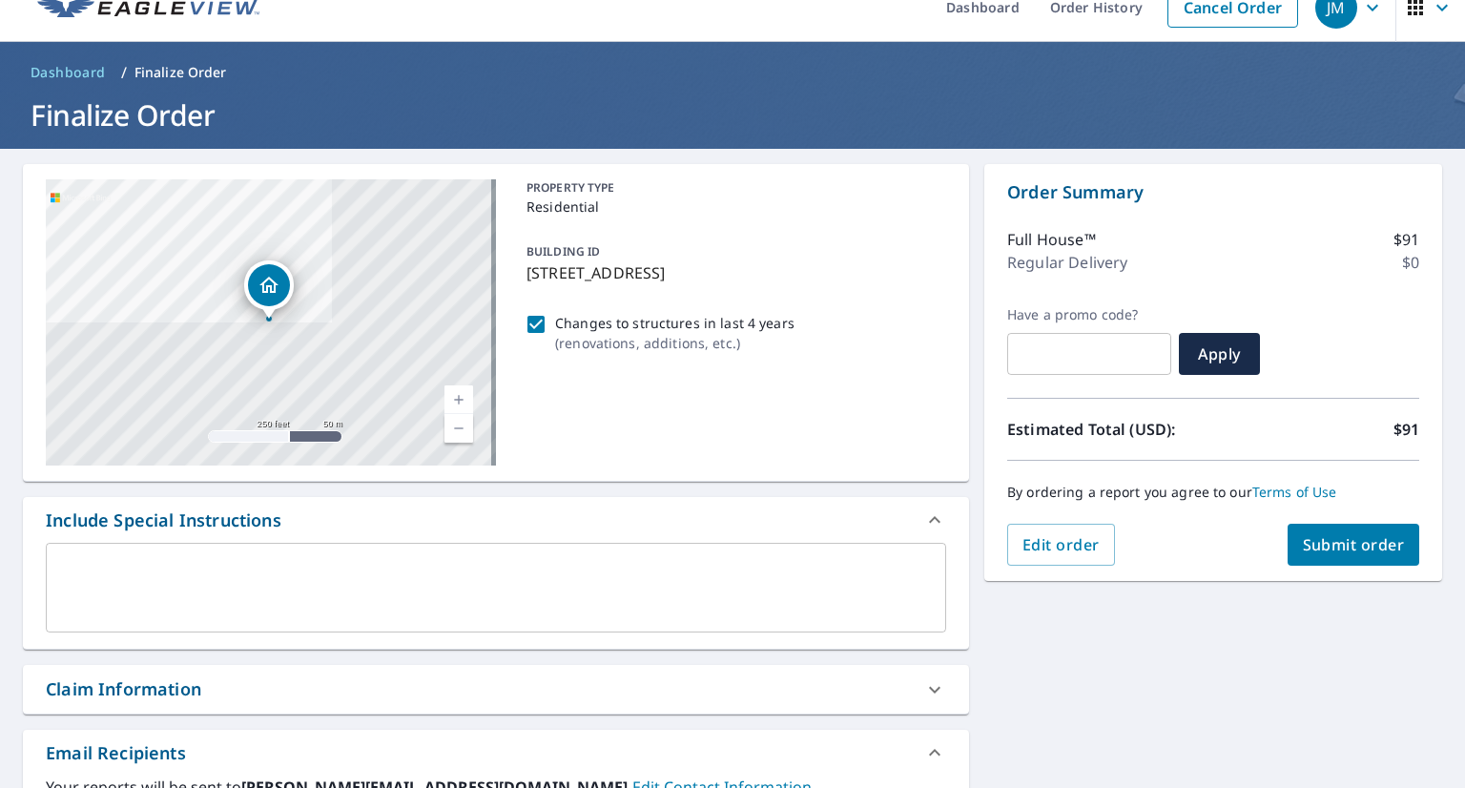
scroll to position [9, 0]
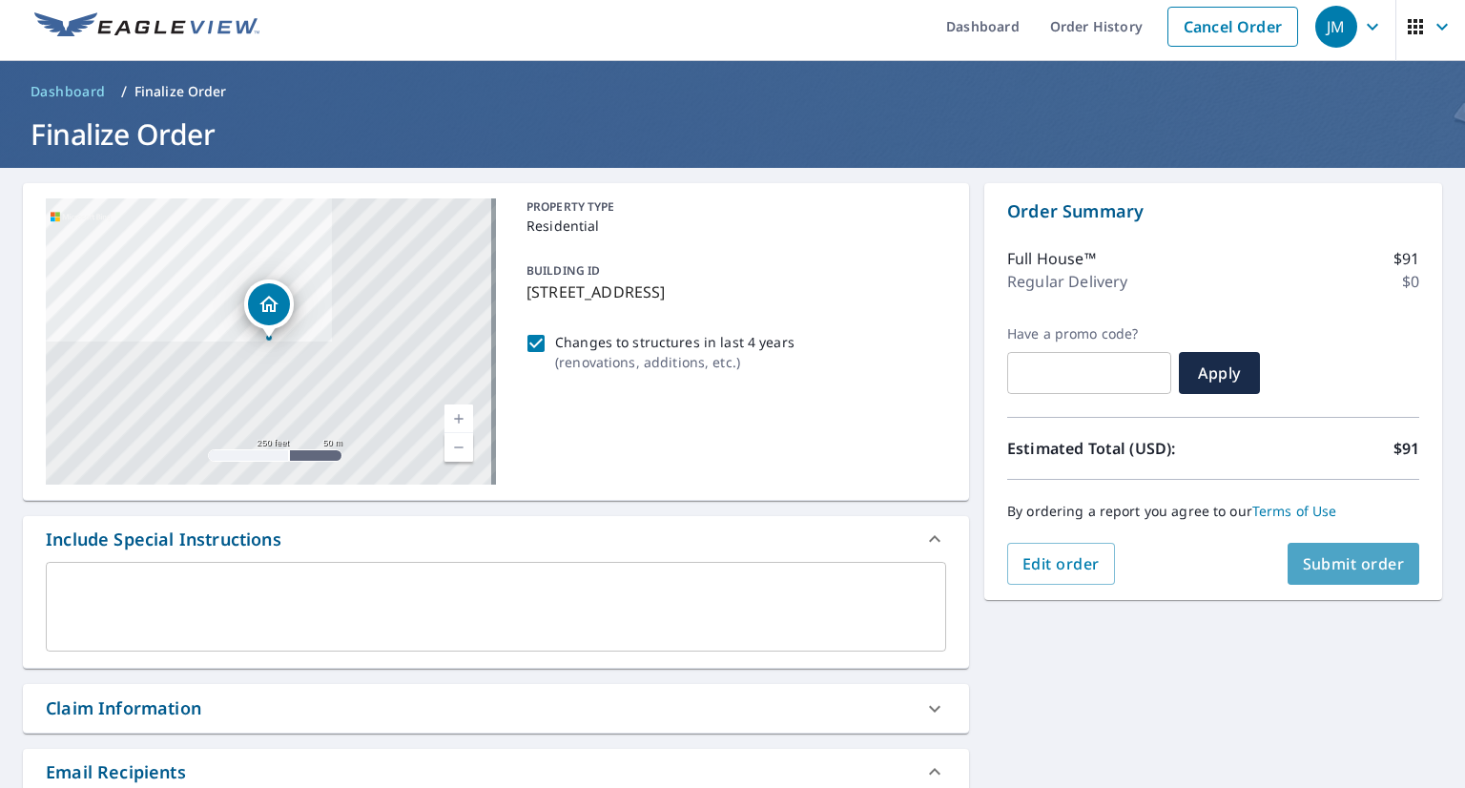
click at [1314, 566] on span "Submit order" at bounding box center [1354, 563] width 102 height 21
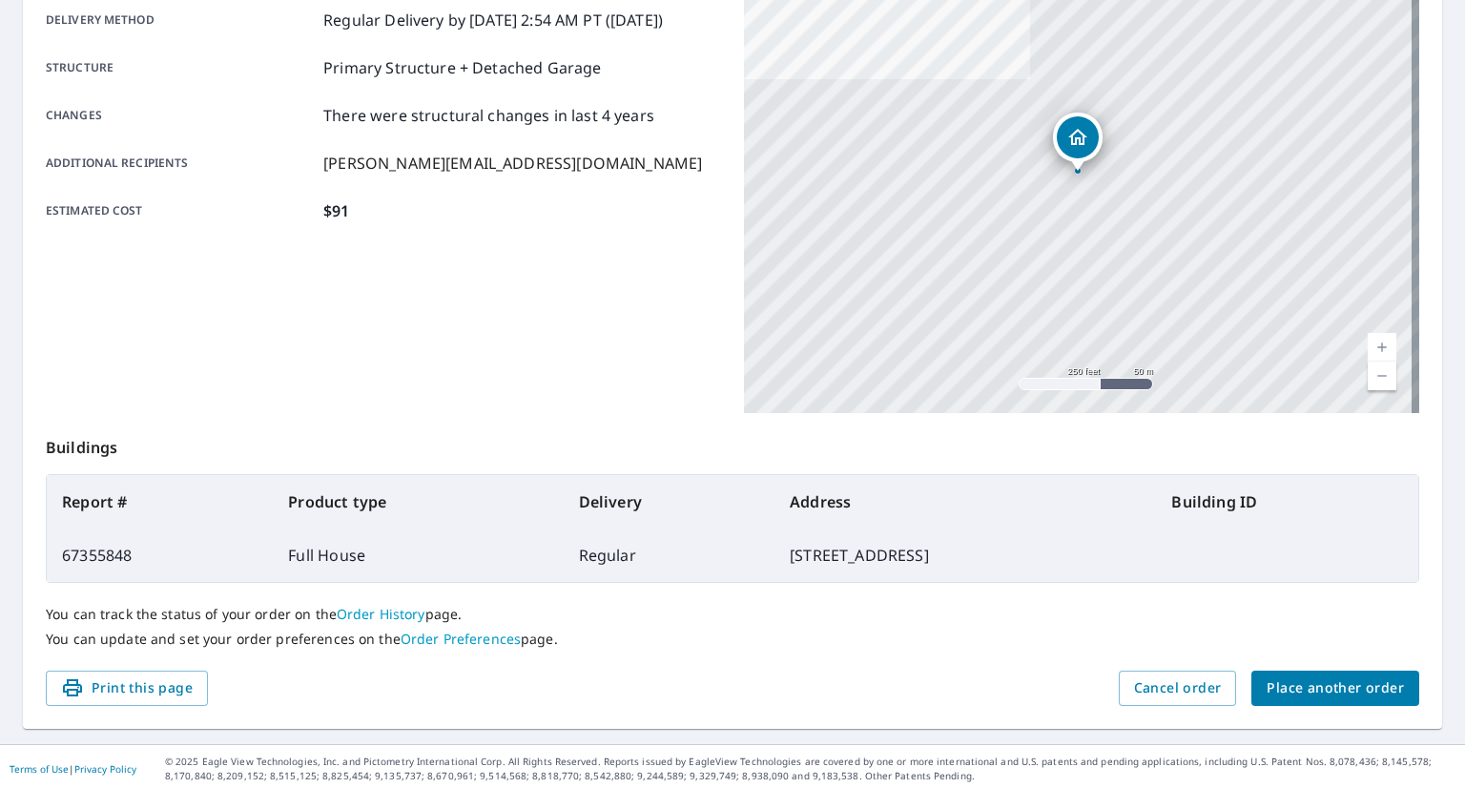
scroll to position [329, 0]
click at [145, 685] on span "Print this page" at bounding box center [127, 689] width 132 height 24
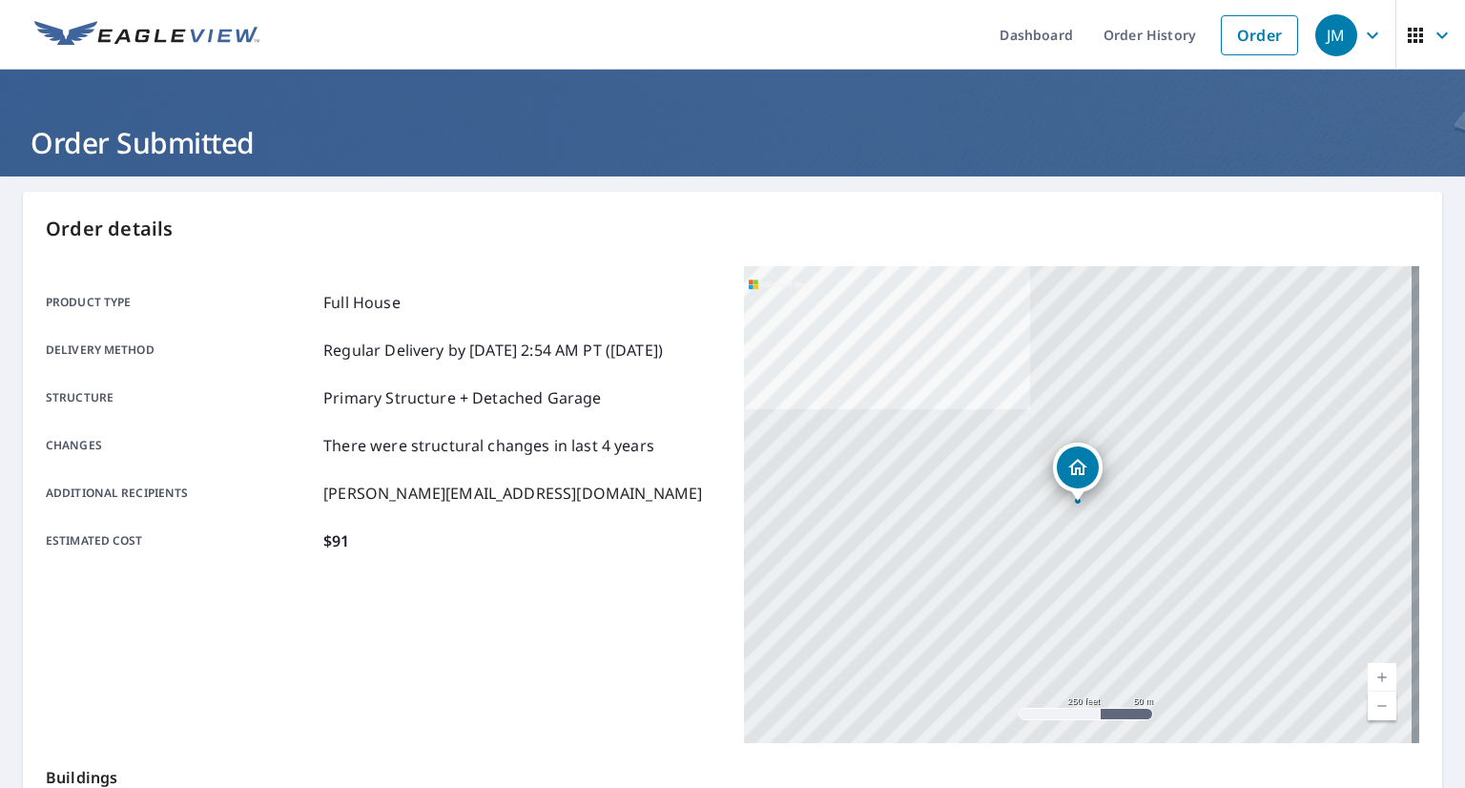
scroll to position [334, 0]
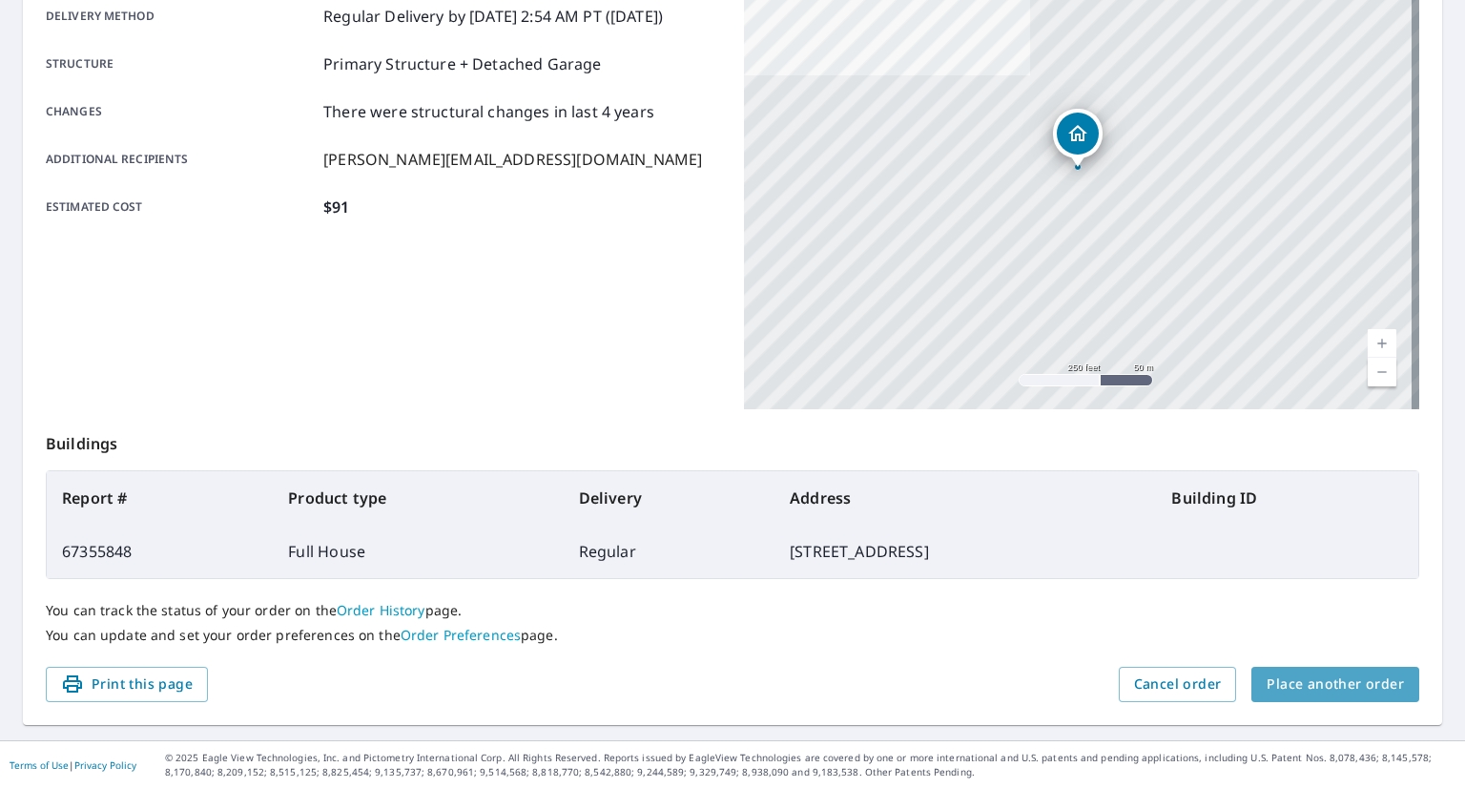
click at [1339, 678] on span "Place another order" at bounding box center [1335, 684] width 137 height 24
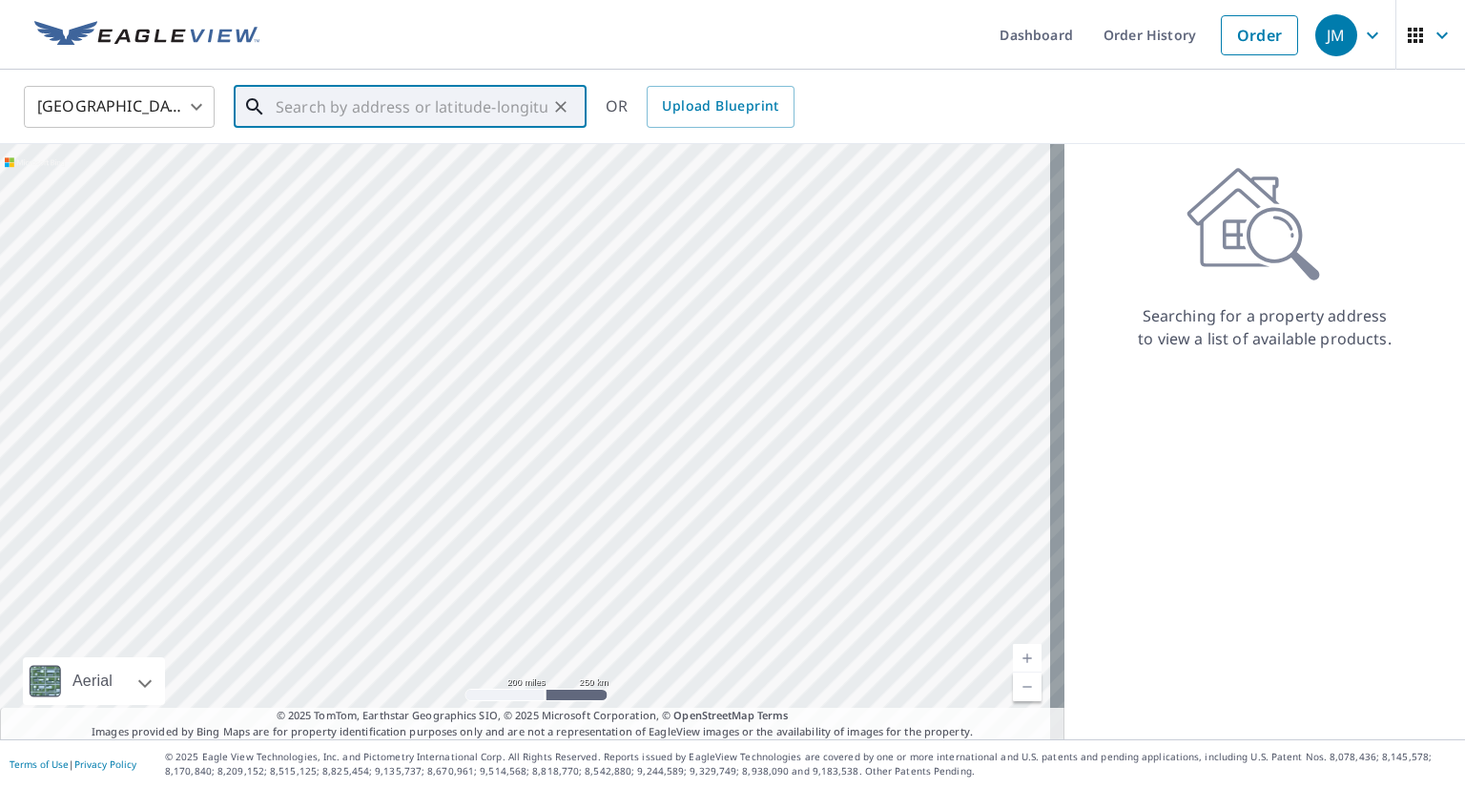
click at [475, 118] on input "text" at bounding box center [412, 106] width 272 height 53
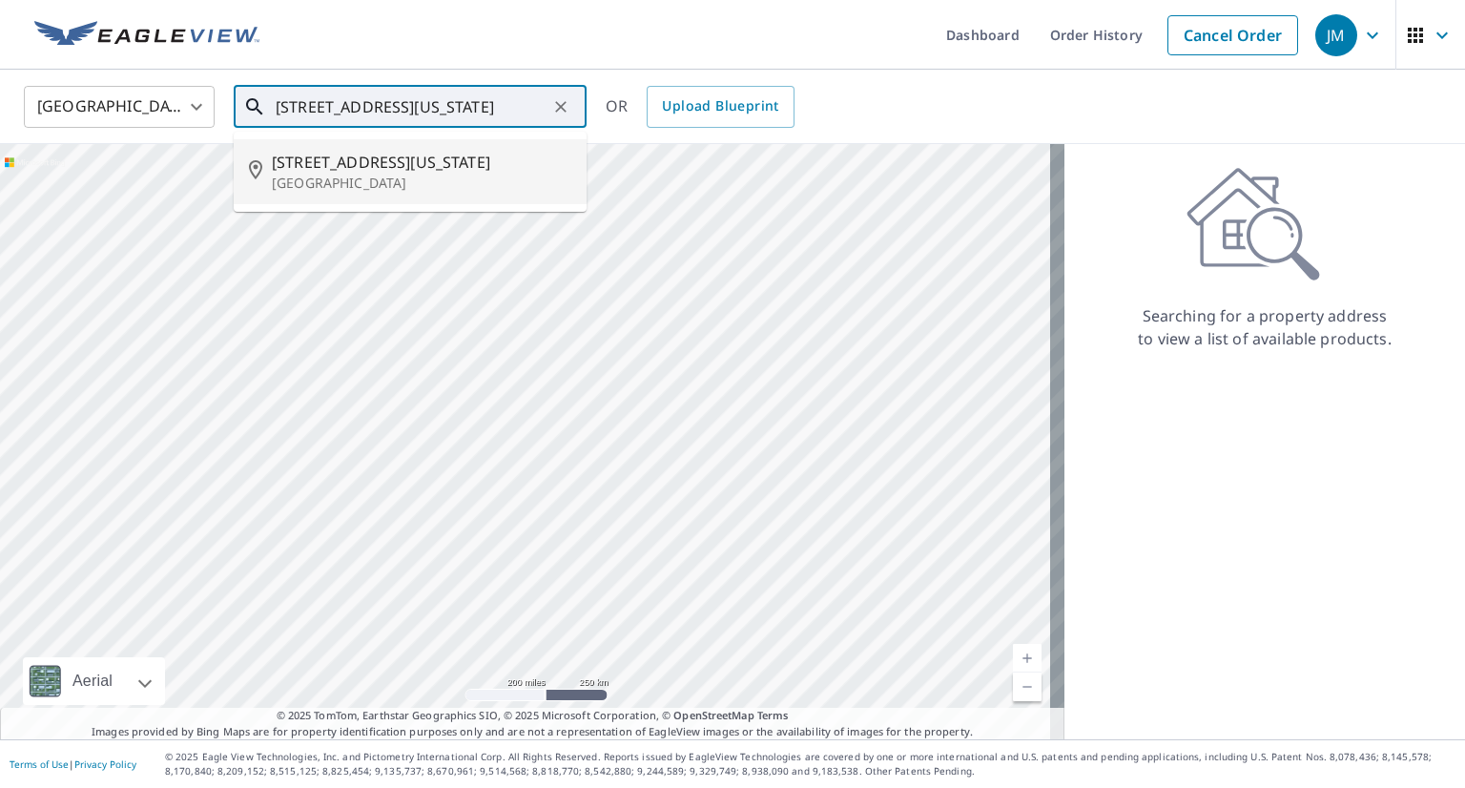
click at [341, 172] on span "[STREET_ADDRESS][US_STATE]" at bounding box center [421, 162] width 299 height 23
type input "[STREET_ADDRESS][US_STATE]"
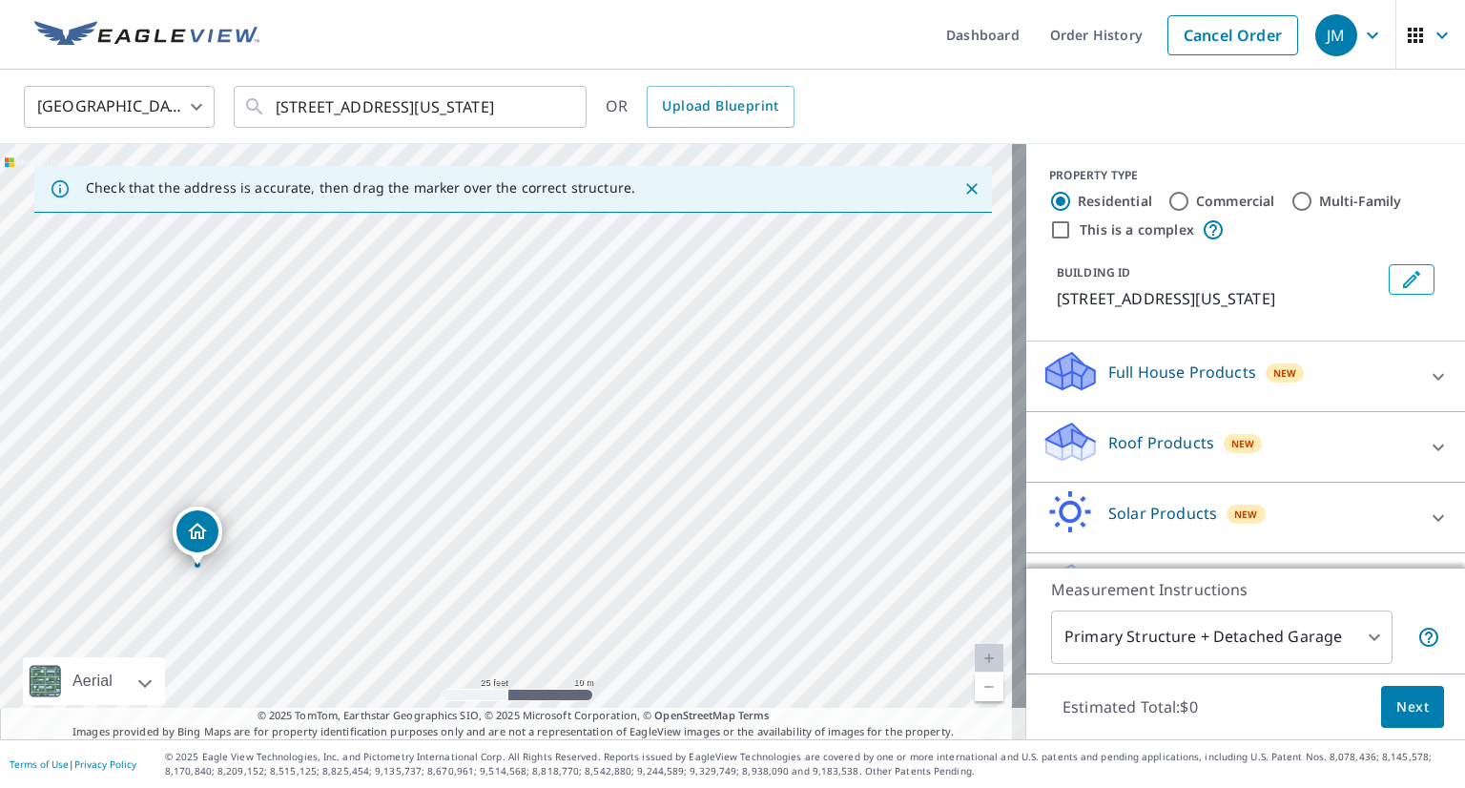
drag, startPoint x: 304, startPoint y: 538, endPoint x: 446, endPoint y: 452, distance: 166.0
click at [446, 452] on div "[STREET_ADDRESS][US_STATE]" at bounding box center [513, 441] width 1026 height 595
click at [341, 460] on div "[STREET_ADDRESS][US_STATE]" at bounding box center [513, 441] width 1026 height 595
drag, startPoint x: 511, startPoint y: 402, endPoint x: 576, endPoint y: 357, distance: 78.8
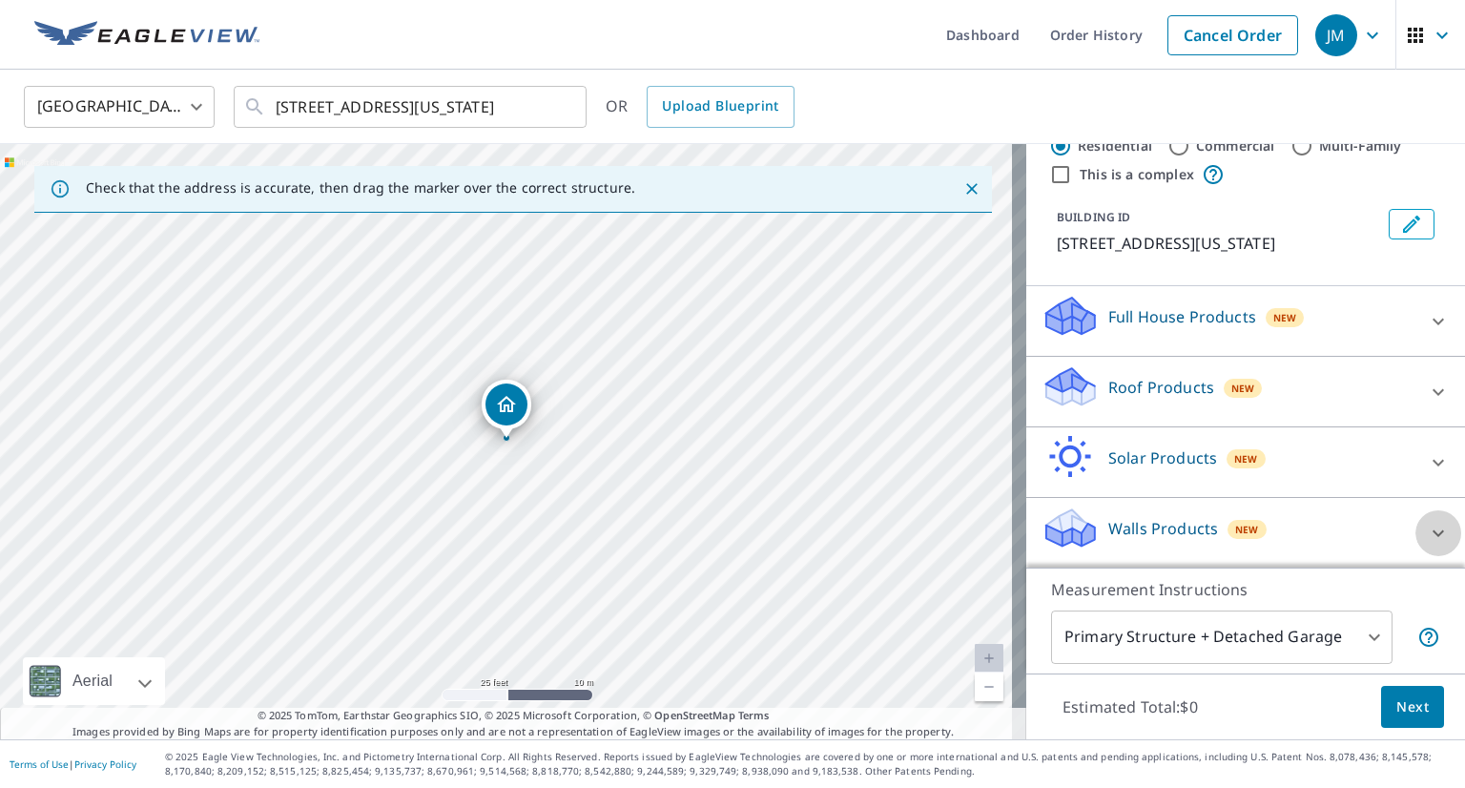
click at [1427, 526] on icon at bounding box center [1438, 533] width 23 height 23
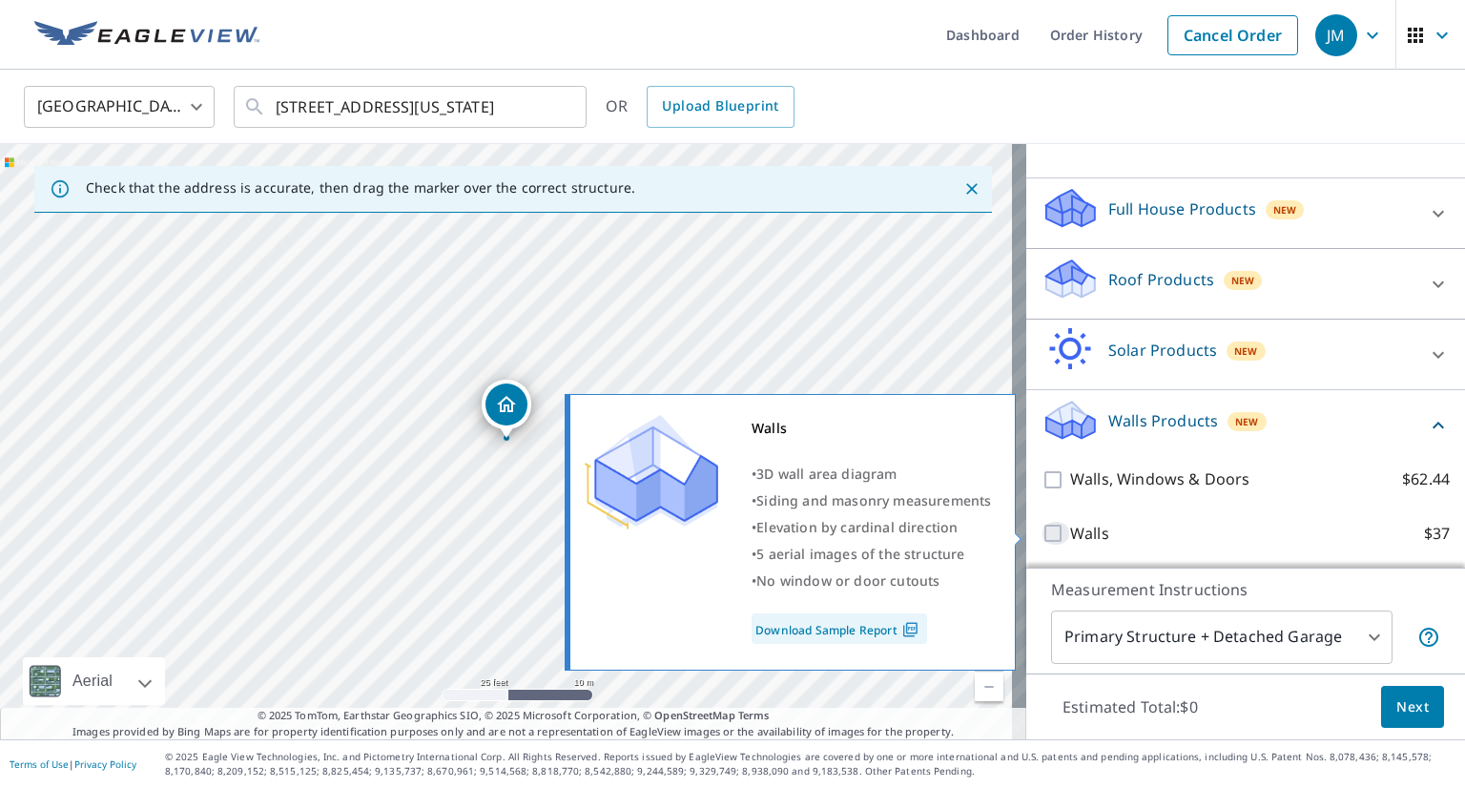
click at [1042, 533] on input "Walls $37" at bounding box center [1056, 533] width 29 height 23
checkbox input "true"
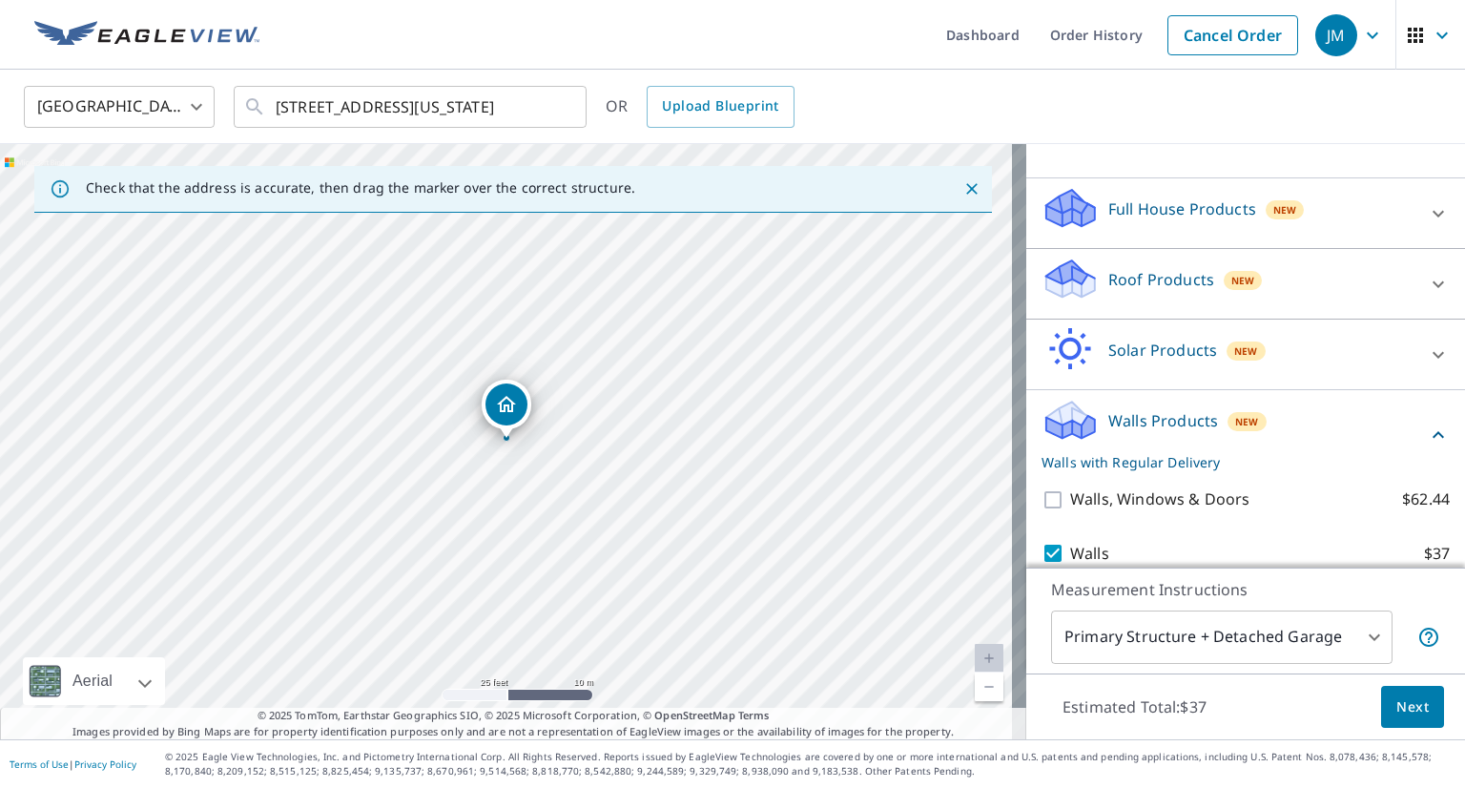
scroll to position [225, 0]
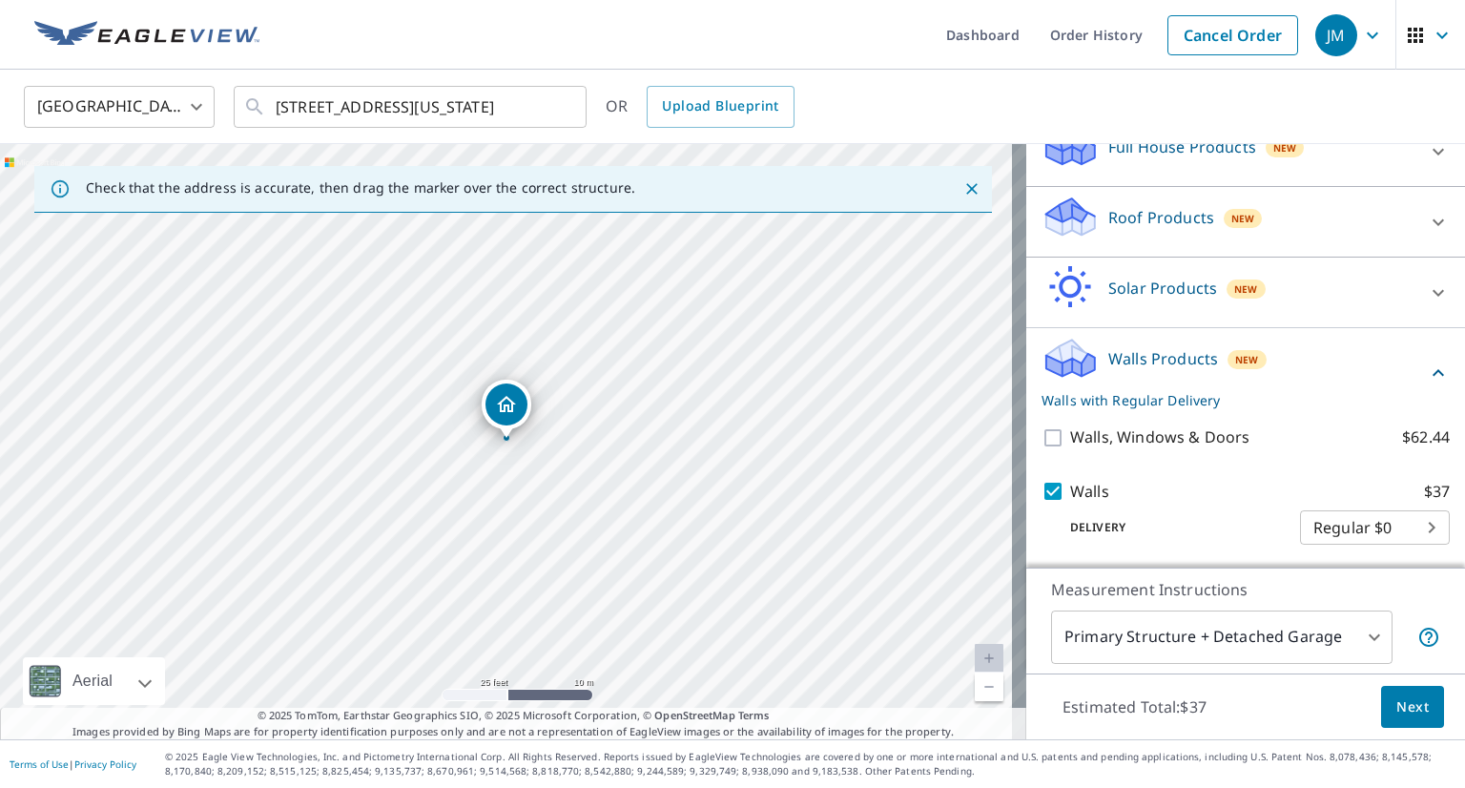
click at [1396, 695] on span "Next" at bounding box center [1412, 707] width 32 height 24
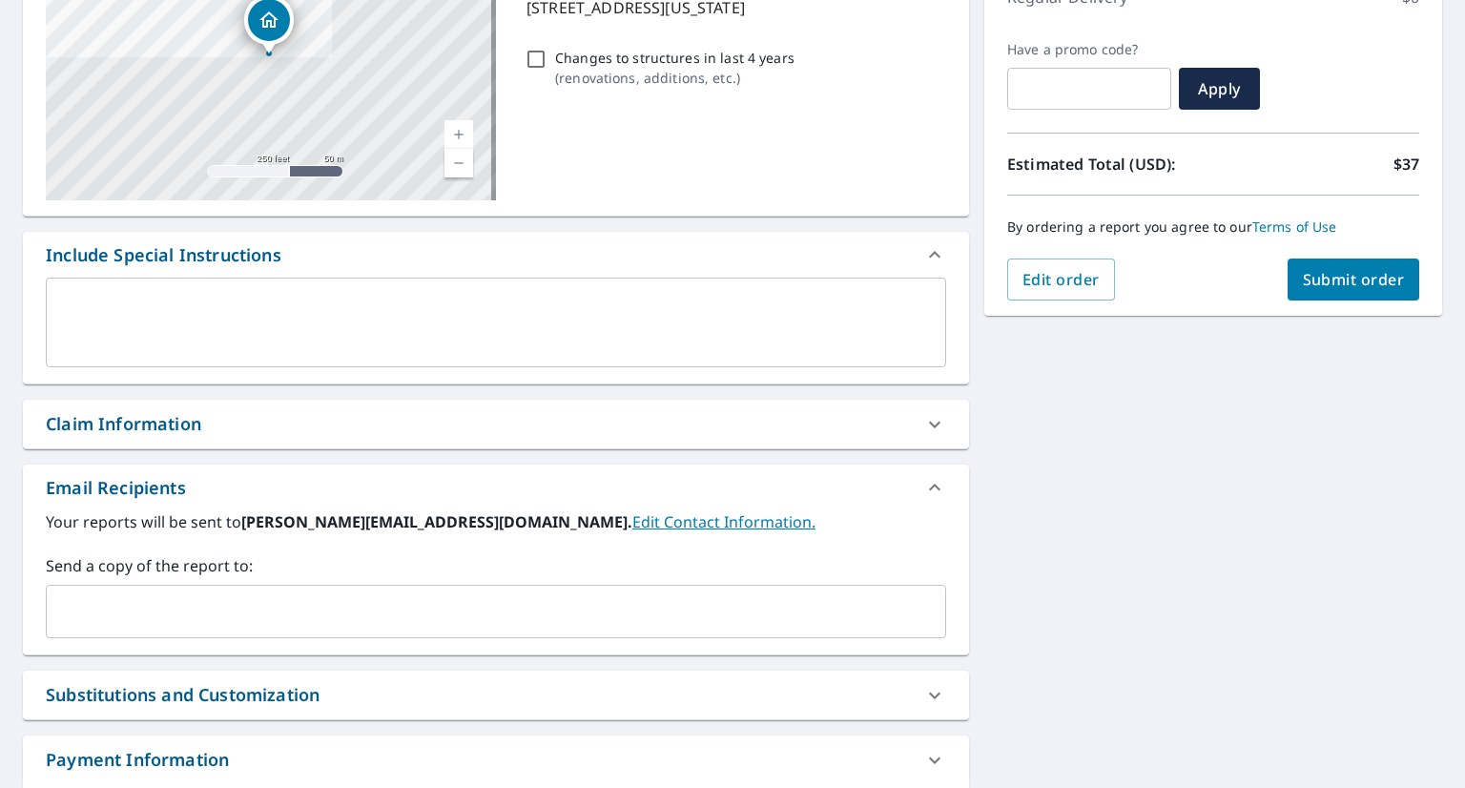
scroll to position [433, 0]
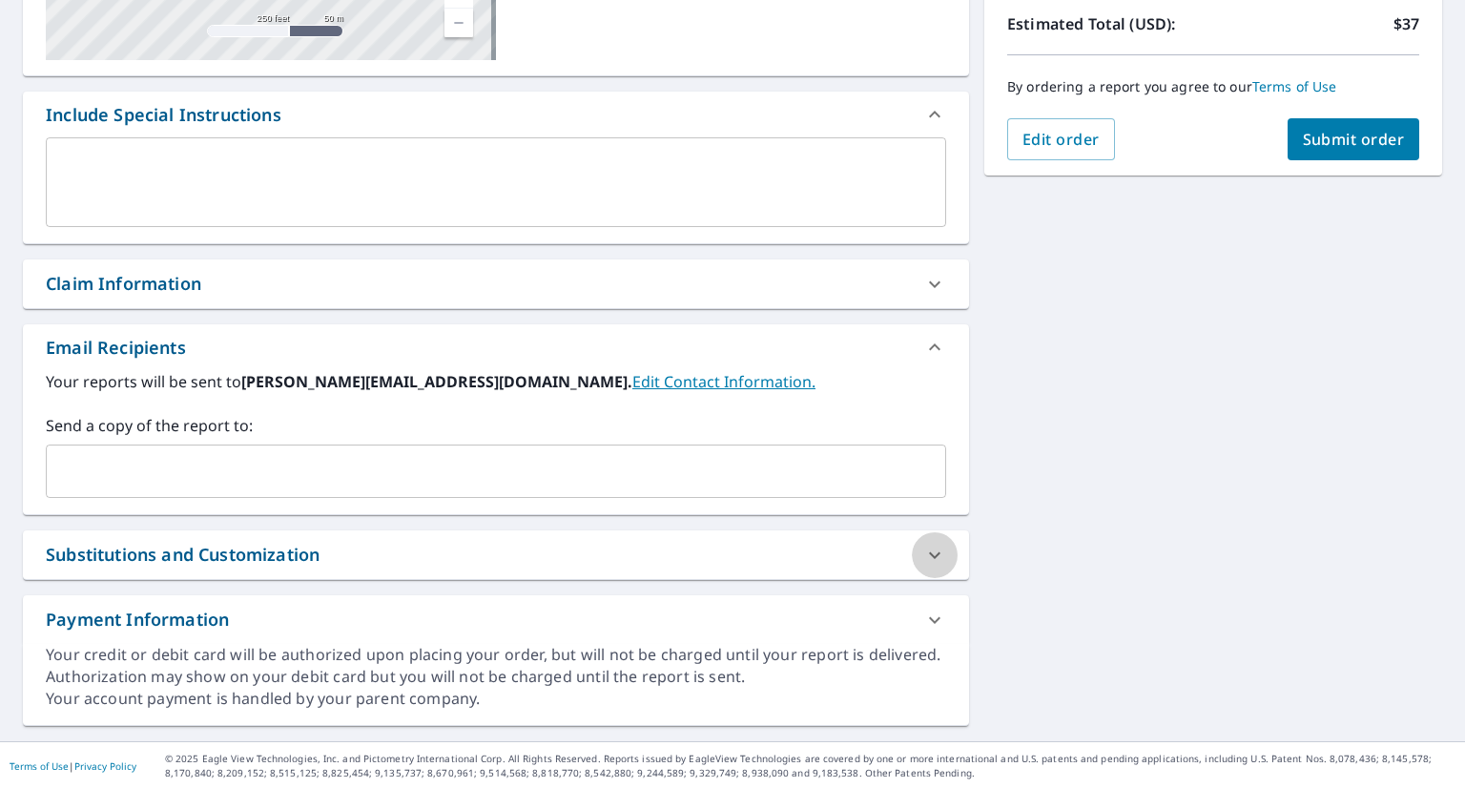
click at [923, 554] on icon at bounding box center [934, 555] width 23 height 23
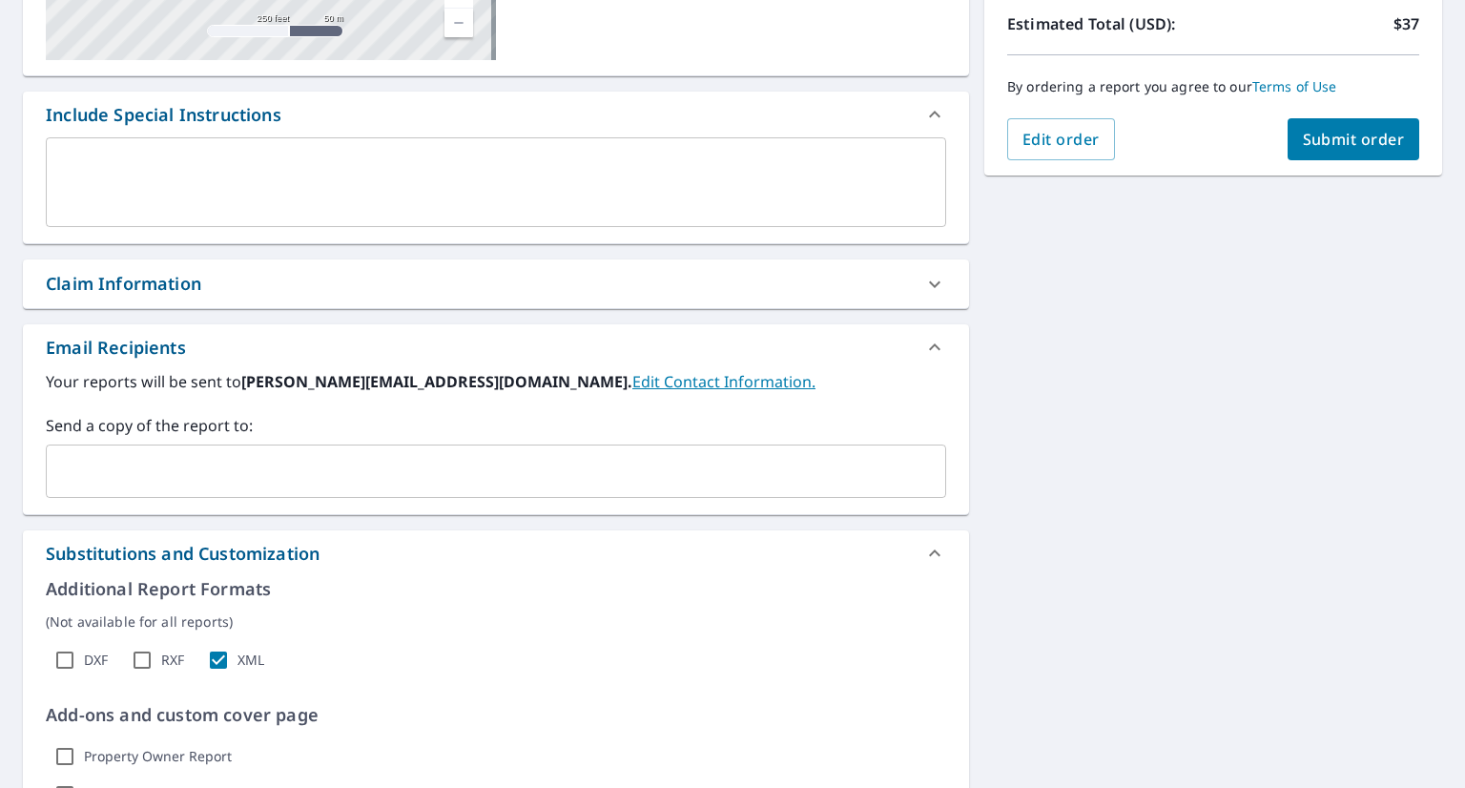
scroll to position [684, 0]
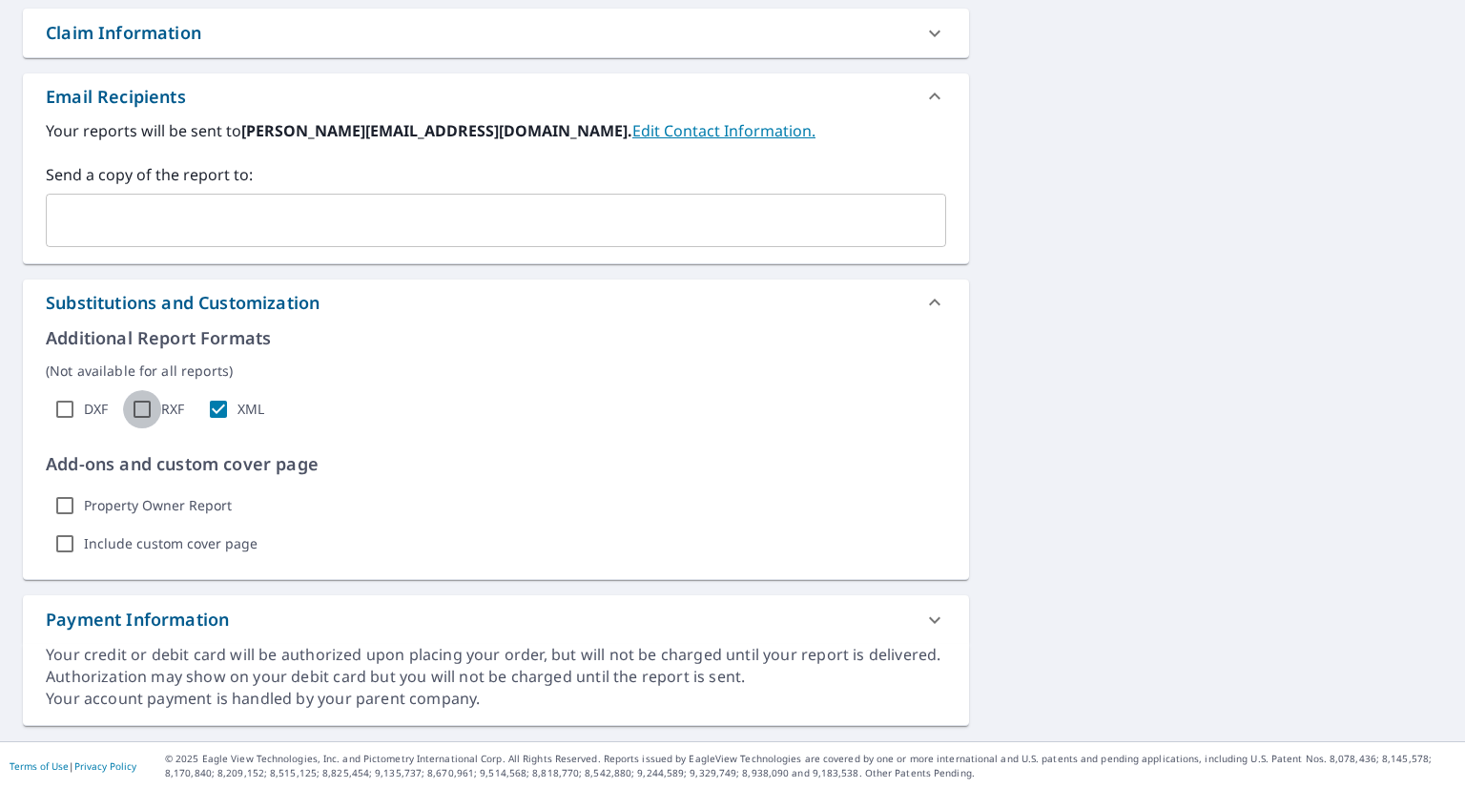
click at [142, 405] on input "RXF" at bounding box center [142, 409] width 38 height 38
checkbox input "true"
click at [67, 404] on input "DXF" at bounding box center [65, 409] width 38 height 38
checkbox input "true"
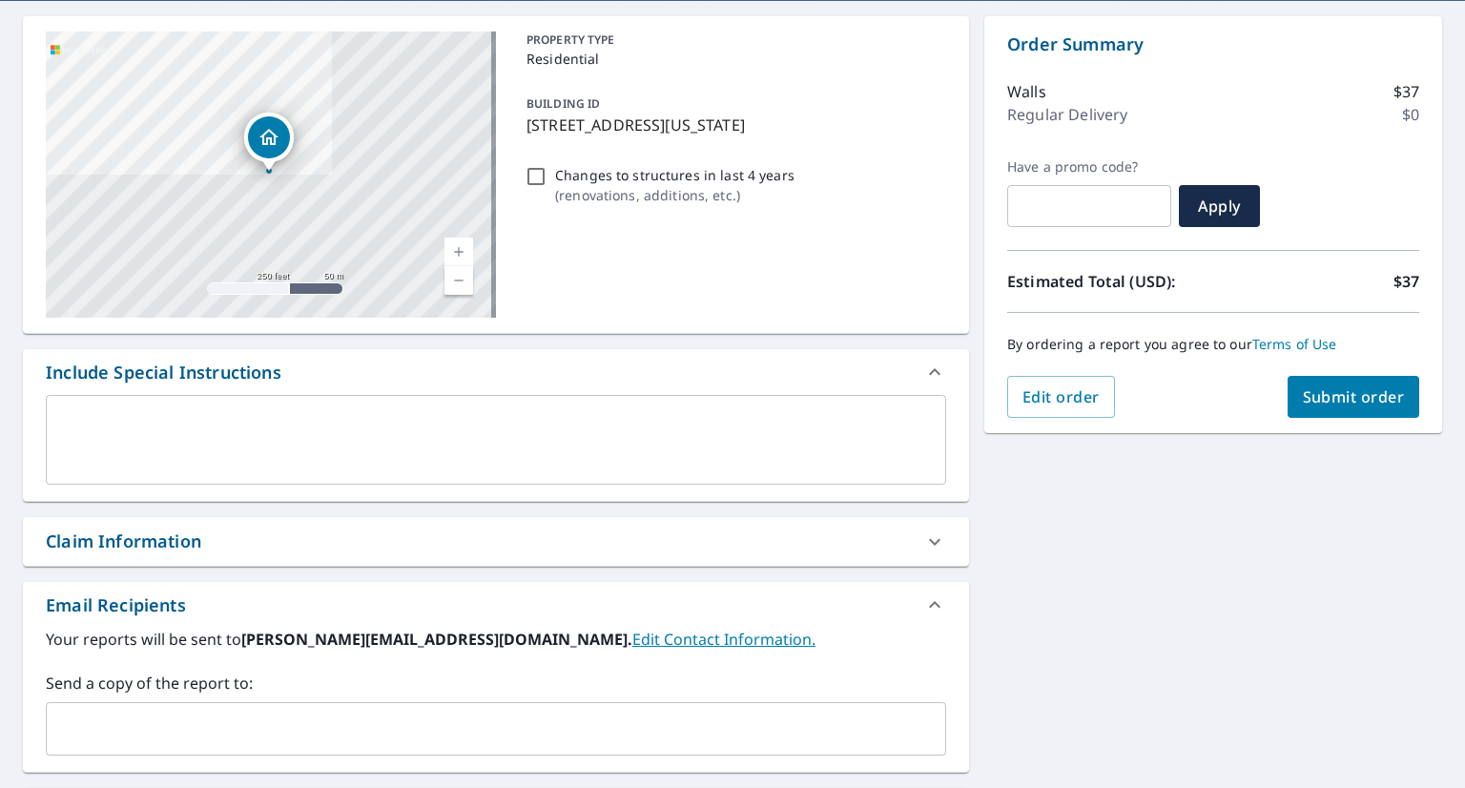
scroll to position [162, 0]
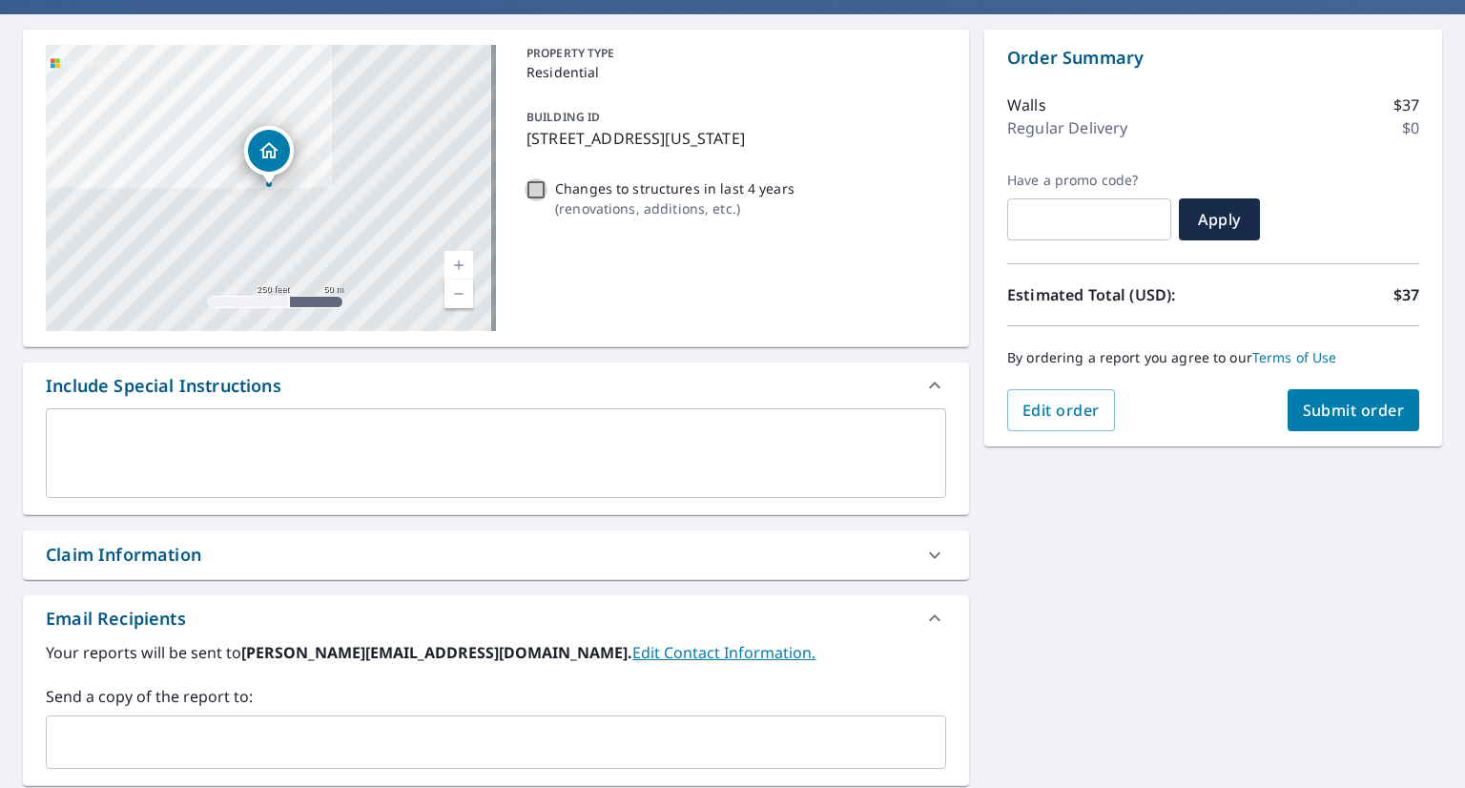
click at [526, 186] on input "Changes to structures in last 4 years ( renovations, additions, etc. )" at bounding box center [536, 189] width 23 height 23
checkbox input "true"
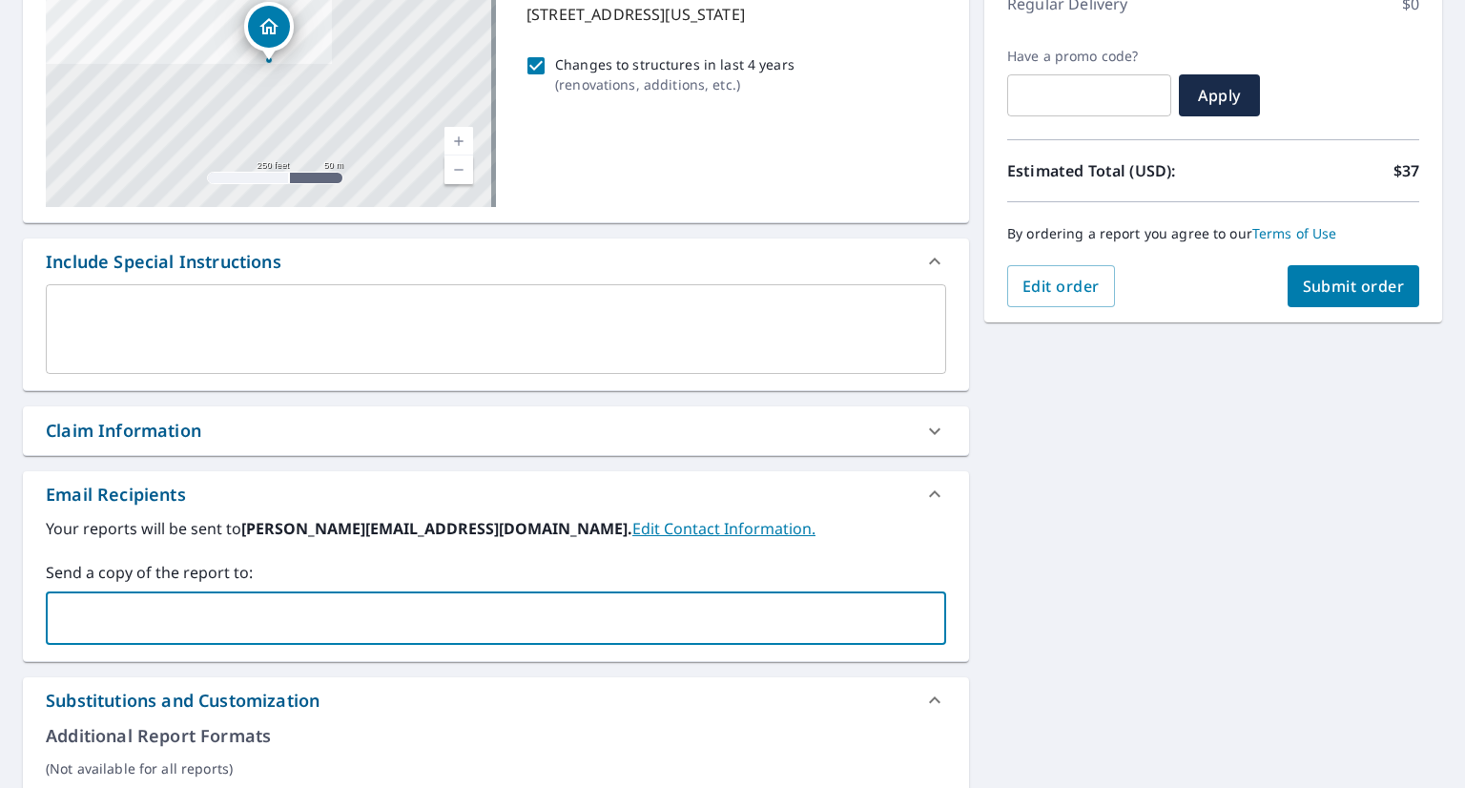
click at [225, 623] on input "text" at bounding box center [481, 618] width 855 height 36
type input "[PERSON_NAME][EMAIL_ADDRESS][DOMAIN_NAME]"
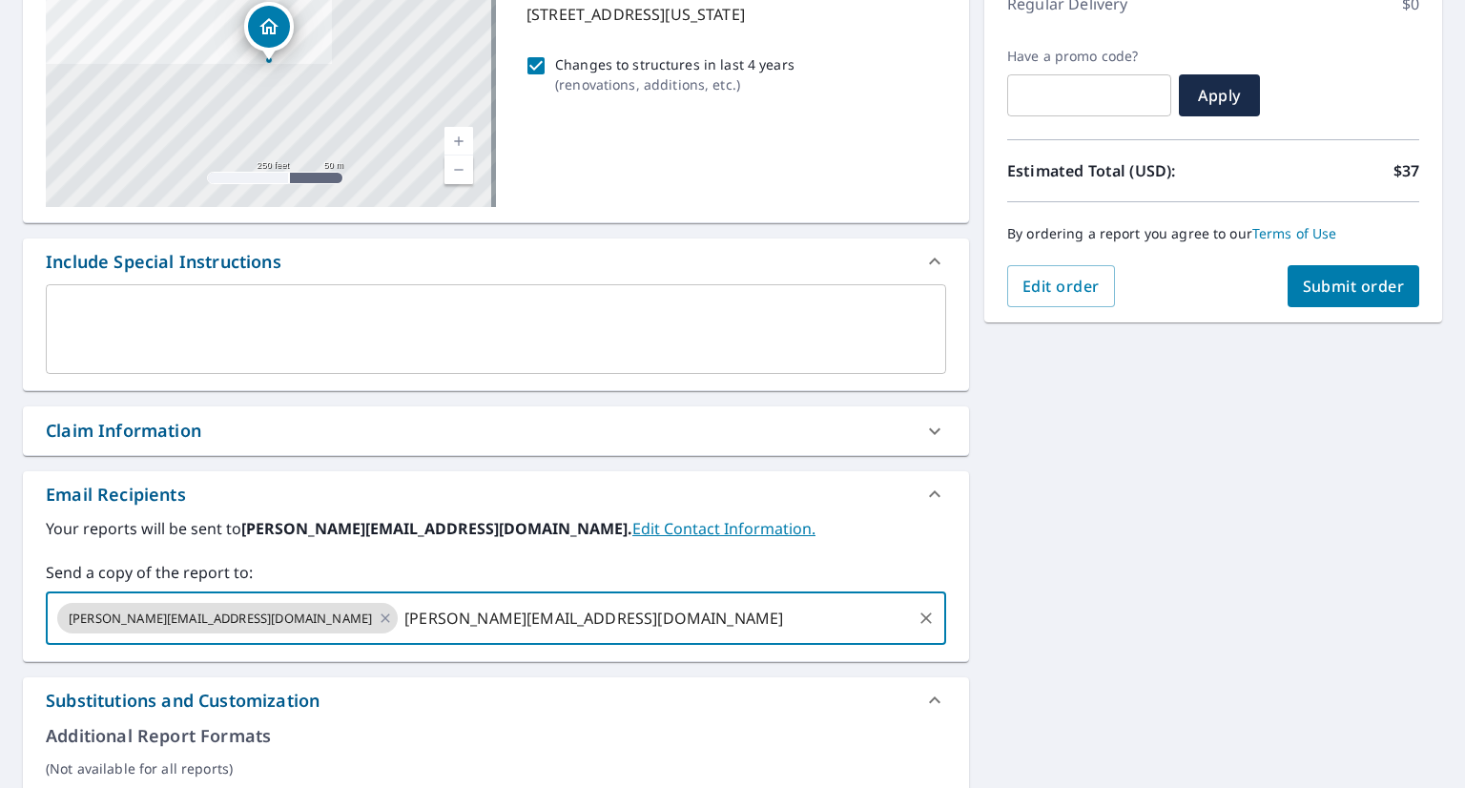
type input "[PERSON_NAME][EMAIL_ADDRESS][DOMAIN_NAME]"
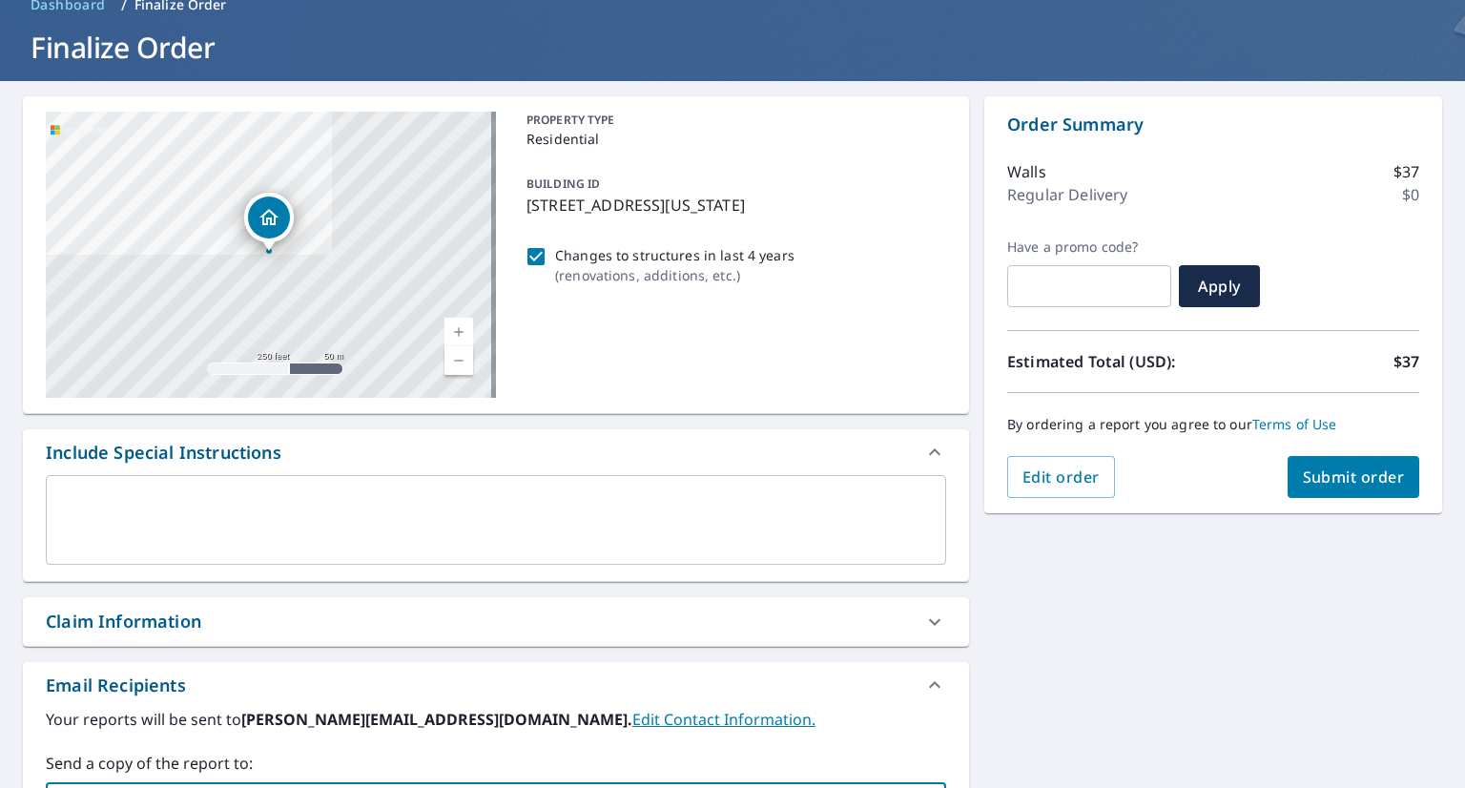
scroll to position [95, 0]
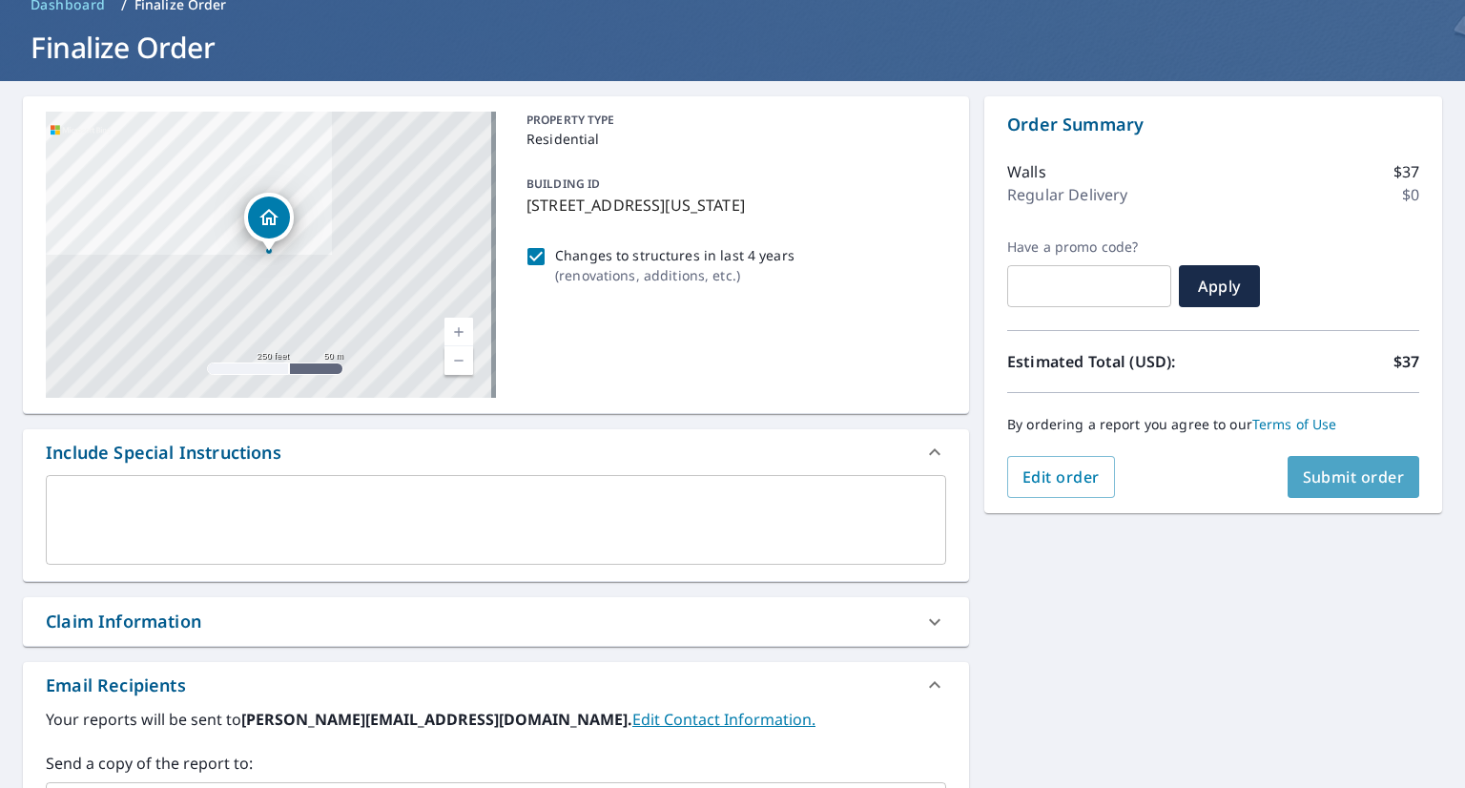
click at [1337, 470] on span "Submit order" at bounding box center [1354, 476] width 102 height 21
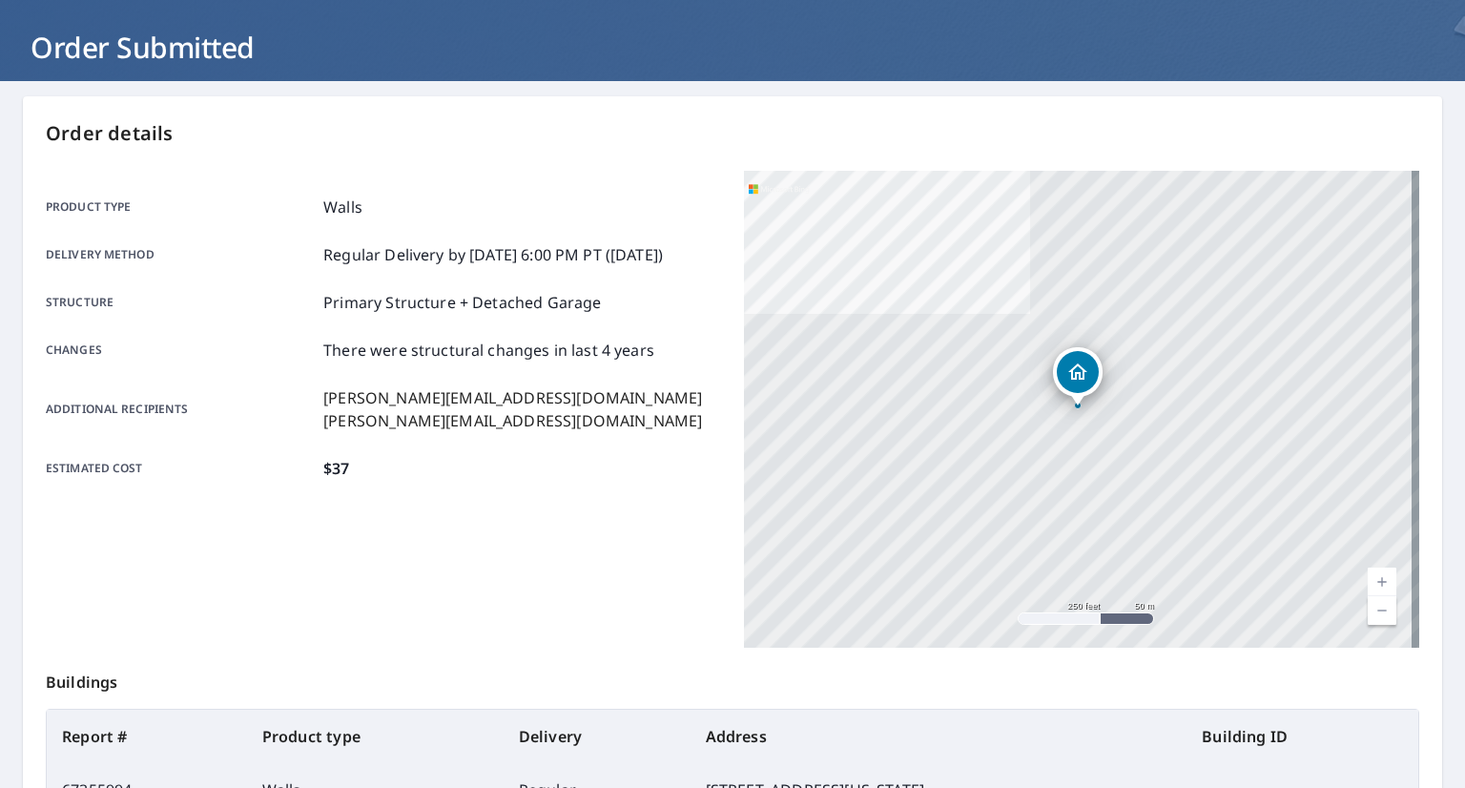
scroll to position [334, 0]
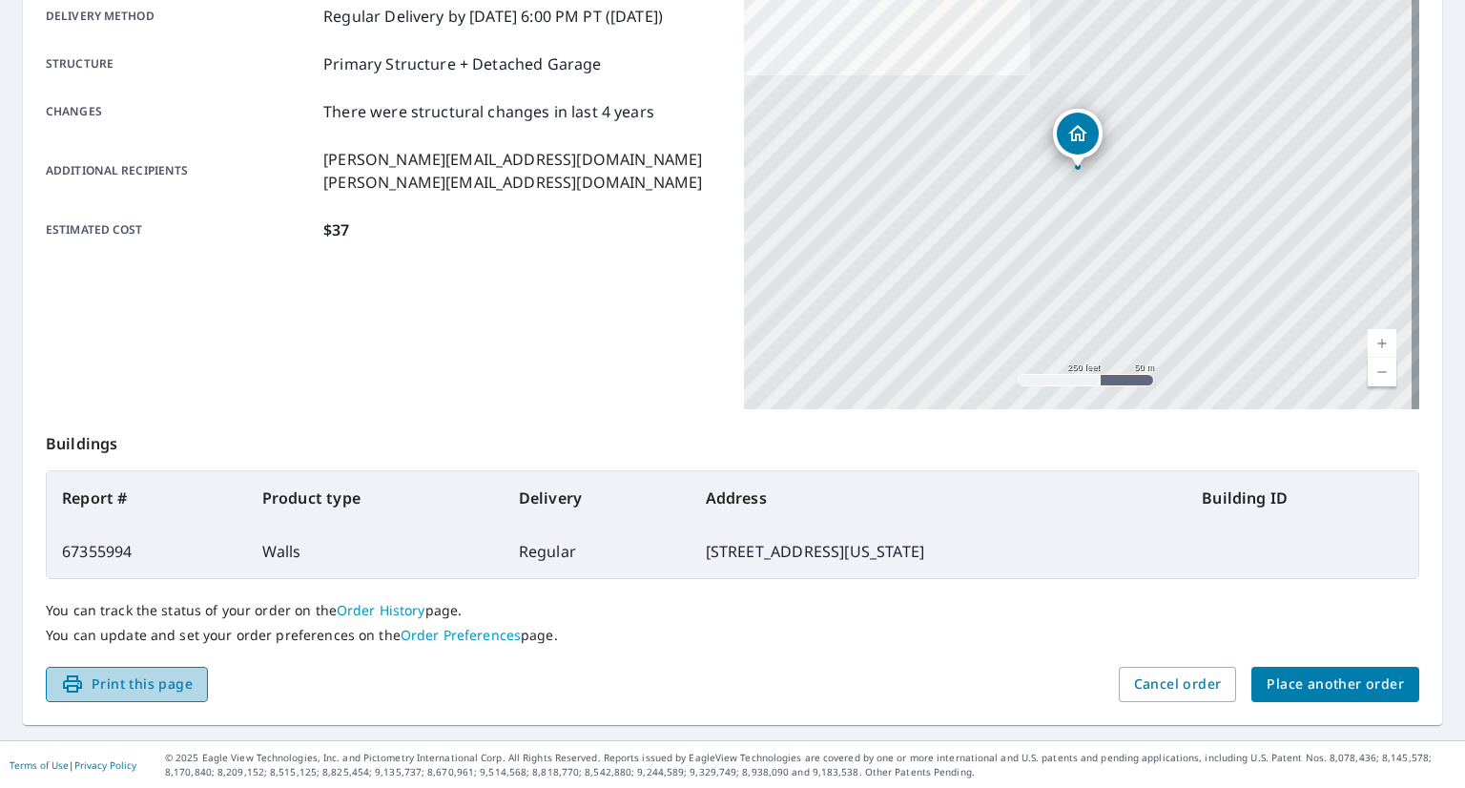
click at [137, 672] on span "Print this page" at bounding box center [127, 684] width 132 height 24
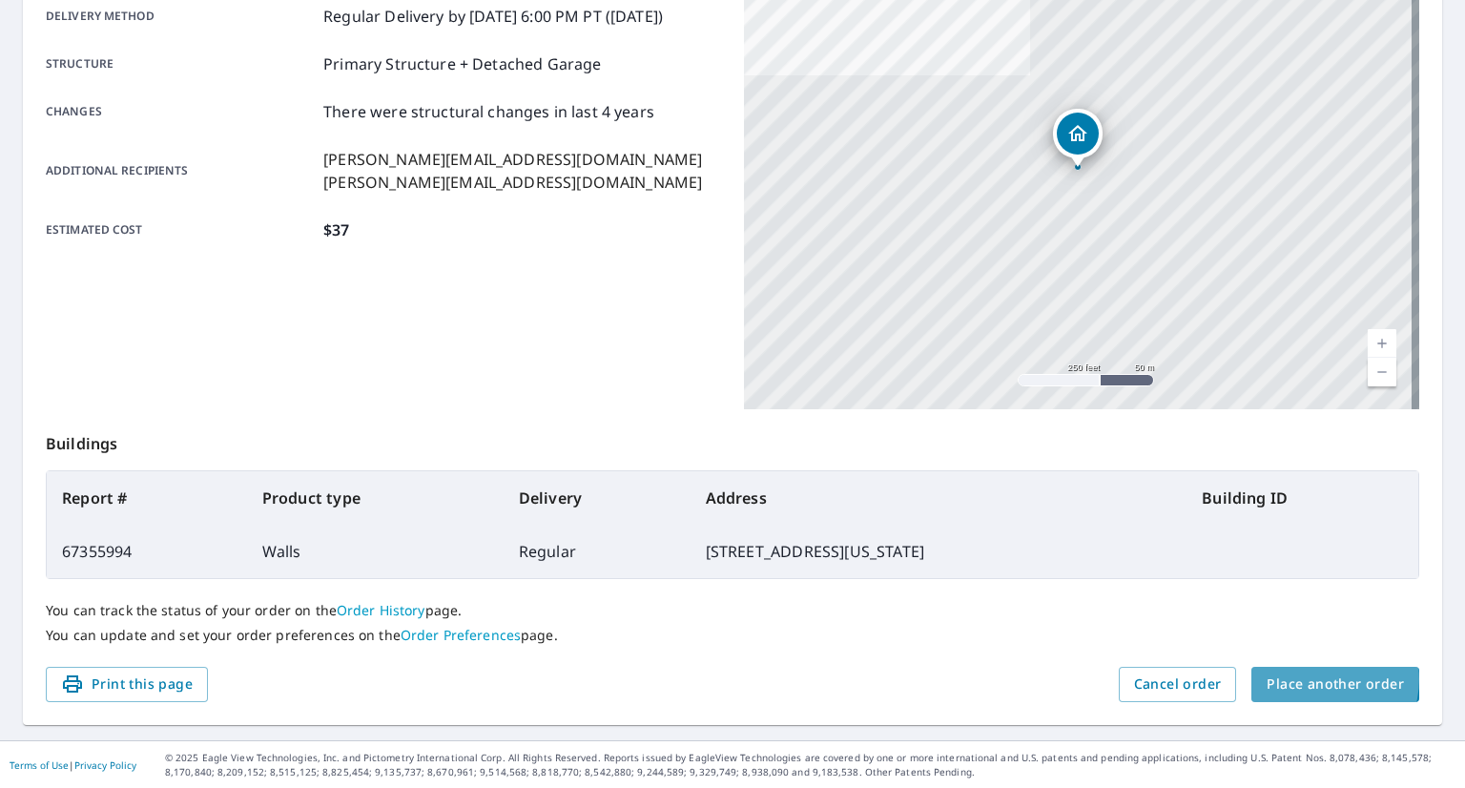
click at [1308, 678] on span "Place another order" at bounding box center [1335, 684] width 137 height 24
